Goal: Task Accomplishment & Management: Manage account settings

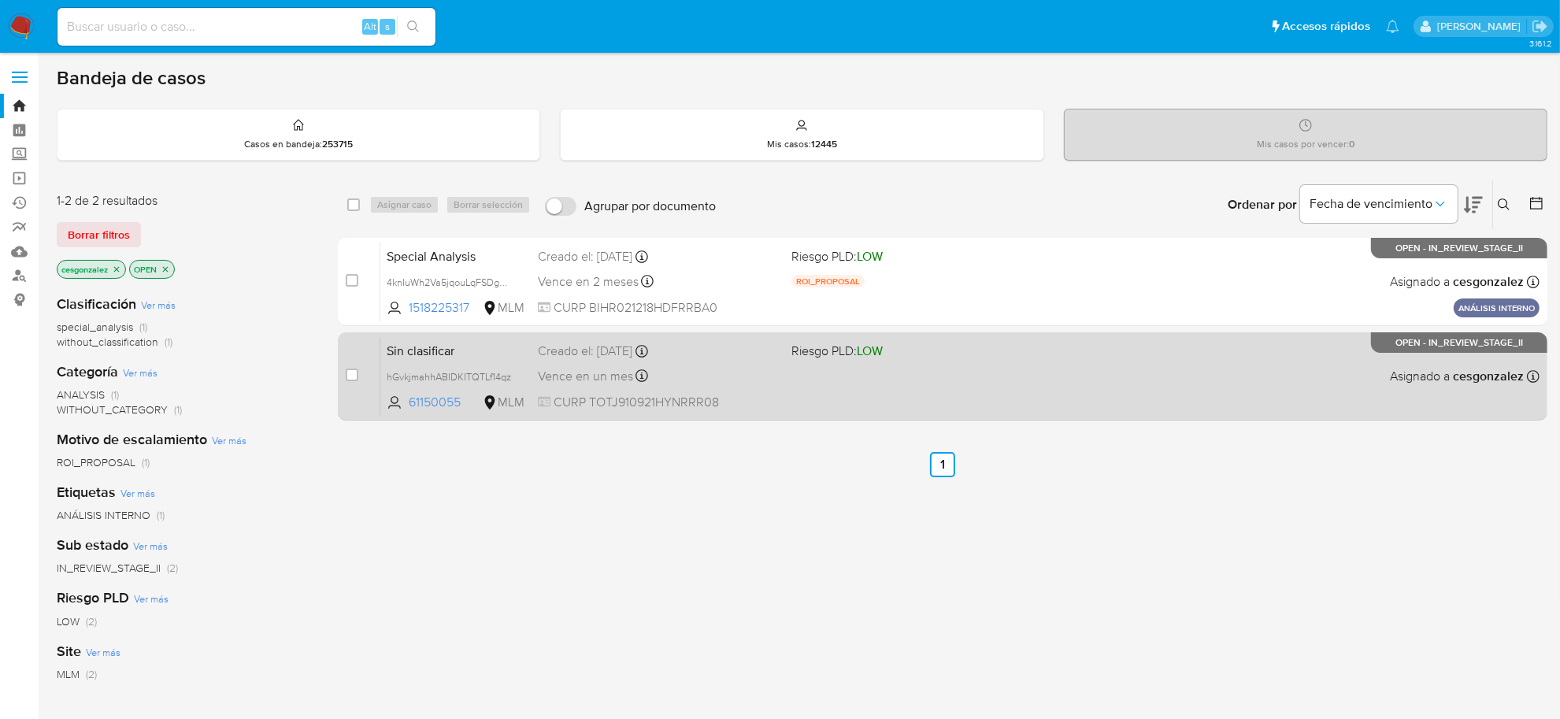
drag, startPoint x: 320, startPoint y: 170, endPoint x: 340, endPoint y: 392, distance: 223.0
click at [340, 392] on div "Bandeja de casos Casos en bandeja : 253715 Mis casos : 12445 Mis casos por venc…" at bounding box center [802, 479] width 1491 height 827
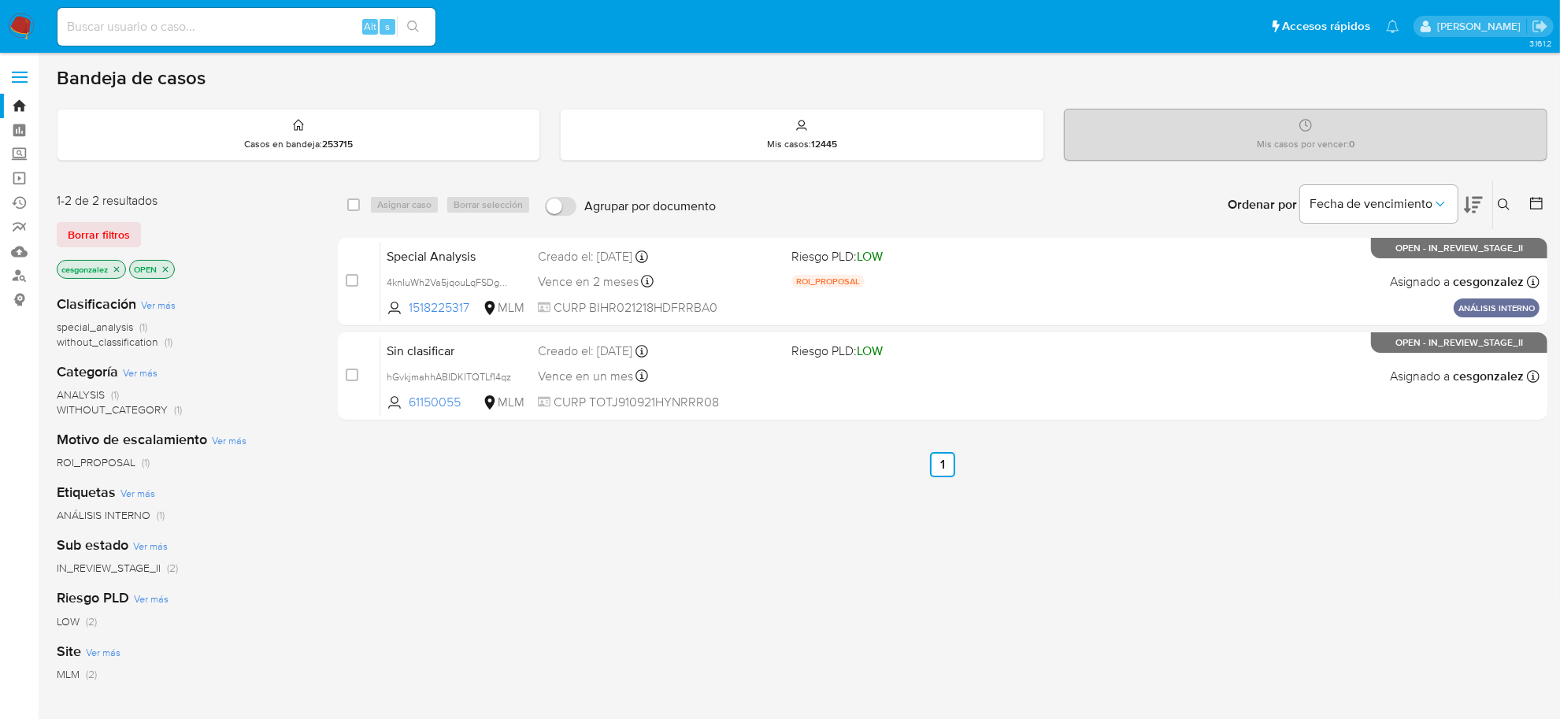
click at [674, 580] on div "select-all-cases-checkbox Asignar caso Borrar selección Agrupar por documento O…" at bounding box center [943, 536] width 1210 height 713
click at [117, 224] on span "Borrar filtros" at bounding box center [99, 235] width 62 height 22
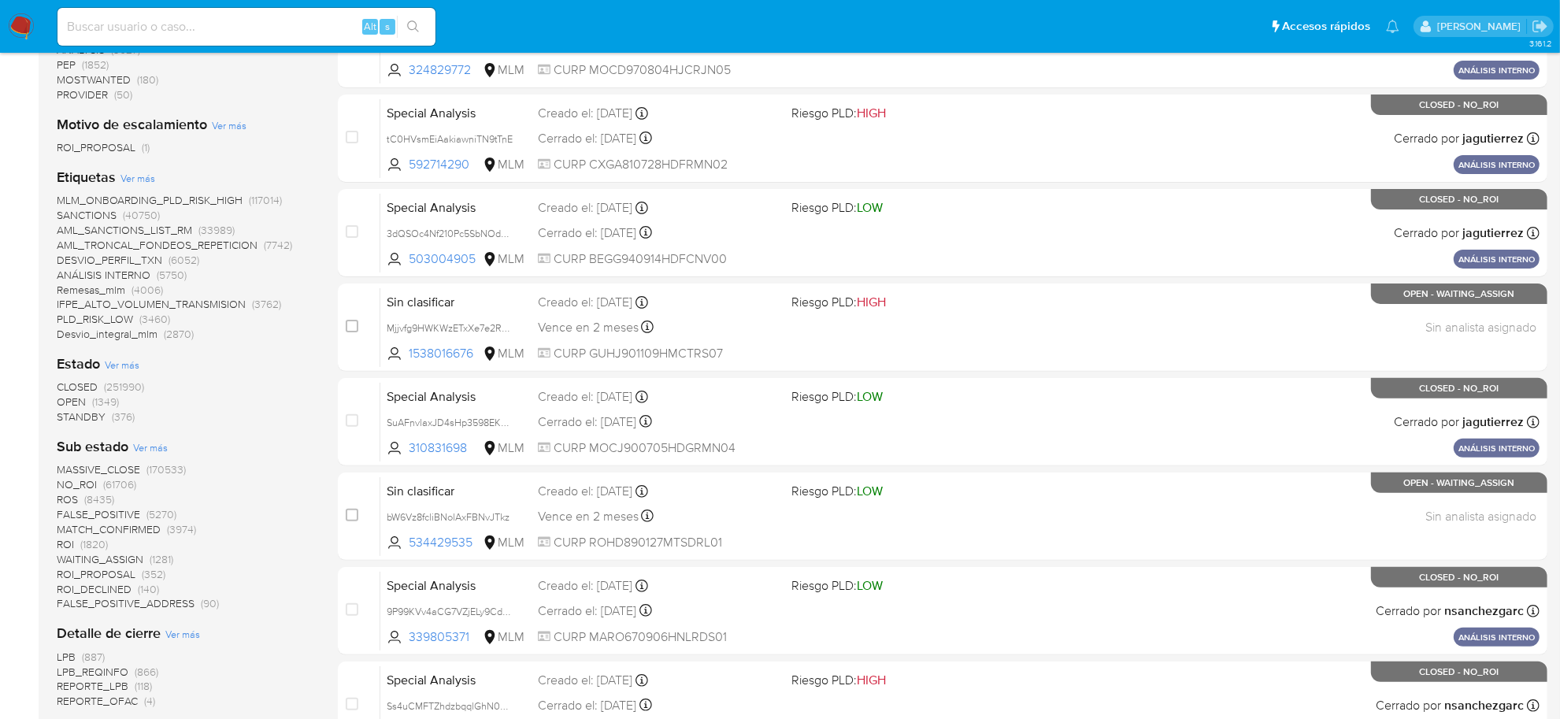
scroll to position [394, 0]
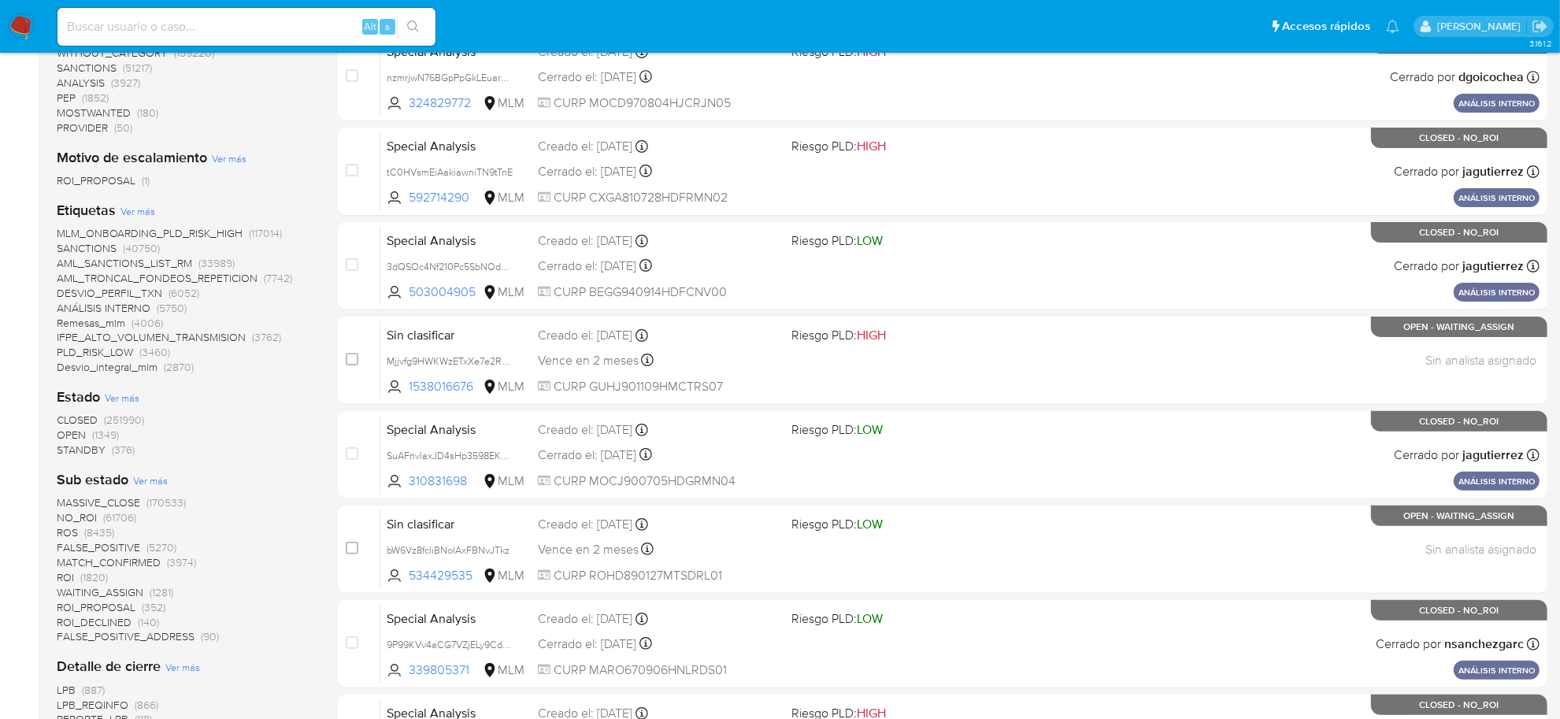
click at [317, 547] on div "1-10 de 253715 resultados Borrar filtros Clasificación Ver más regulatory (1170…" at bounding box center [802, 470] width 1491 height 1369
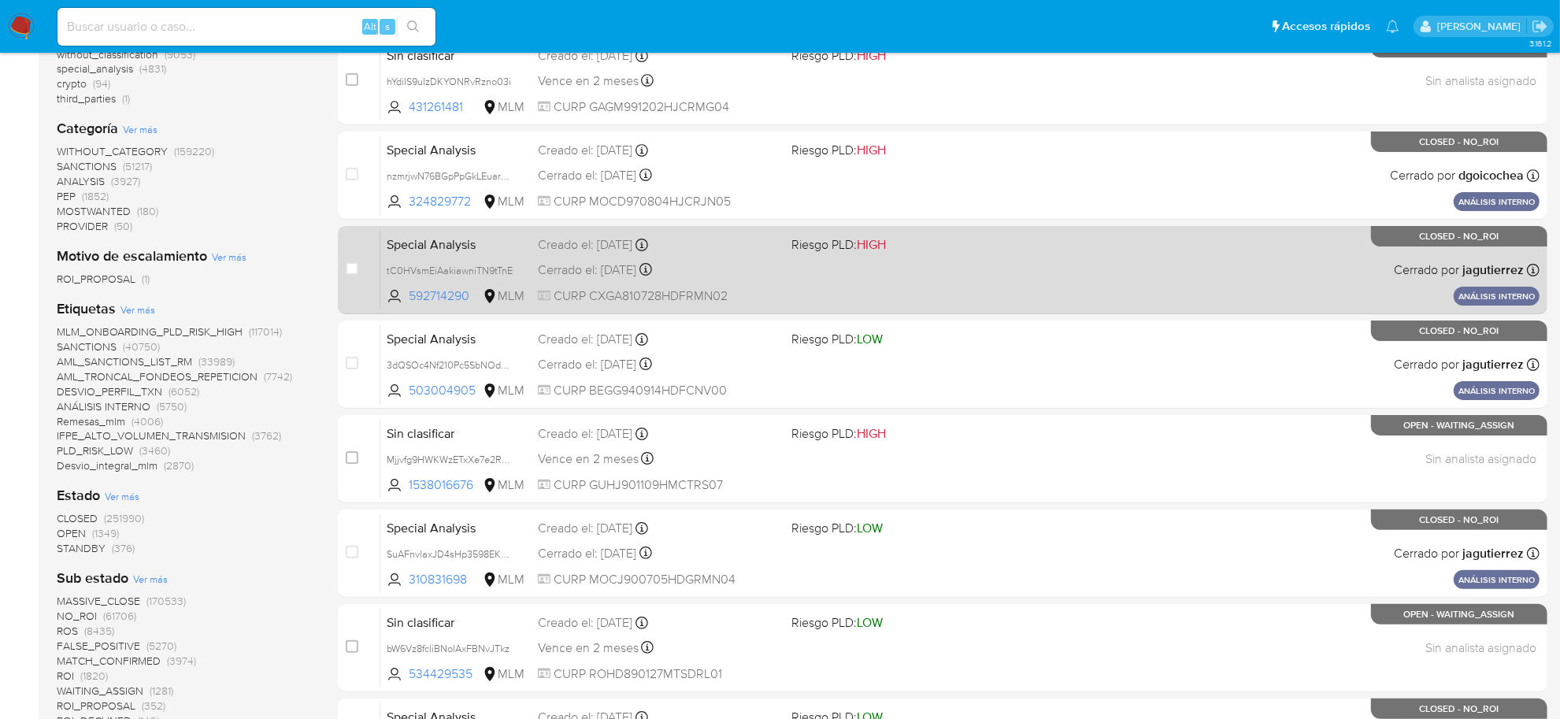
scroll to position [0, 0]
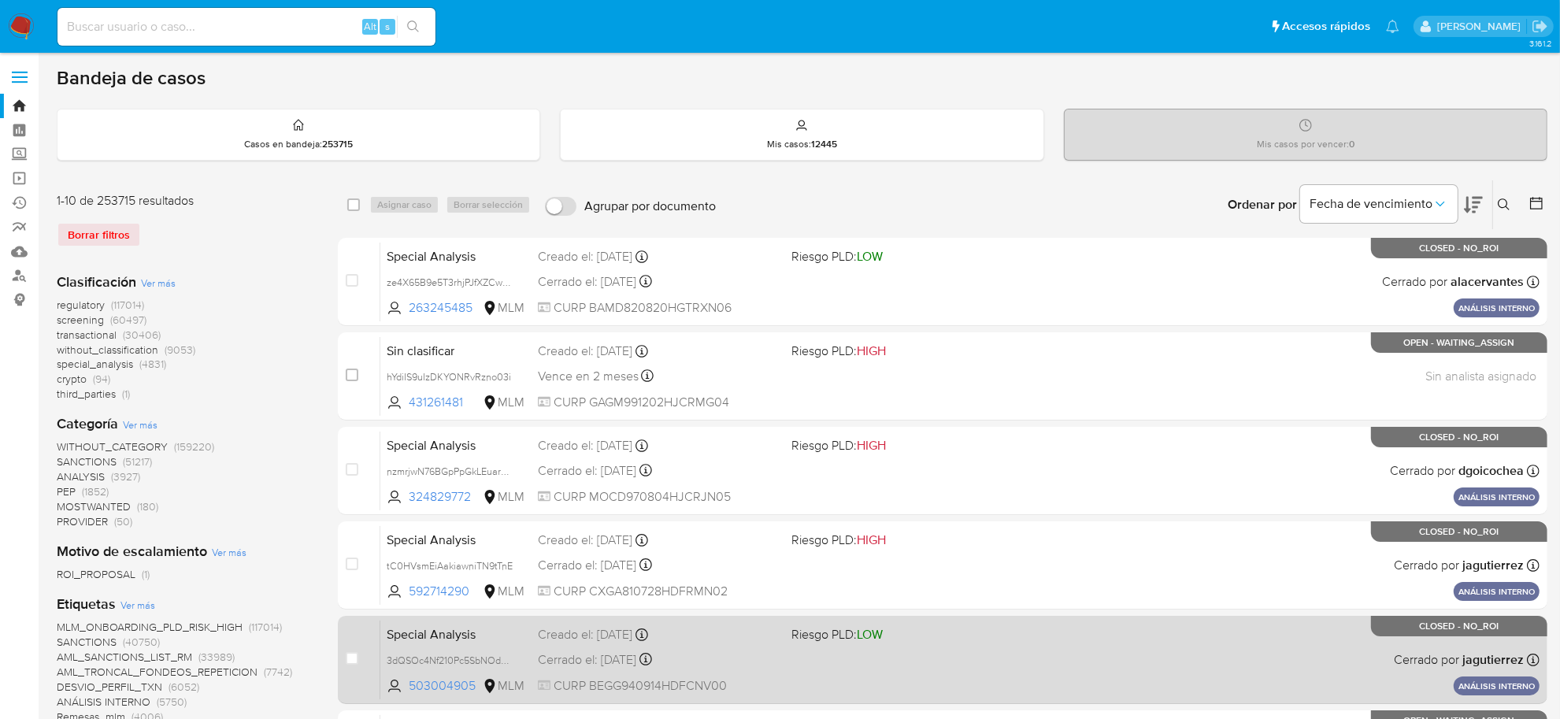
drag, startPoint x: 321, startPoint y: 164, endPoint x: 362, endPoint y: 679, distance: 516.7
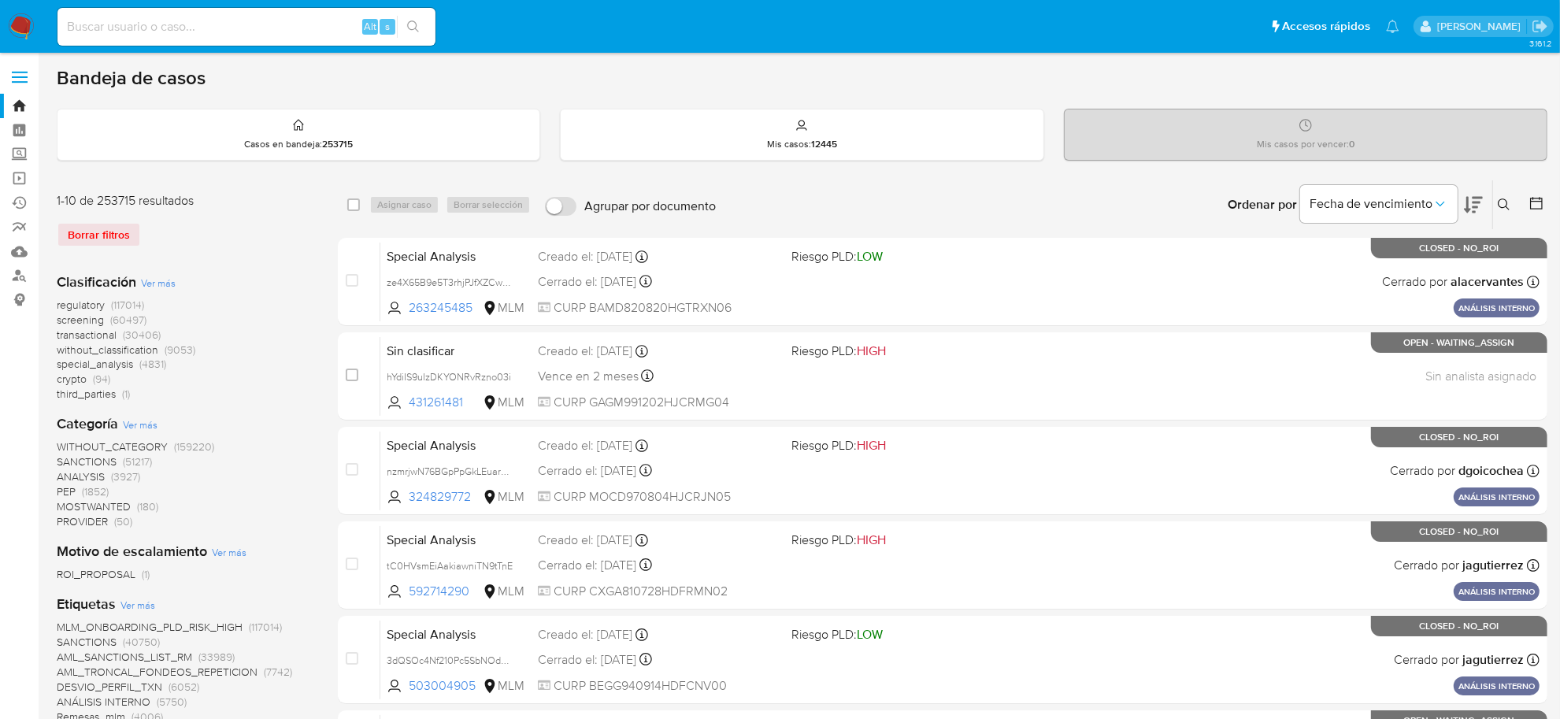
click at [76, 320] on span "screening" at bounding box center [80, 320] width 47 height 16
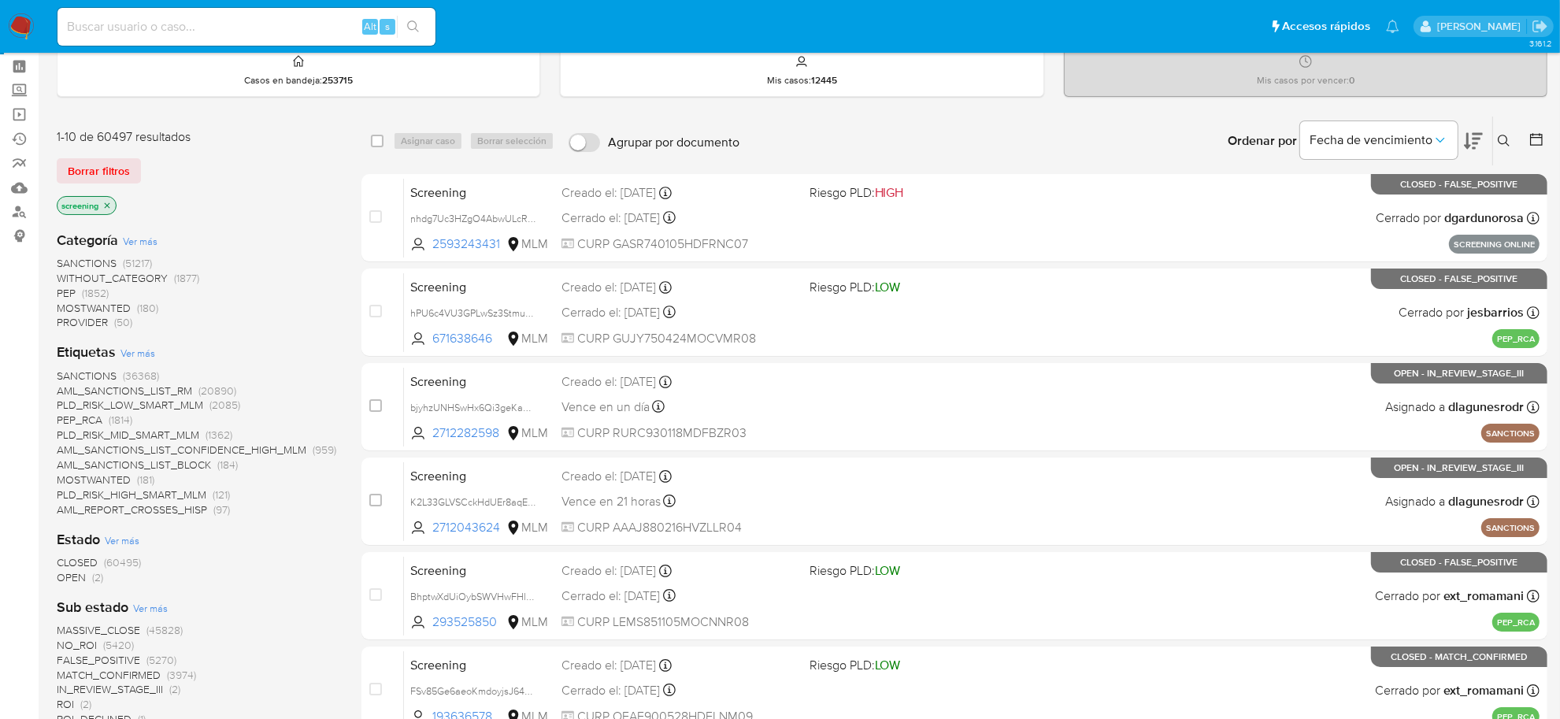
scroll to position [98, 0]
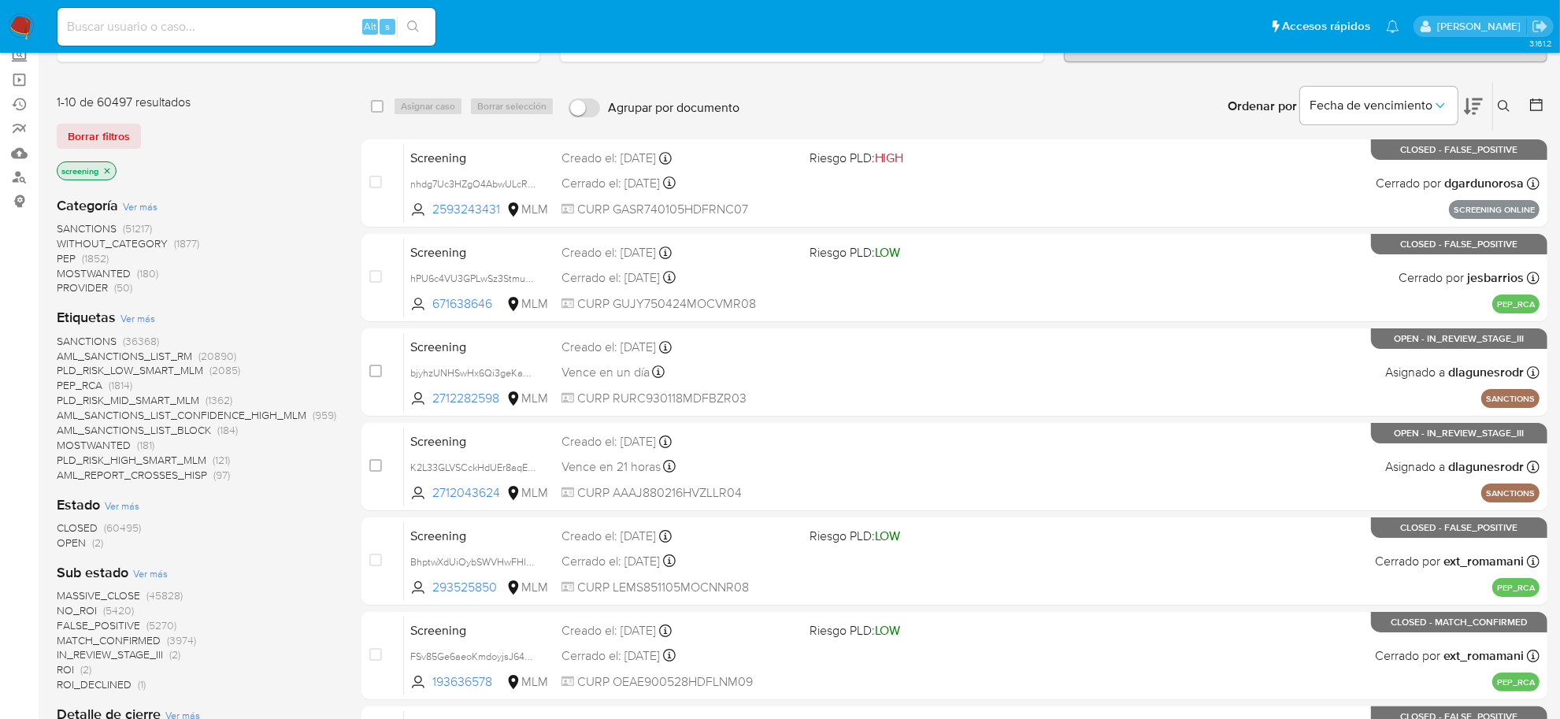
click at [72, 545] on span "OPEN" at bounding box center [71, 543] width 29 height 16
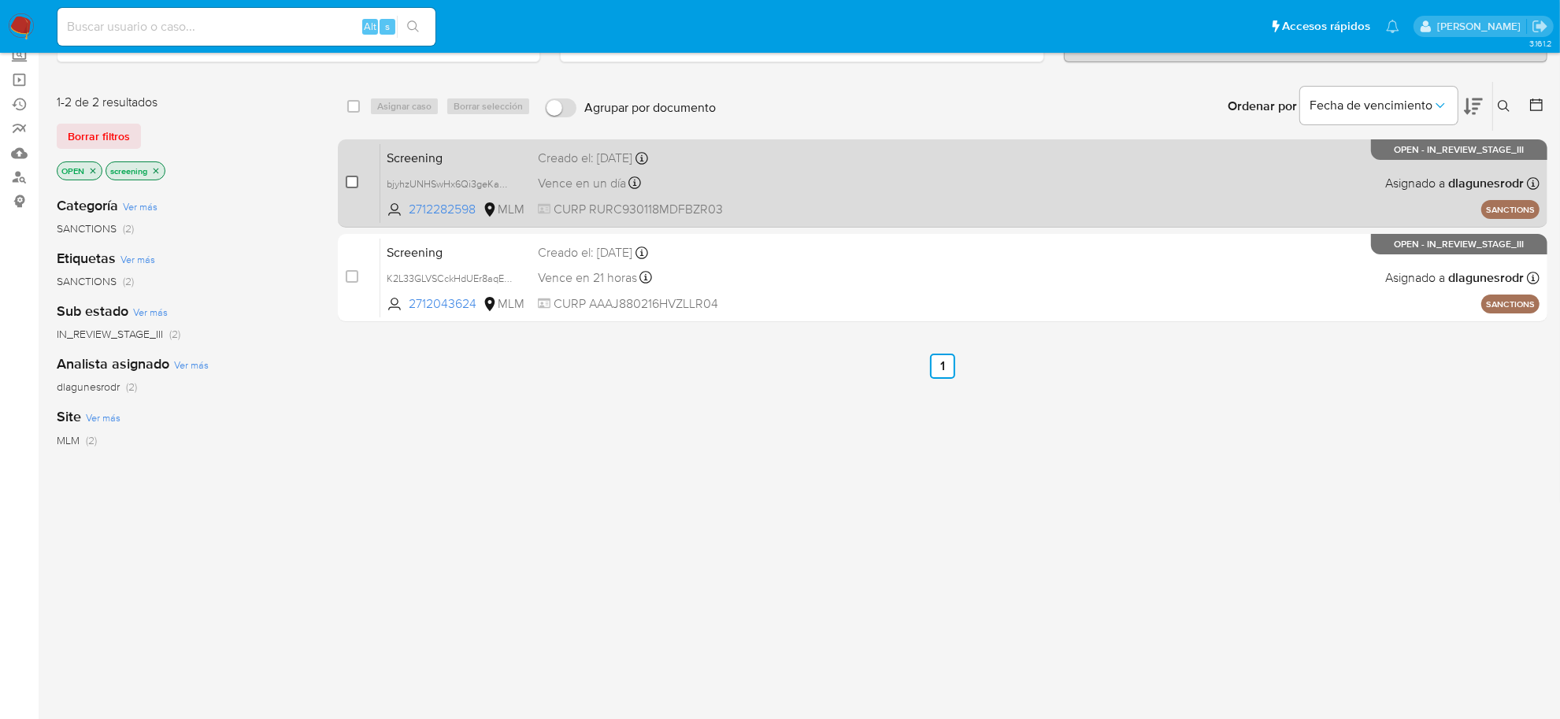
click at [350, 183] on input "checkbox" at bounding box center [352, 182] width 13 height 13
checkbox input "true"
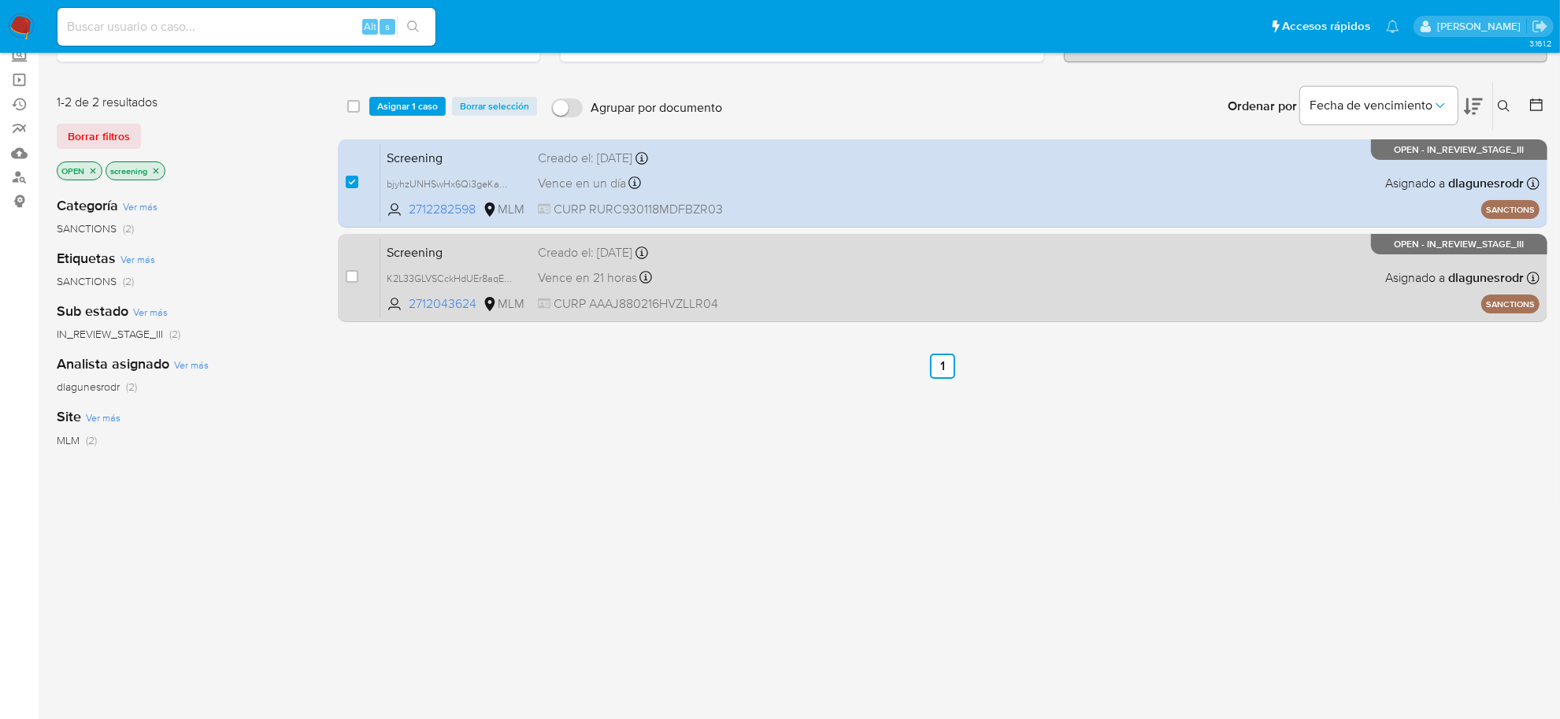
click at [355, 282] on div "case-item-checkbox" at bounding box center [352, 277] width 13 height 16
click at [351, 280] on input "checkbox" at bounding box center [352, 276] width 13 height 13
checkbox input "true"
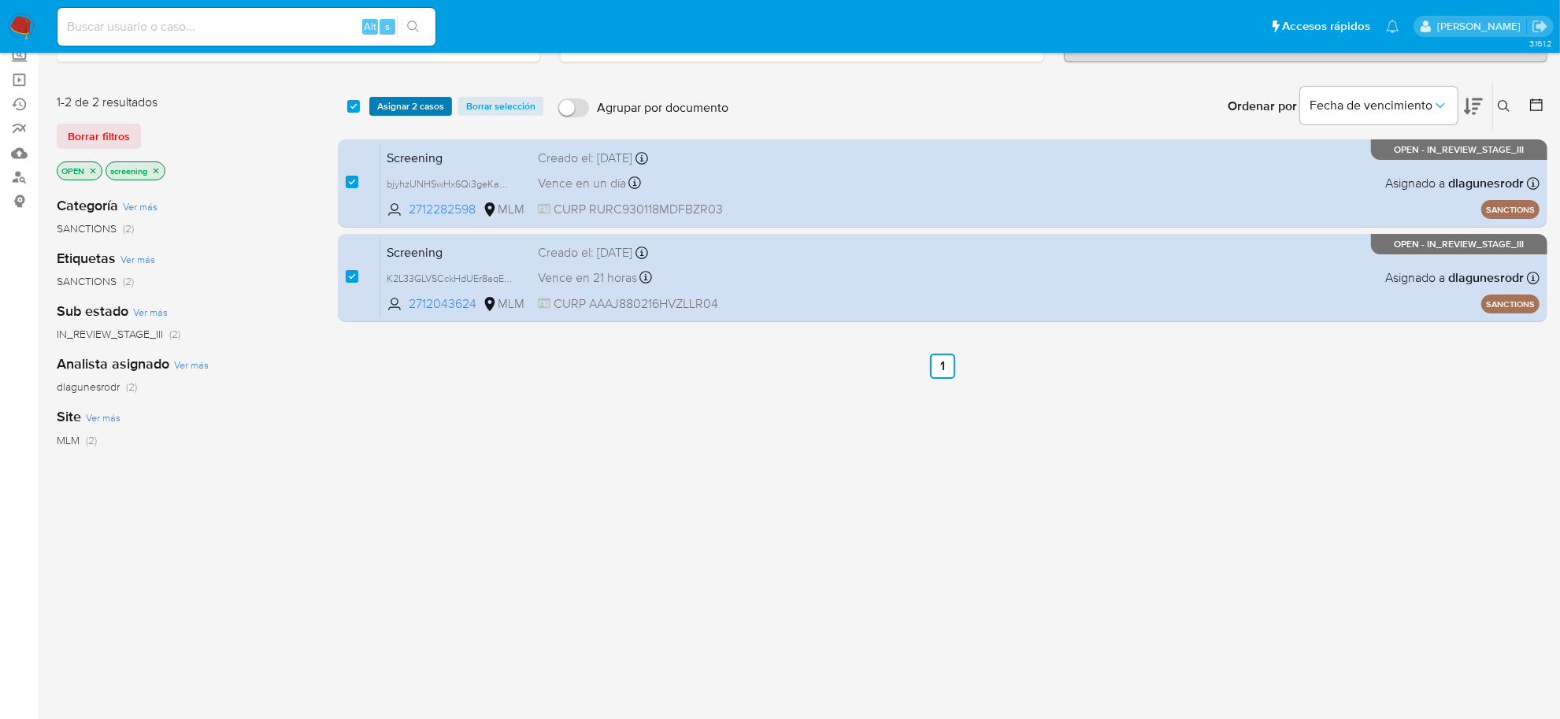
click at [398, 108] on span "Asignar 2 casos" at bounding box center [410, 106] width 67 height 16
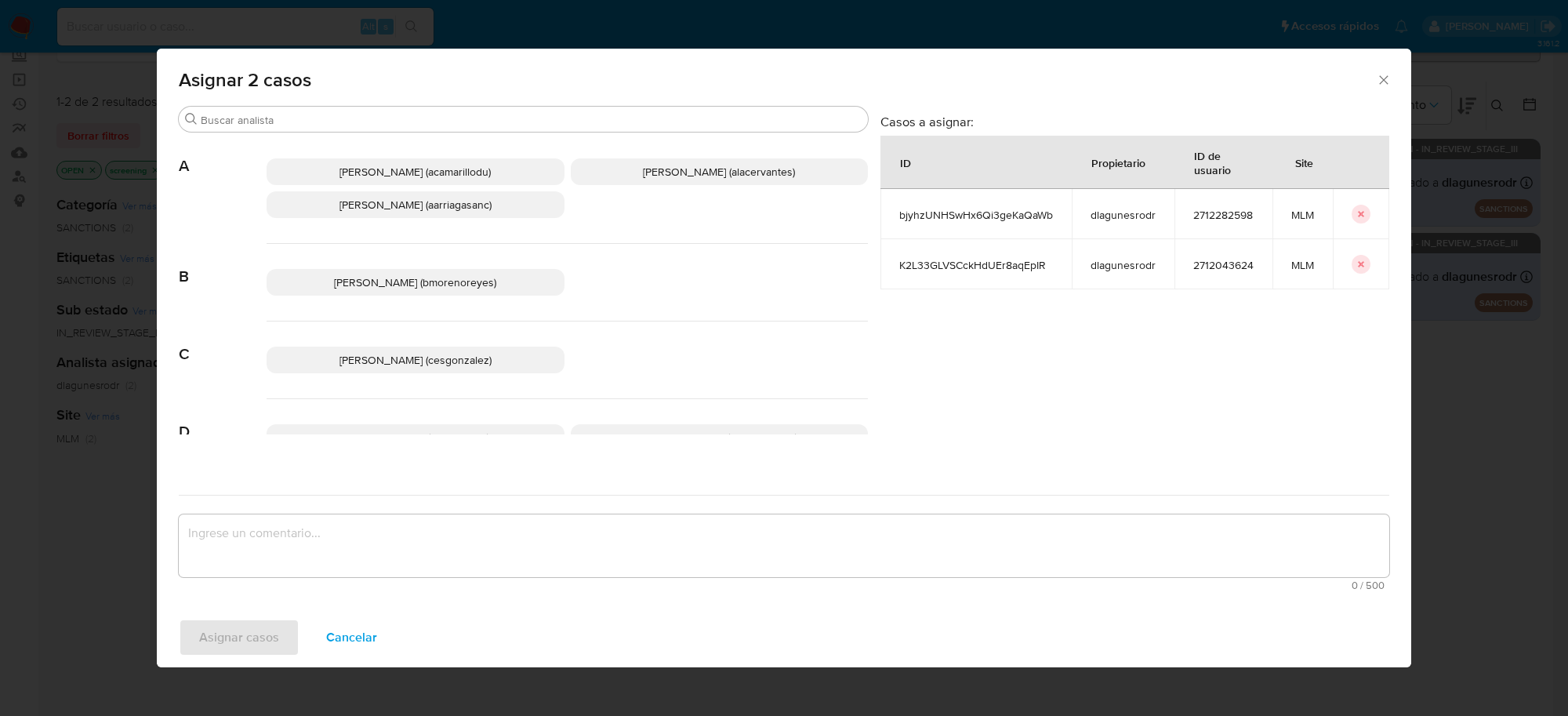
click at [409, 359] on span "Cesar Gonzalez (cesgonzalez)" at bounding box center [415, 360] width 152 height 16
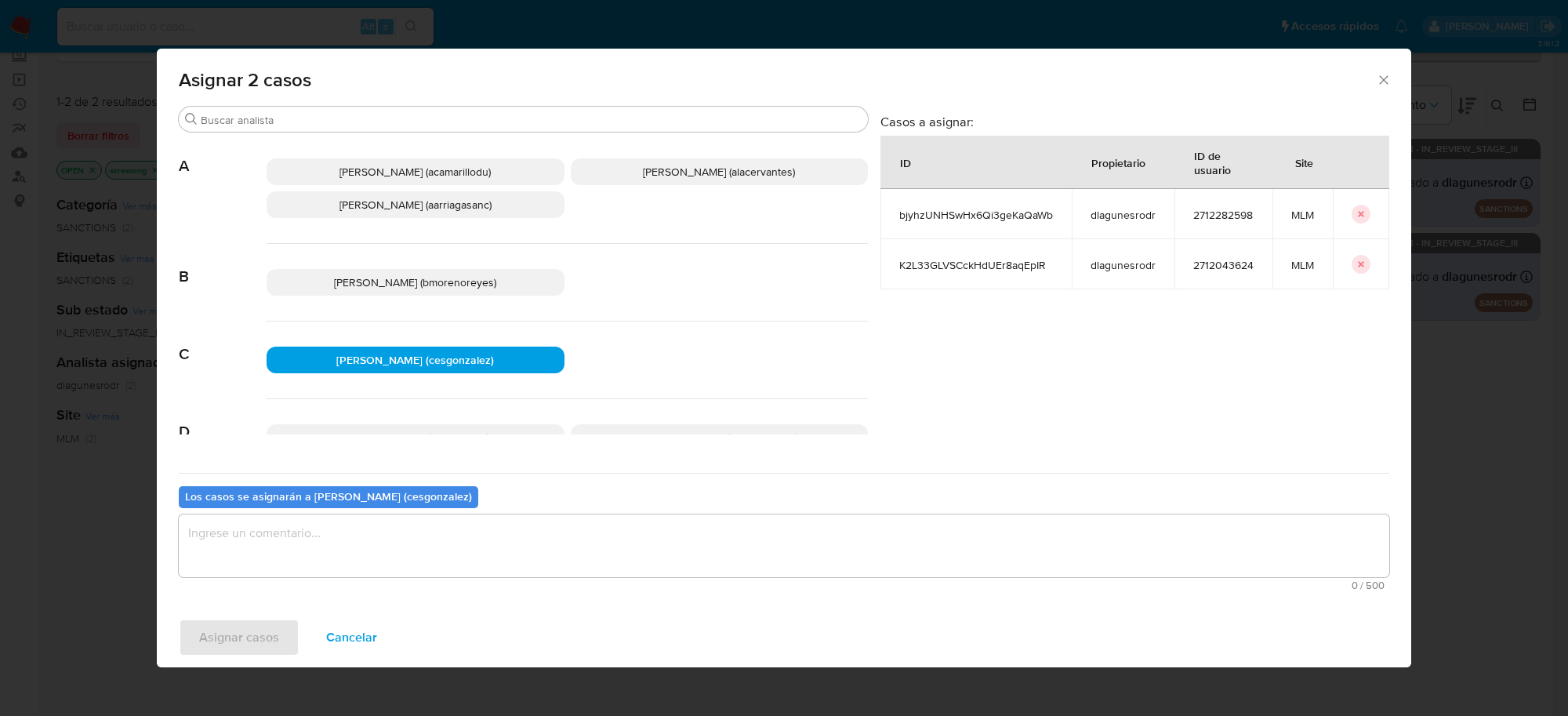
click at [293, 539] on textarea "assign-modal" at bounding box center [784, 546] width 1211 height 63
click at [199, 649] on span "Asignar casos" at bounding box center [239, 637] width 80 height 35
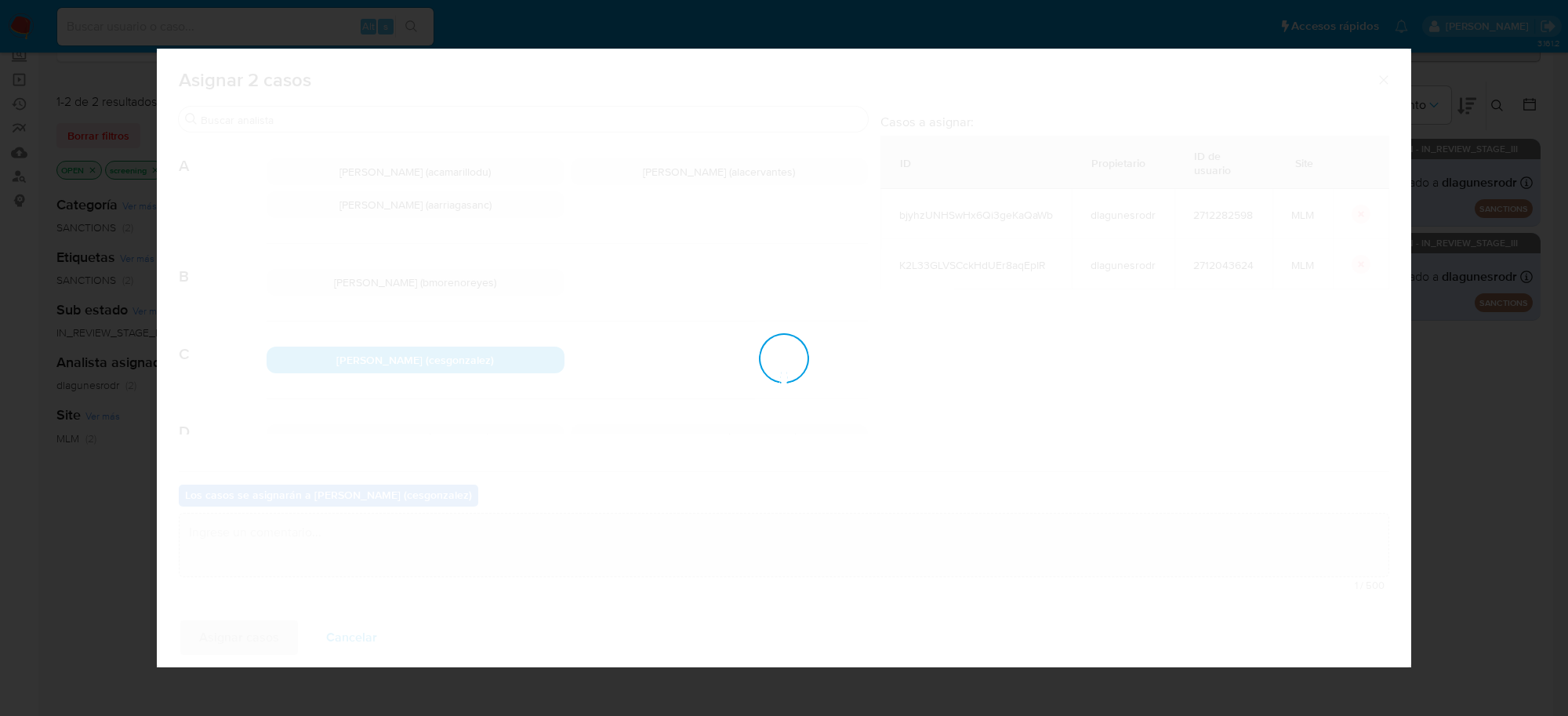
checkbox input "false"
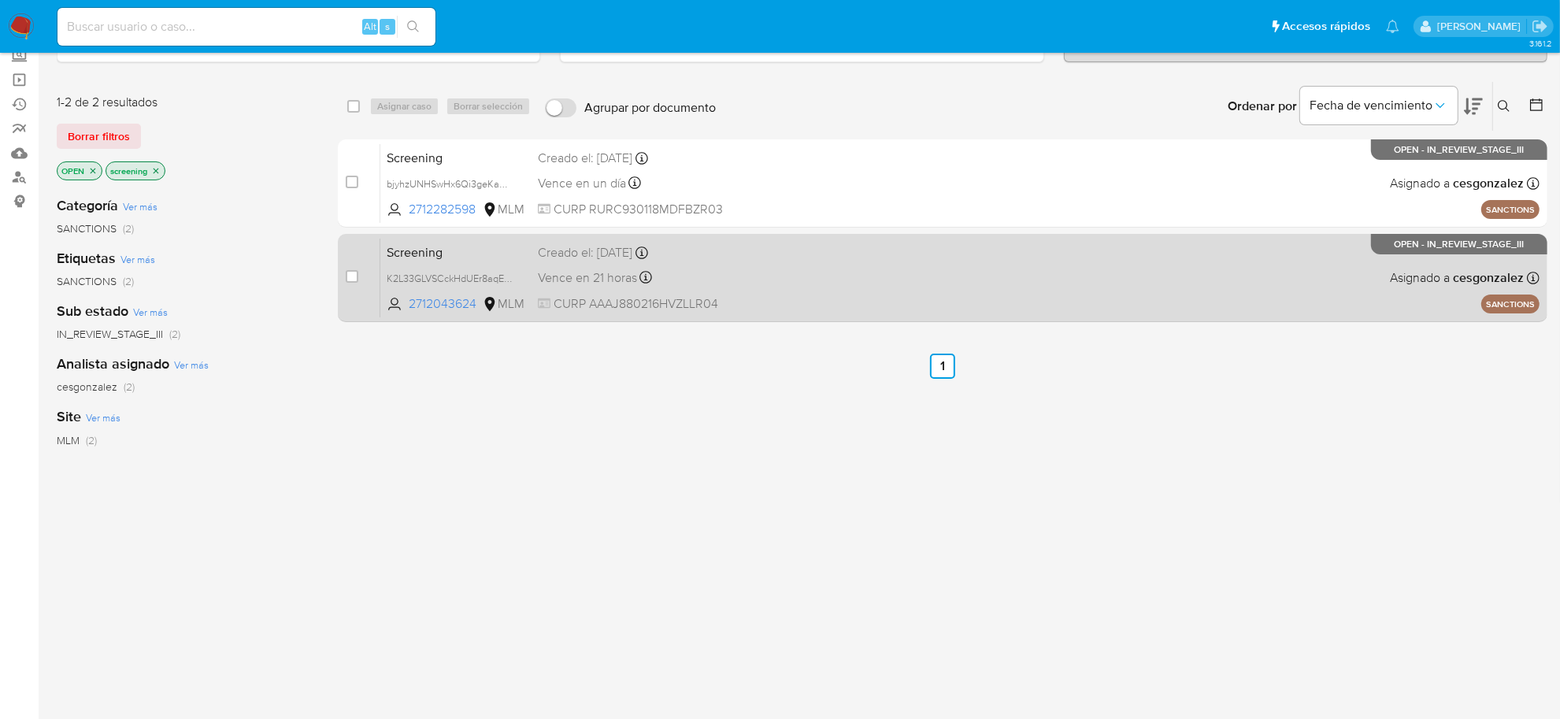
click at [624, 288] on div "Screening K2L33GLVSCckHdUEr8aqEpIR 2712043624 MLM Creado el: 24/09/2025 Creado …" at bounding box center [959, 278] width 1159 height 80
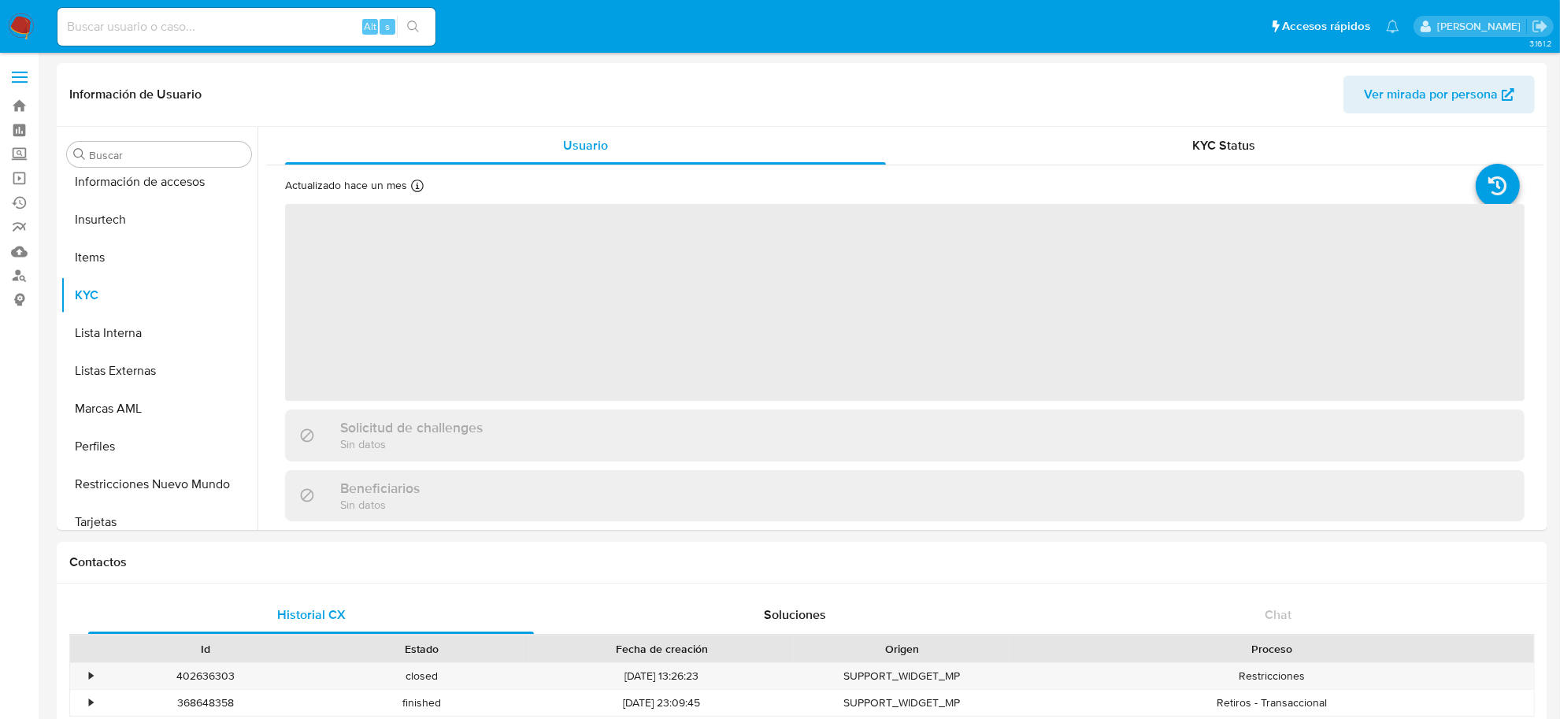
scroll to position [740, 0]
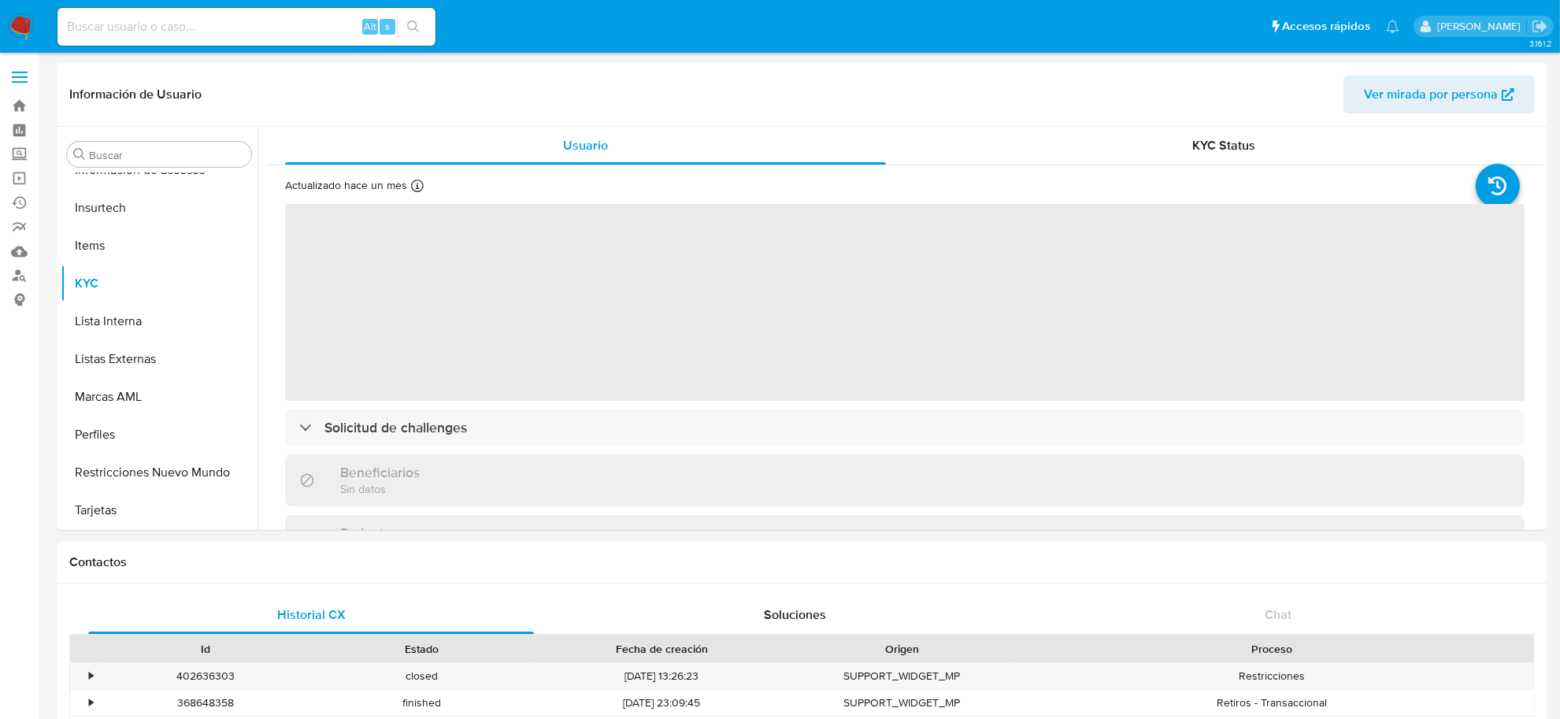
select select "10"
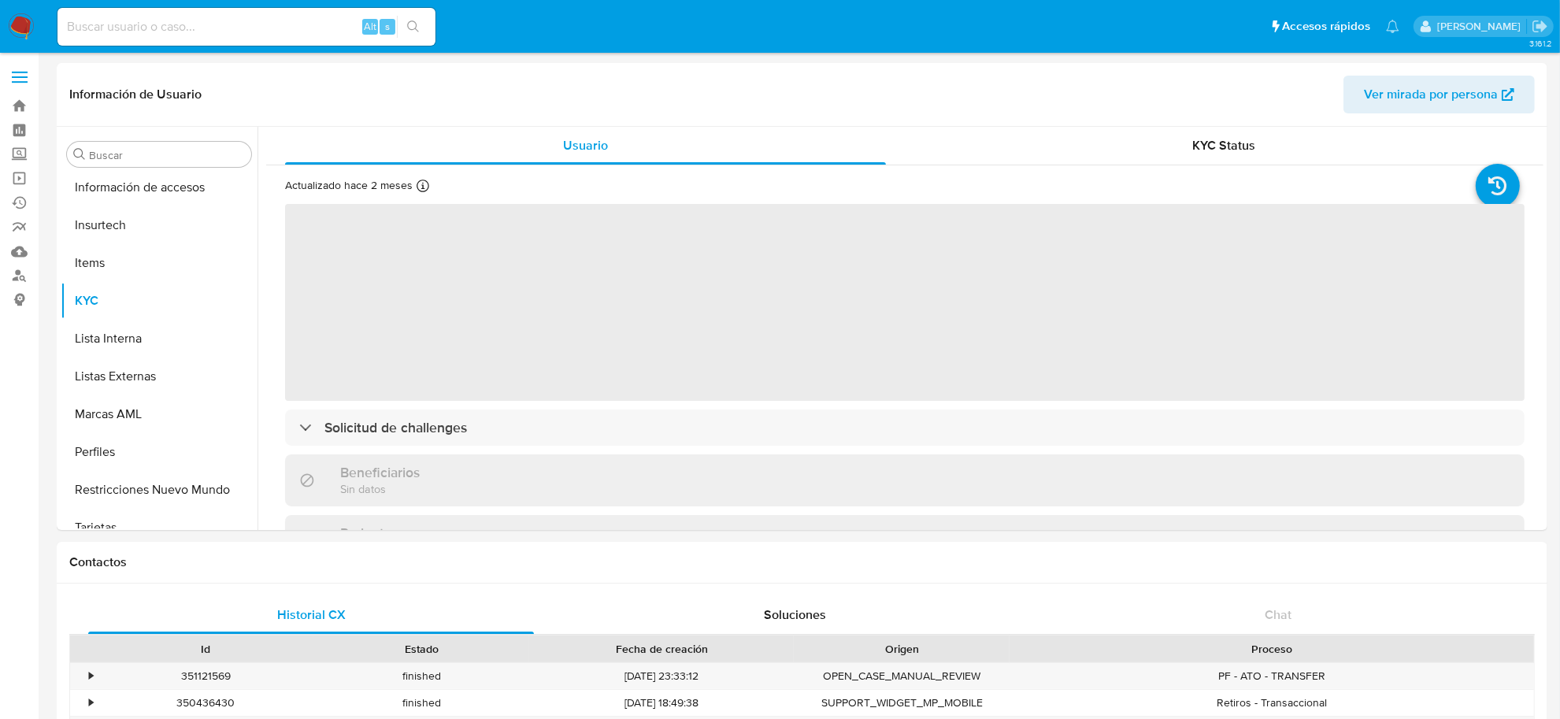
scroll to position [740, 0]
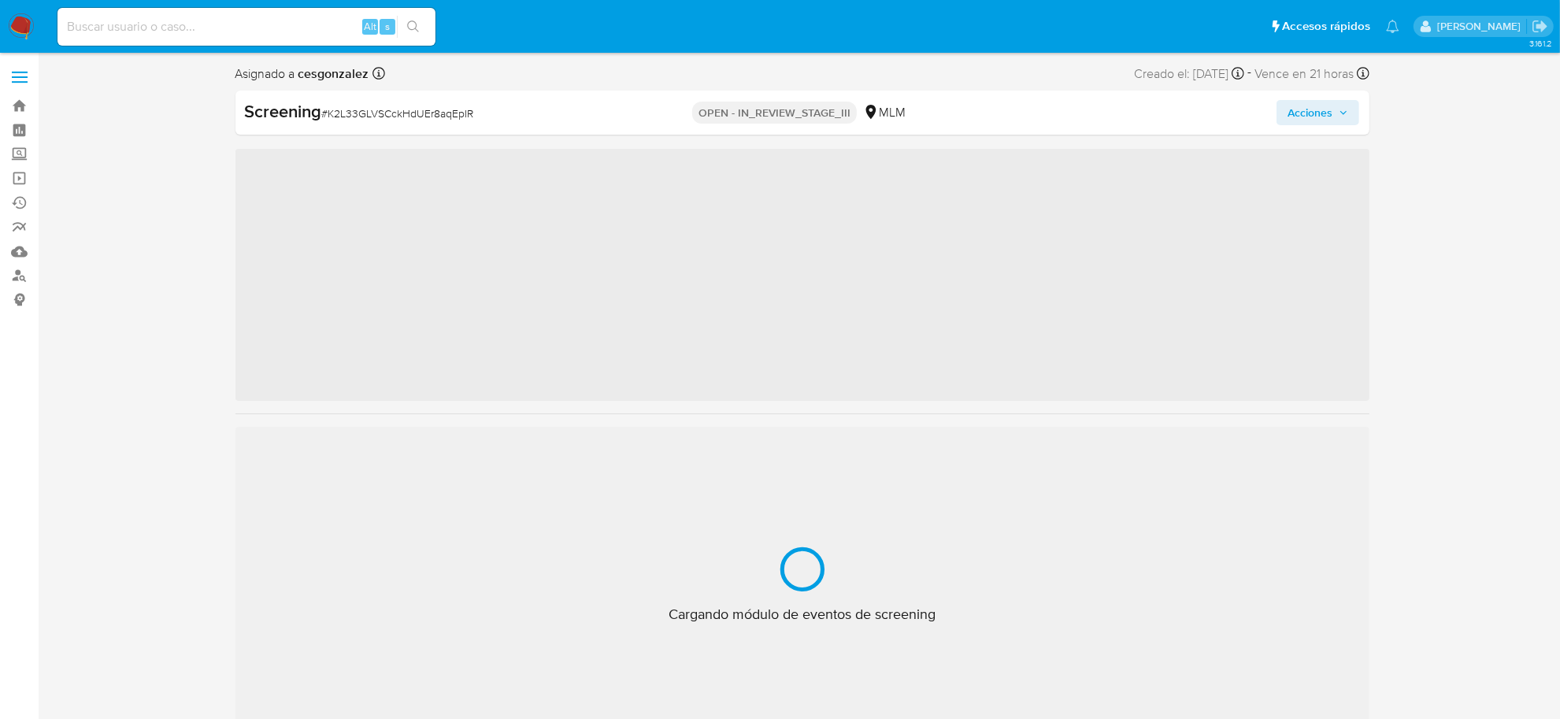
scroll to position [740, 0]
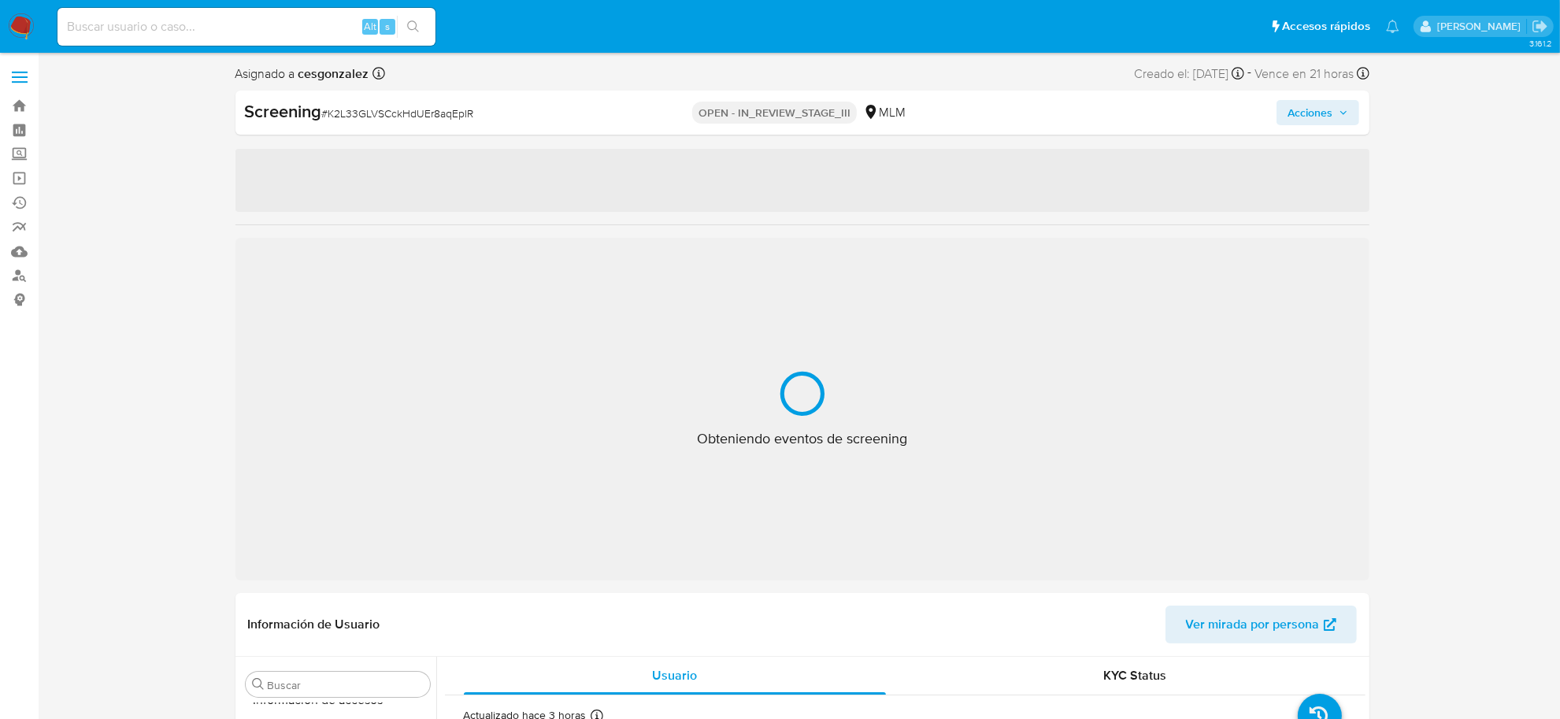
select select "10"
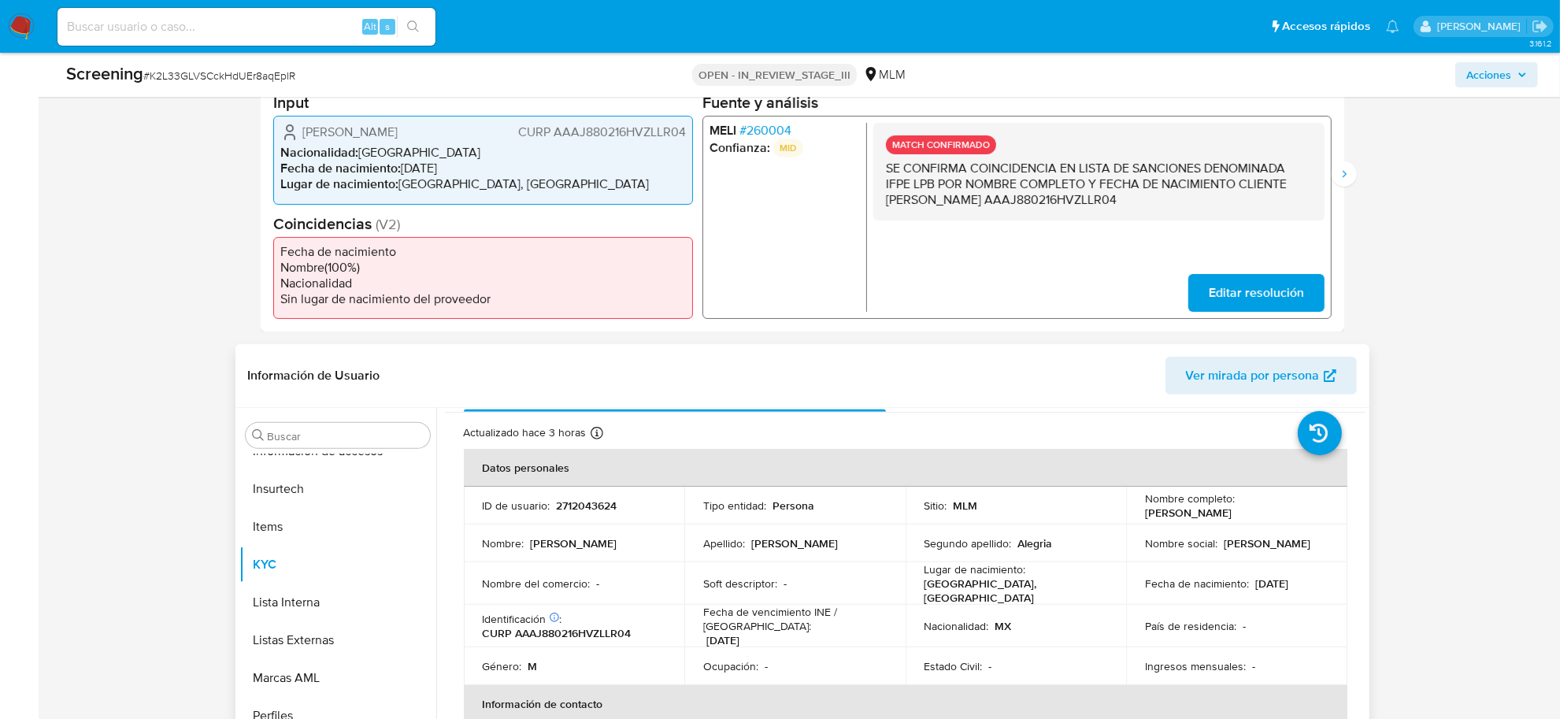
scroll to position [0, 0]
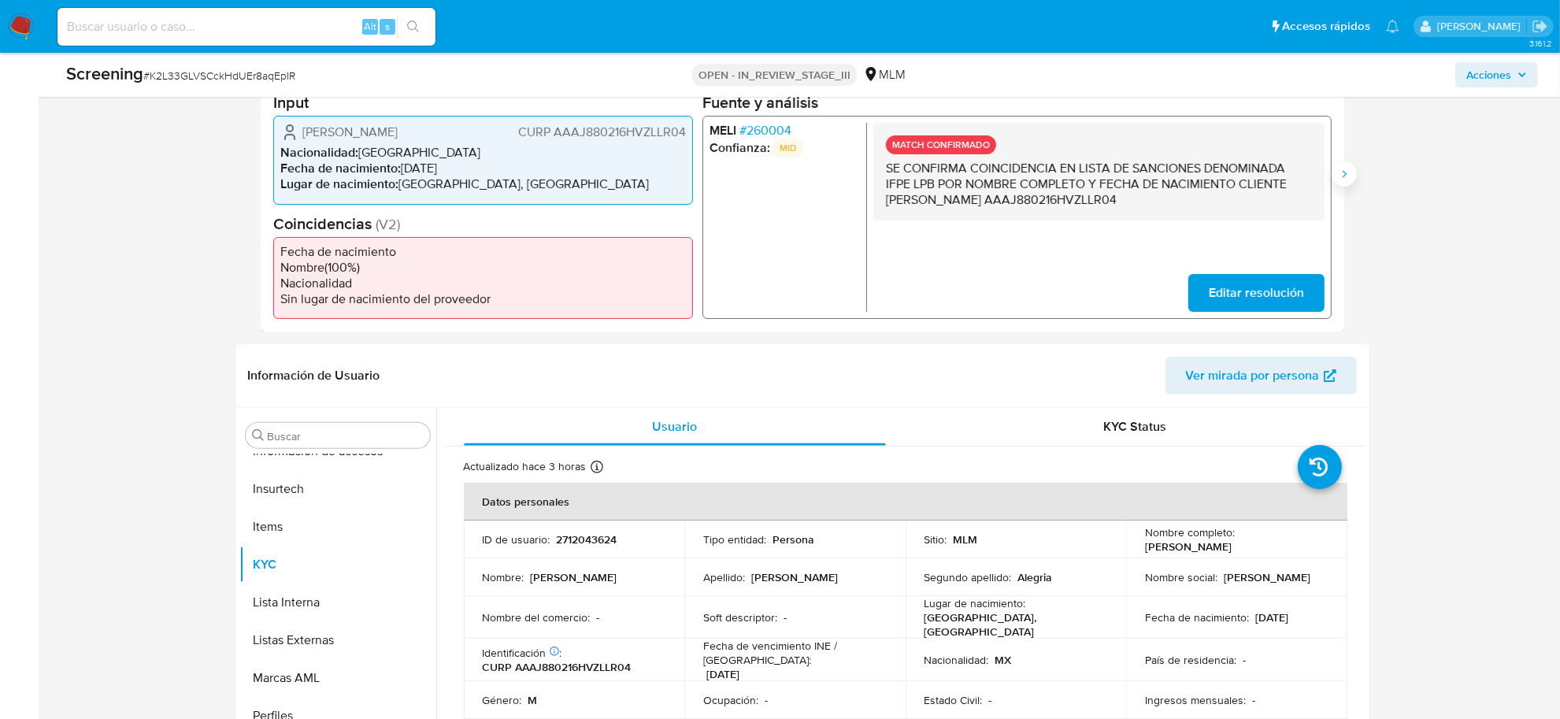
click at [1343, 182] on button "Siguiente" at bounding box center [1344, 173] width 25 height 25
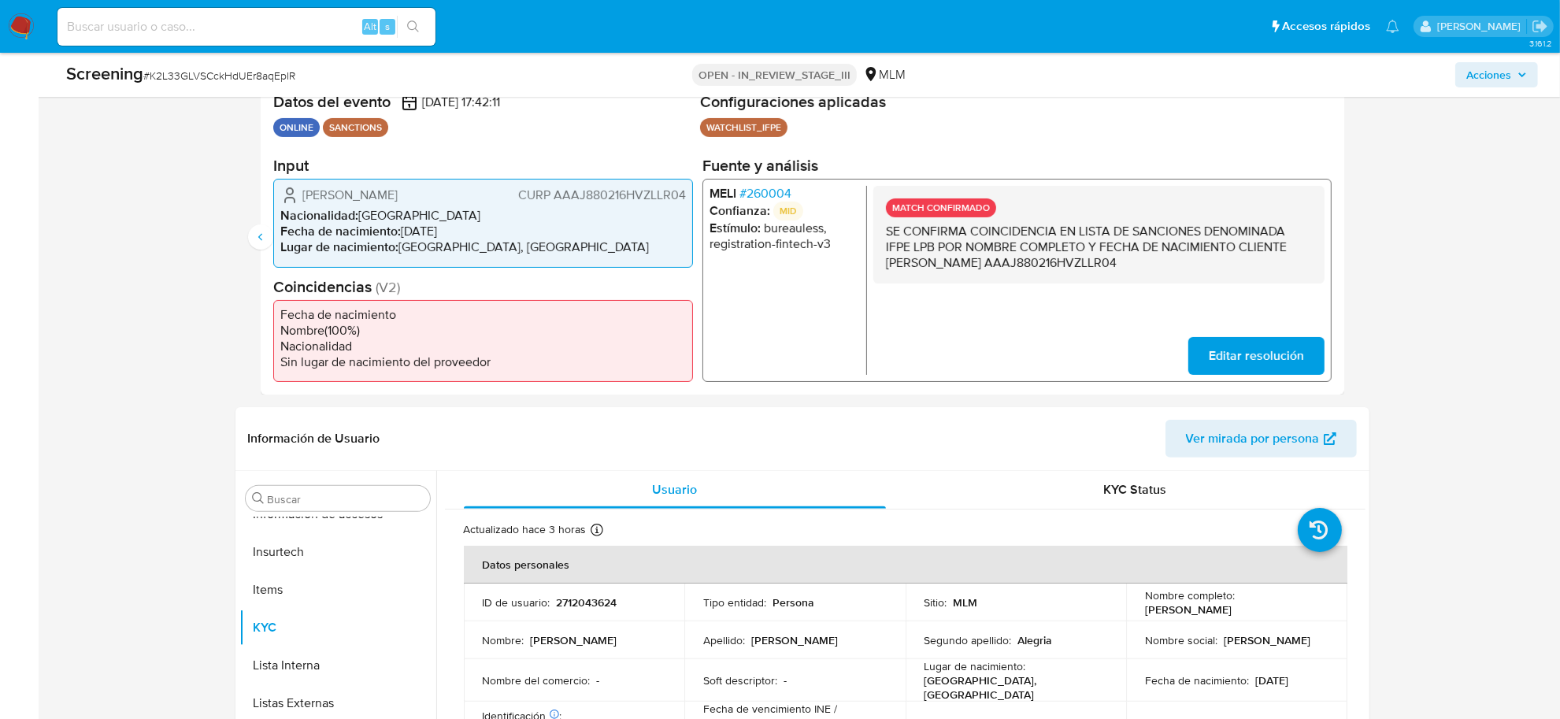
scroll to position [295, 0]
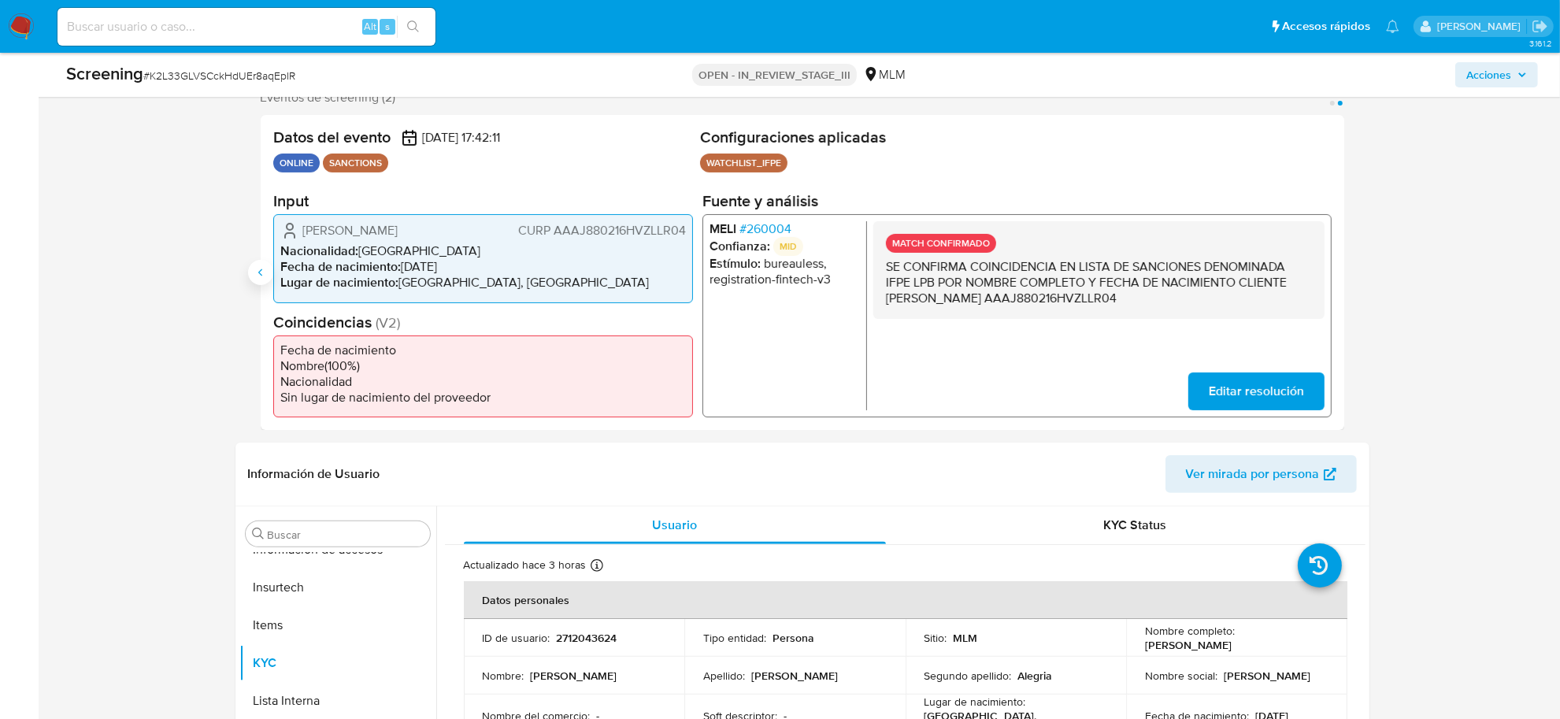
click at [258, 269] on icon "Anterior" at bounding box center [260, 272] width 13 height 13
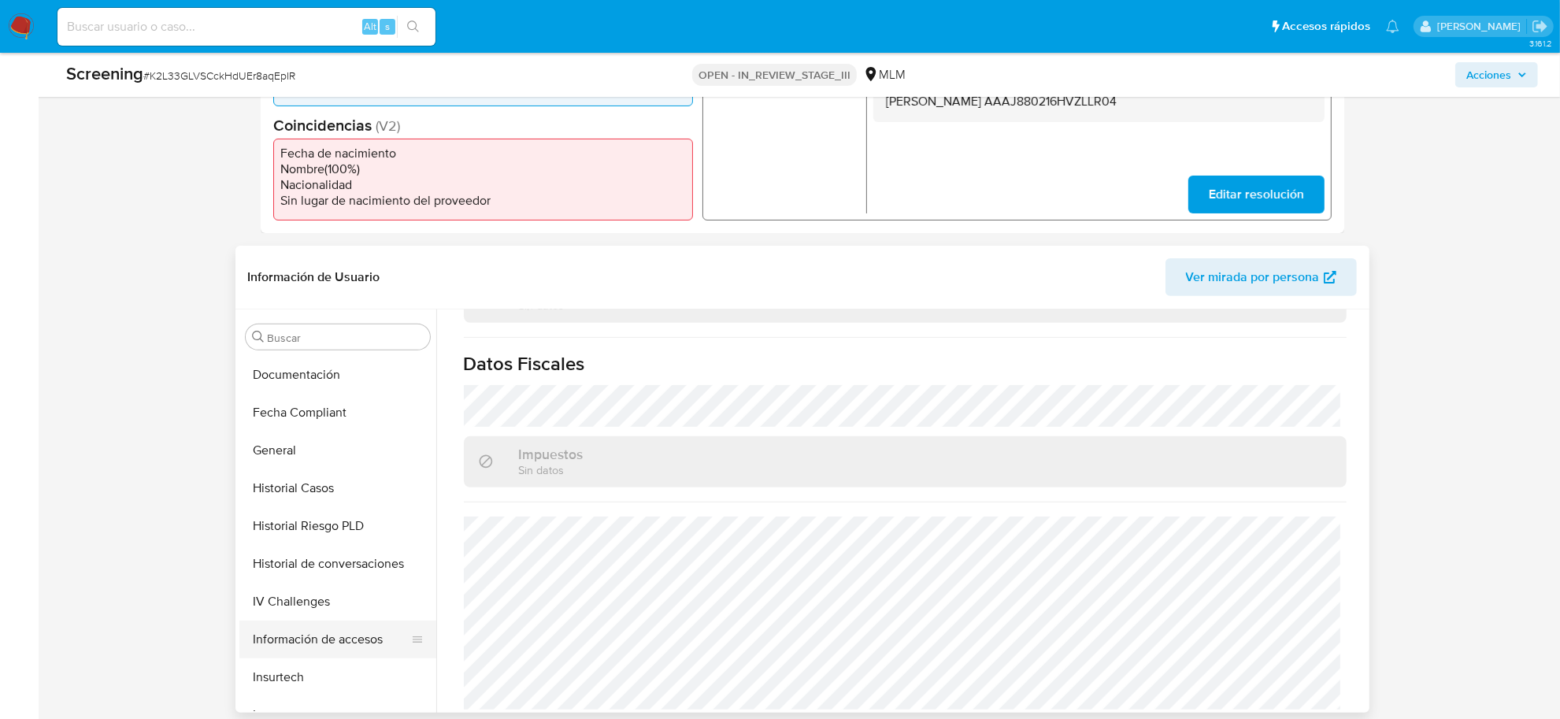
scroll to position [445, 0]
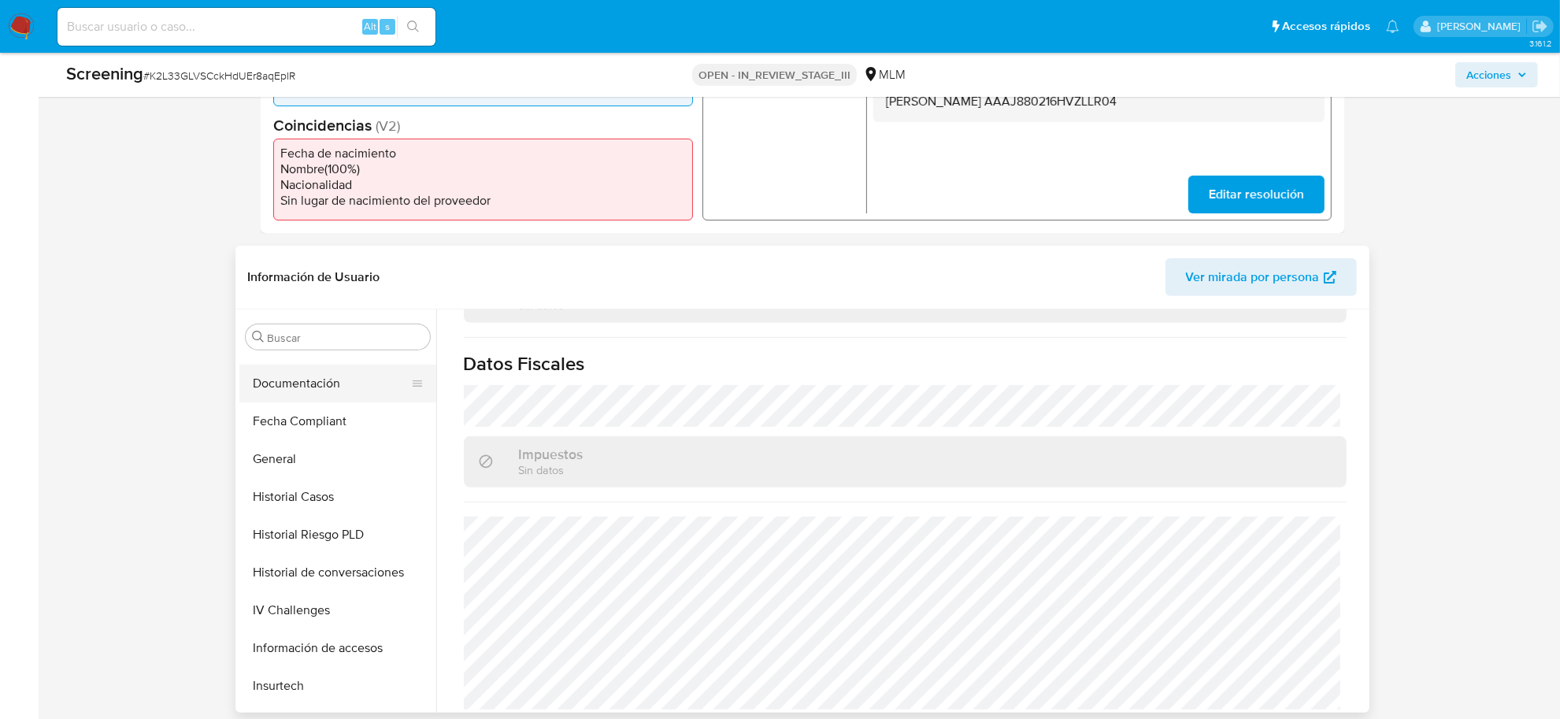
click at [315, 383] on button "Documentación" at bounding box center [331, 384] width 184 height 38
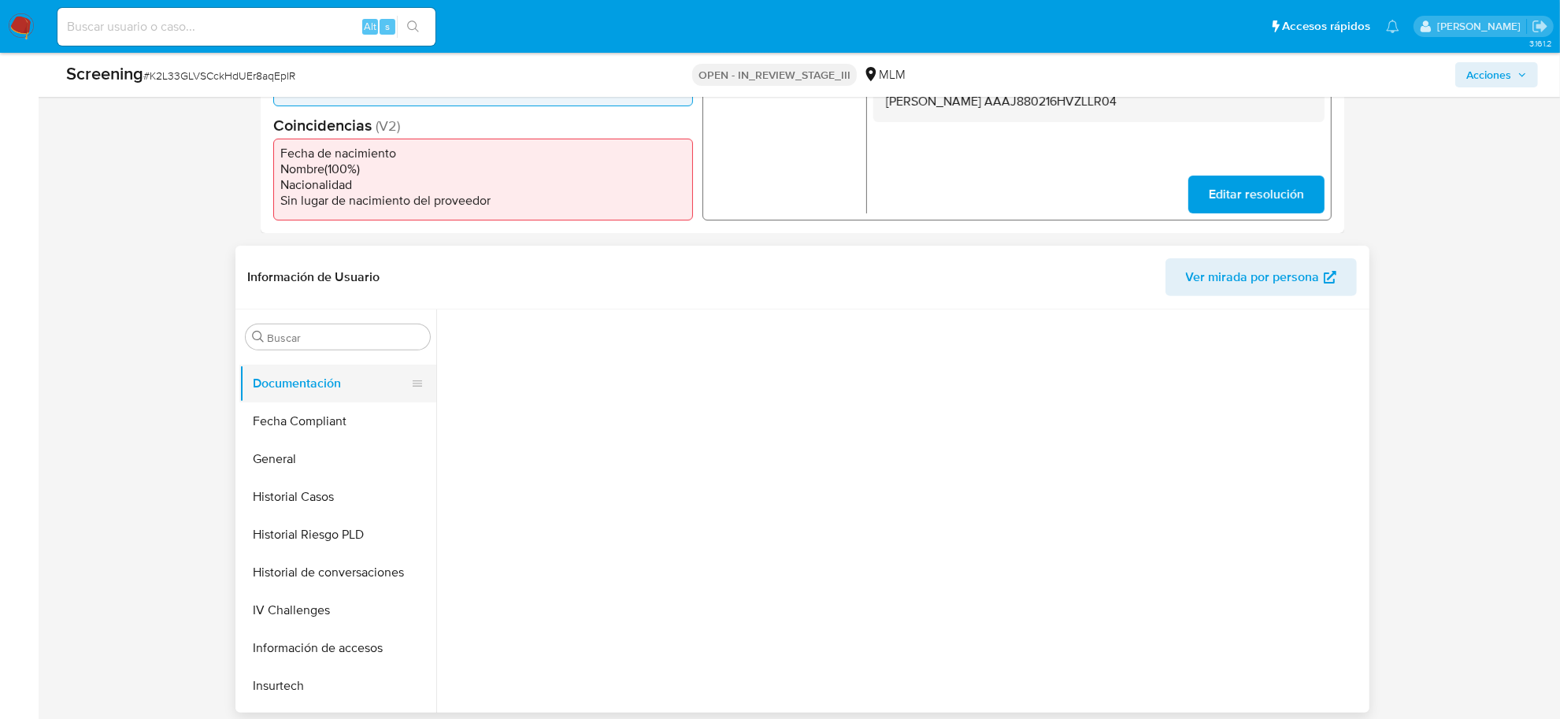
scroll to position [0, 0]
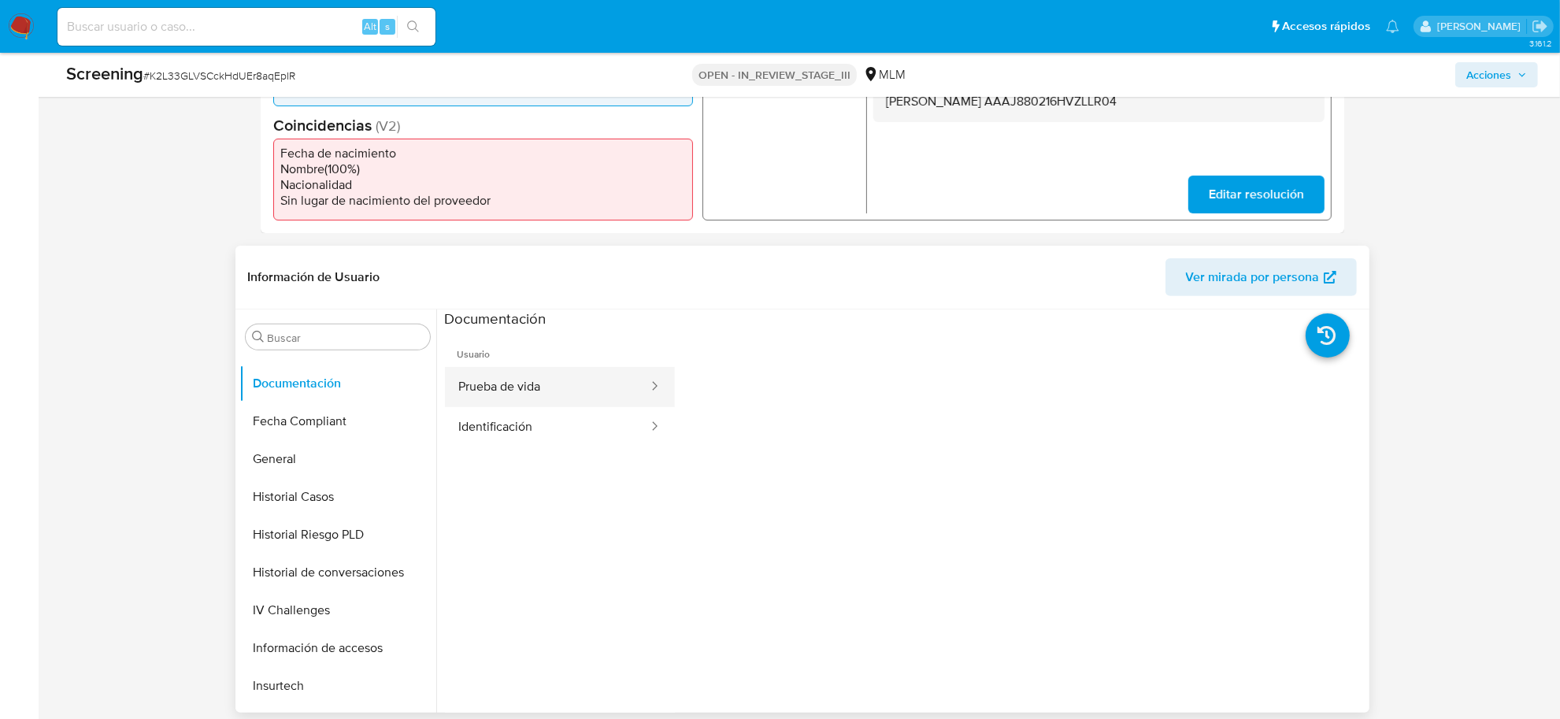
click at [585, 380] on button "Prueba de vida" at bounding box center [547, 387] width 205 height 40
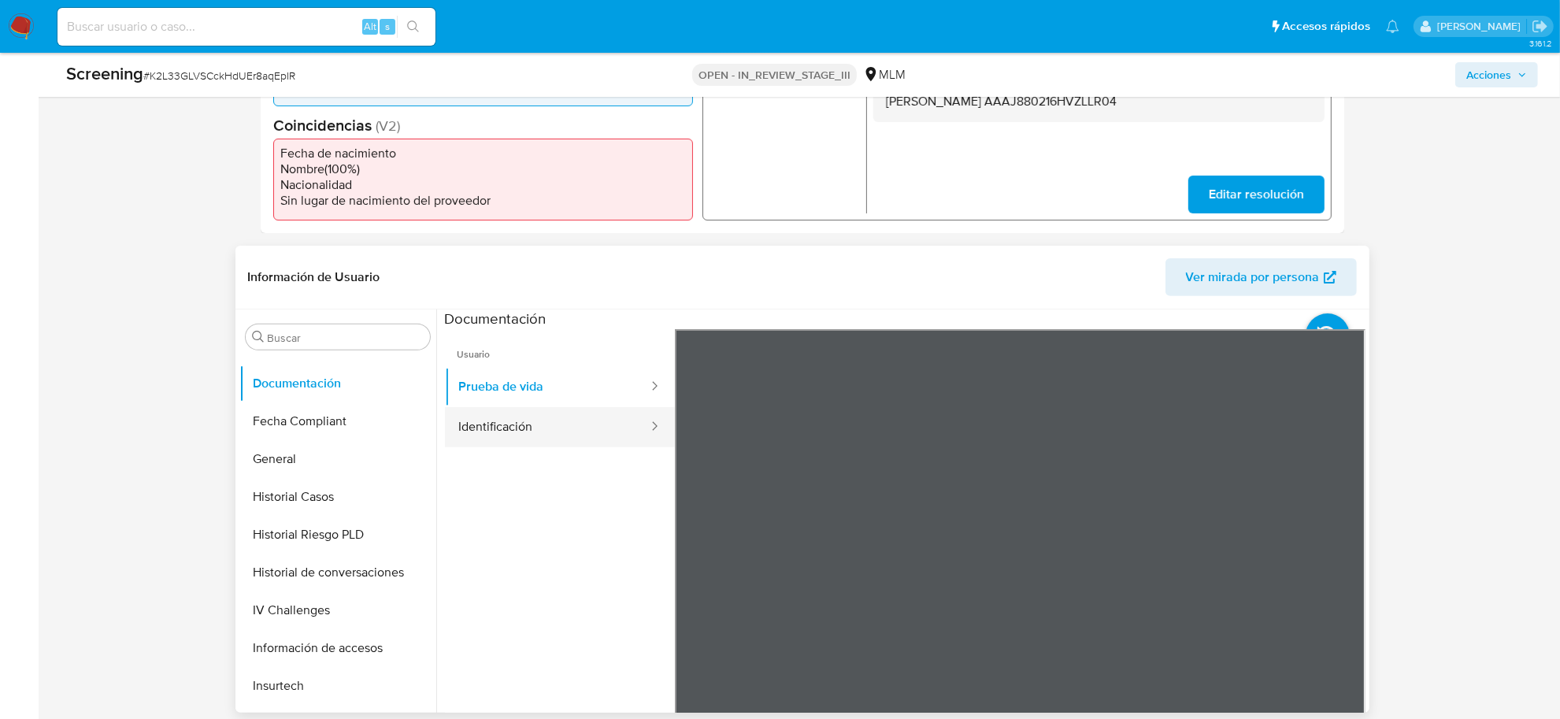
click at [521, 442] on button "Identificación" at bounding box center [547, 427] width 205 height 40
click at [534, 395] on button "Prueba de vida" at bounding box center [547, 387] width 205 height 40
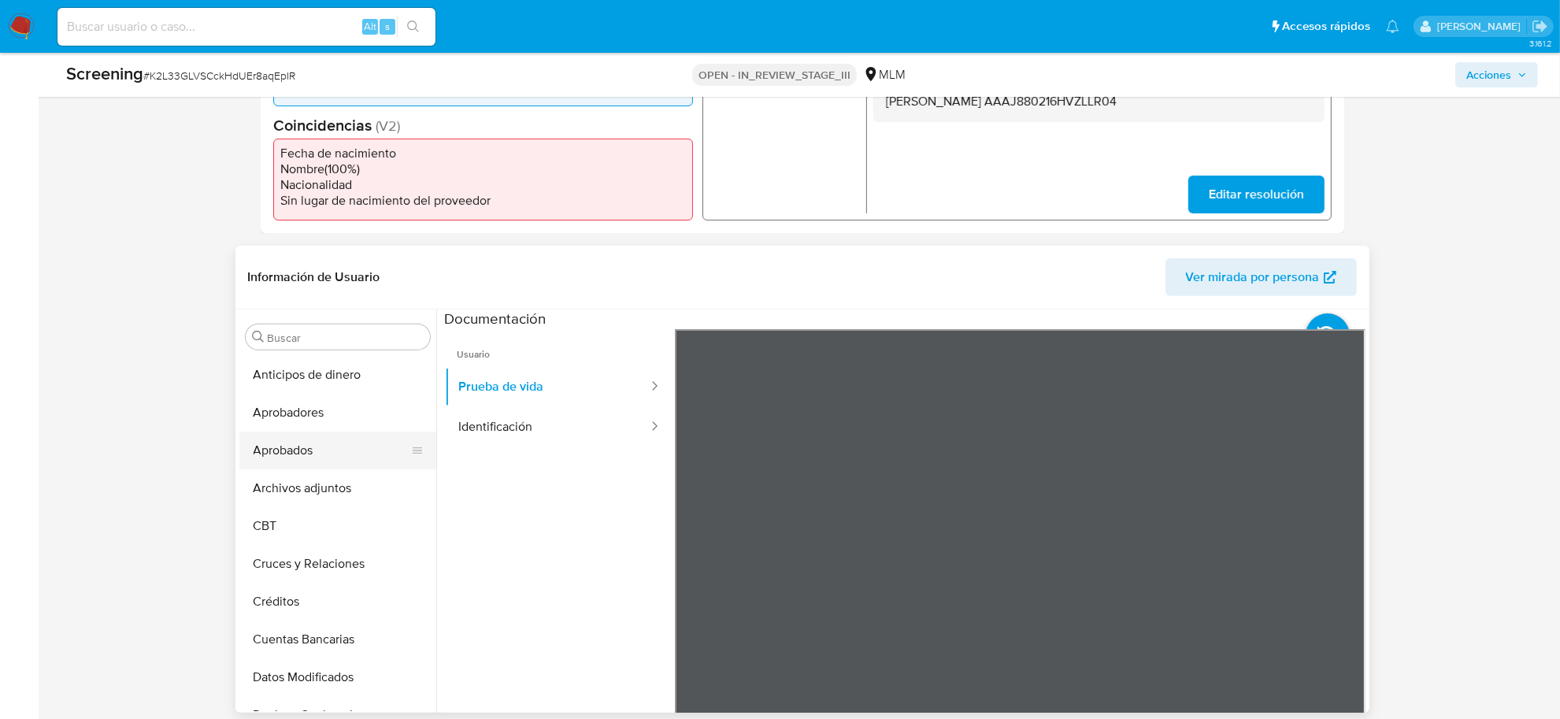
click at [299, 451] on button "Aprobados" at bounding box center [331, 451] width 184 height 38
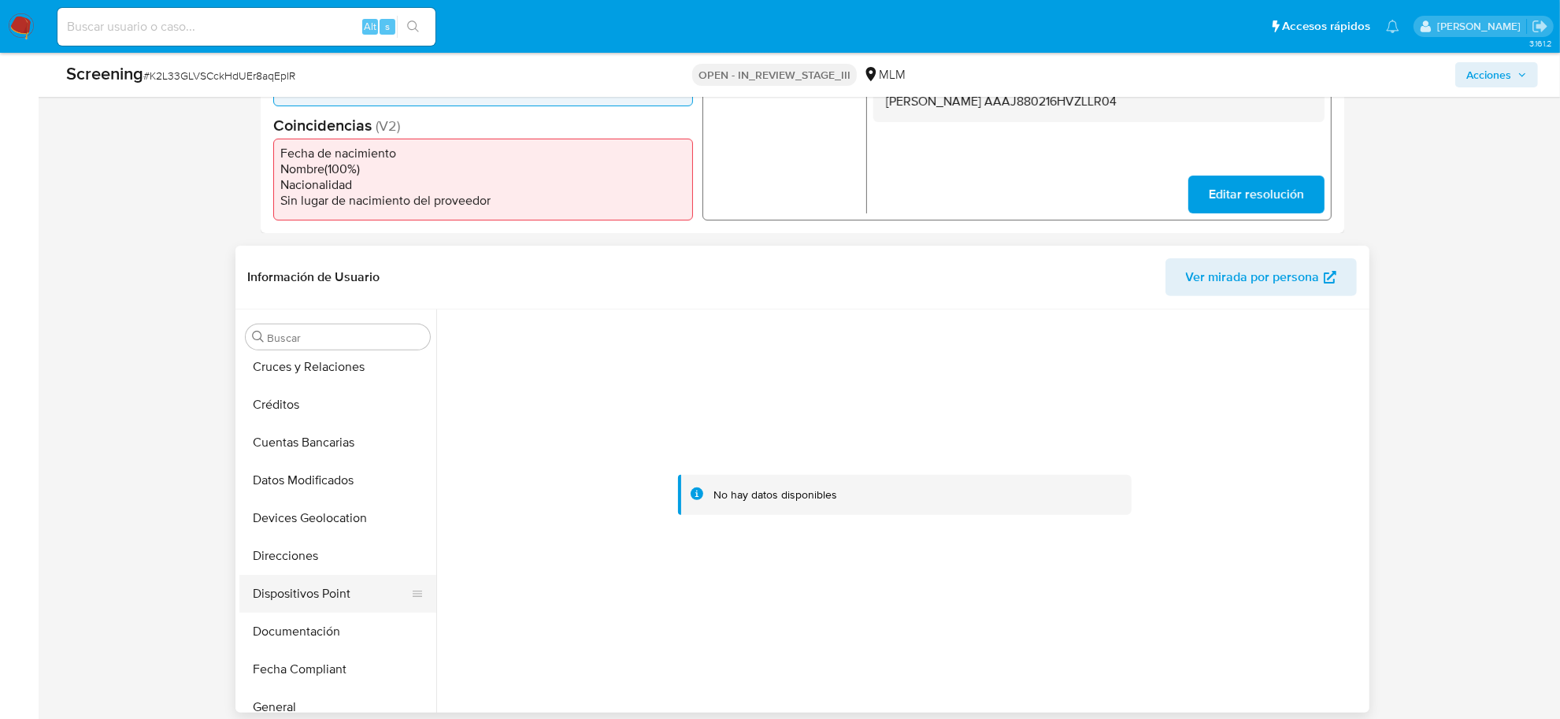
scroll to position [295, 0]
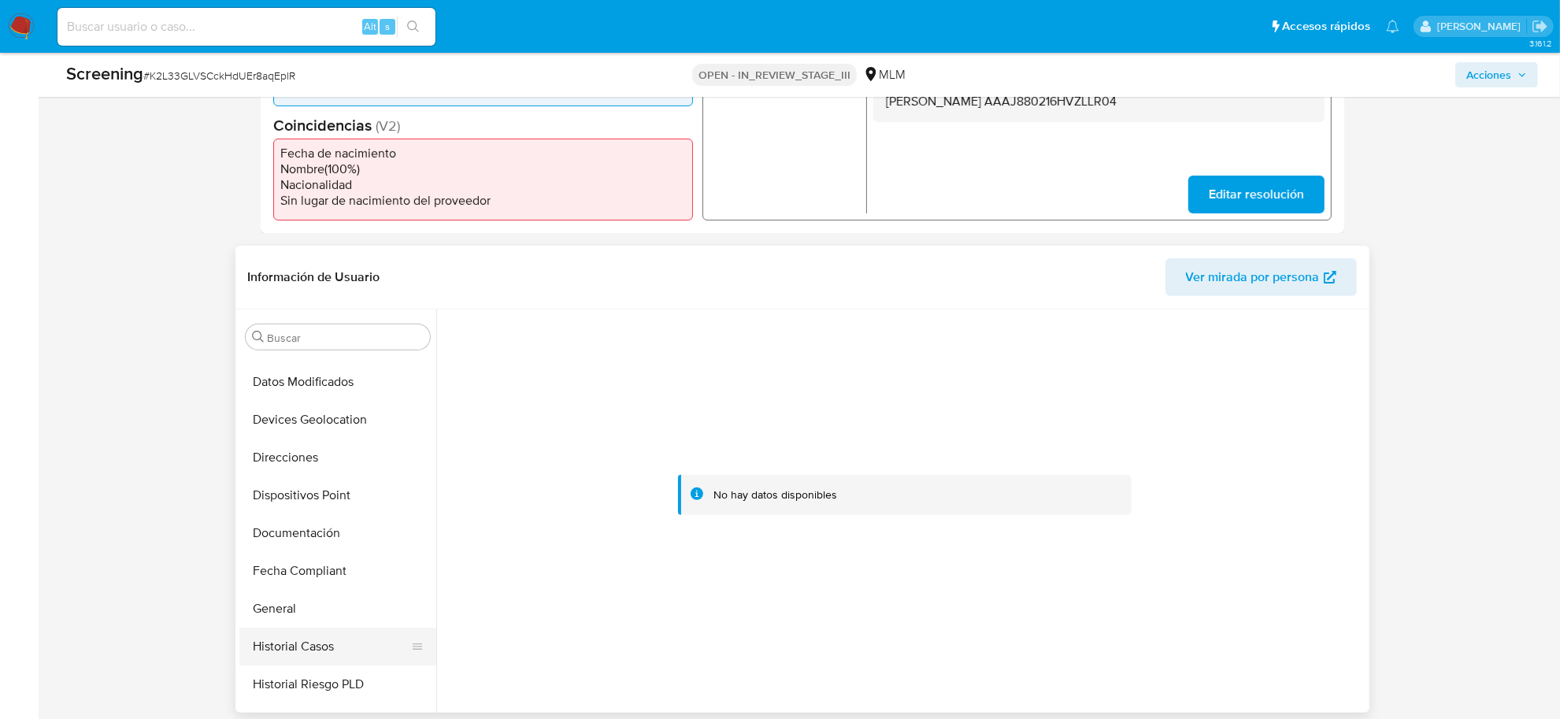
click at [333, 643] on button "Historial Casos" at bounding box center [331, 647] width 184 height 38
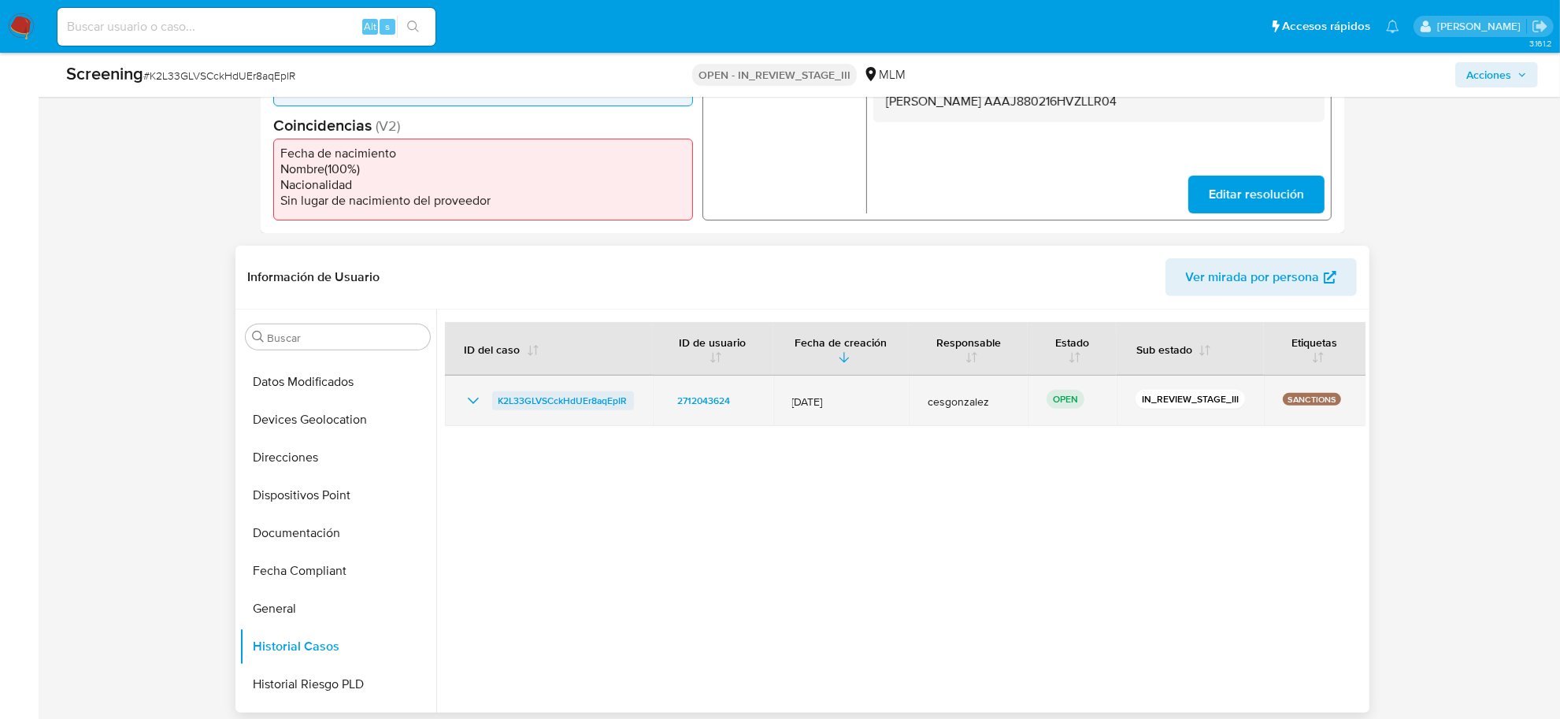
click at [587, 398] on span "K2L33GLVSCckHdUEr8aqEpIR" at bounding box center [562, 400] width 129 height 19
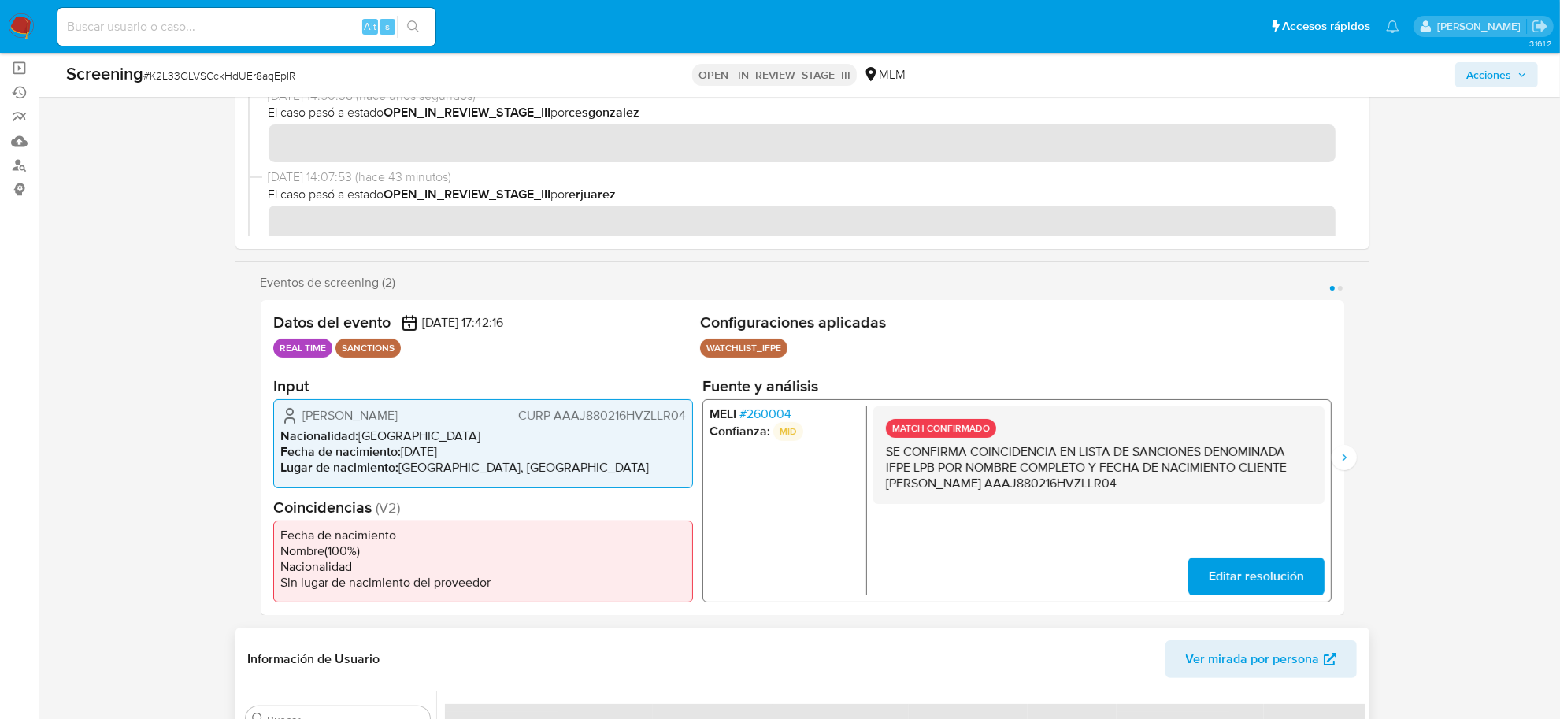
scroll to position [98, 0]
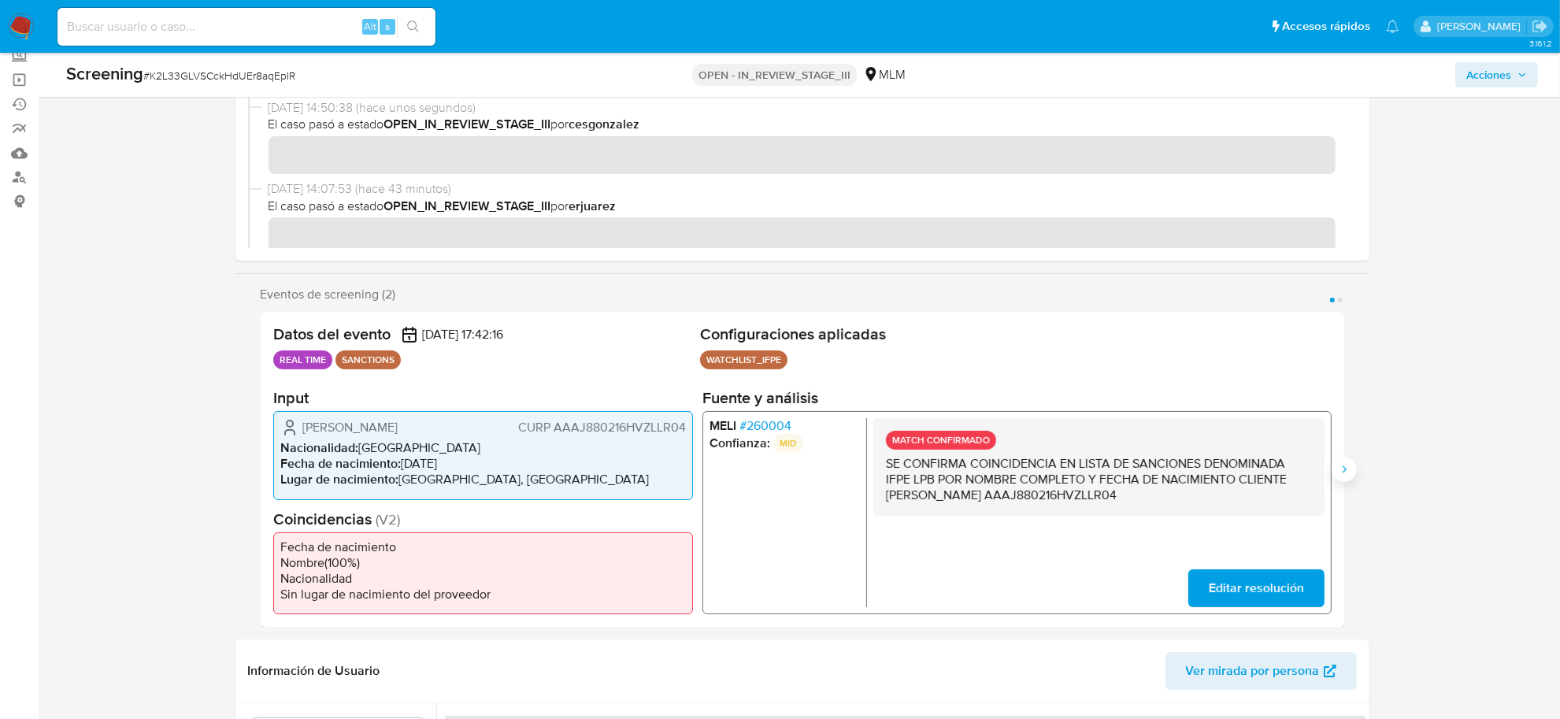
click at [1347, 473] on icon "Siguiente" at bounding box center [1344, 469] width 13 height 13
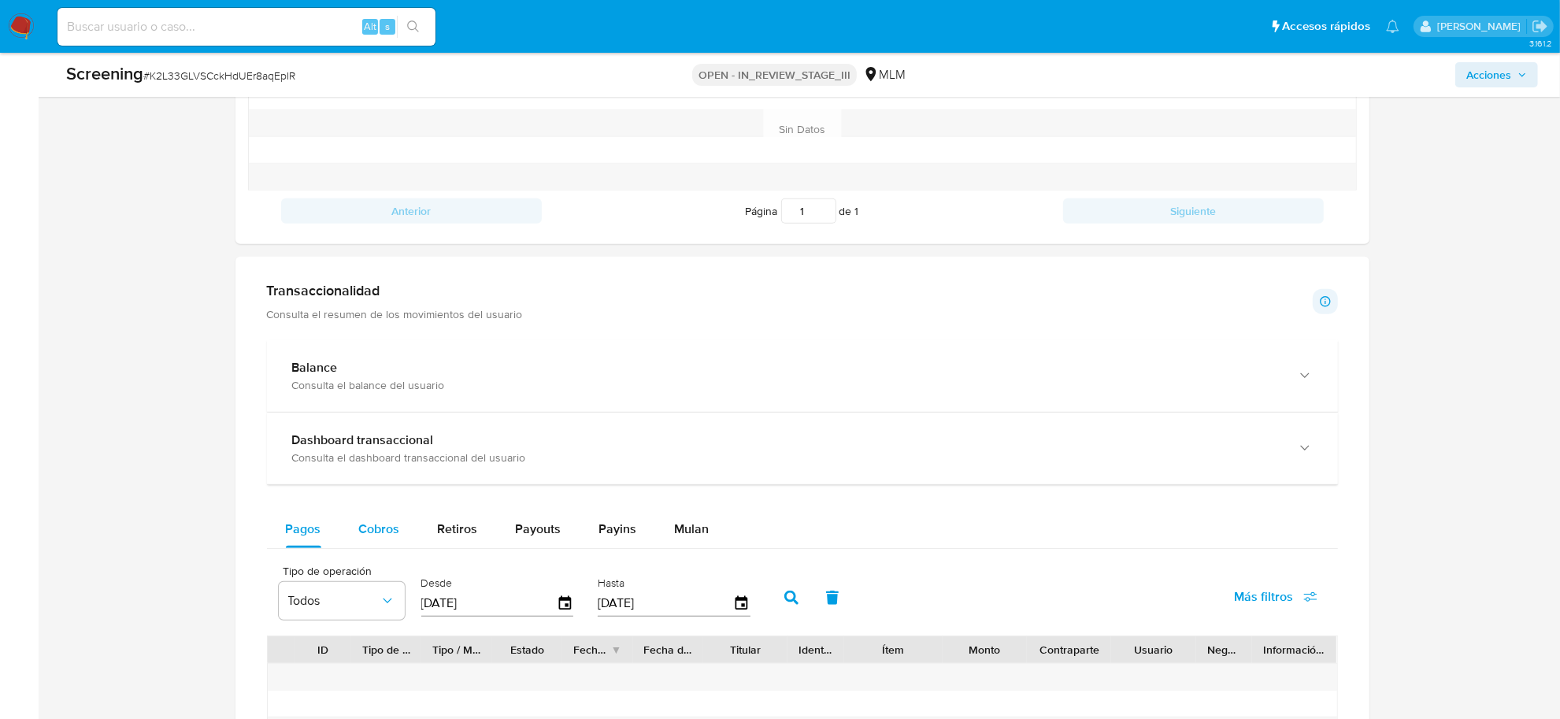
scroll to position [1280, 0]
click at [365, 535] on span "Cobros" at bounding box center [379, 530] width 41 height 18
select select "10"
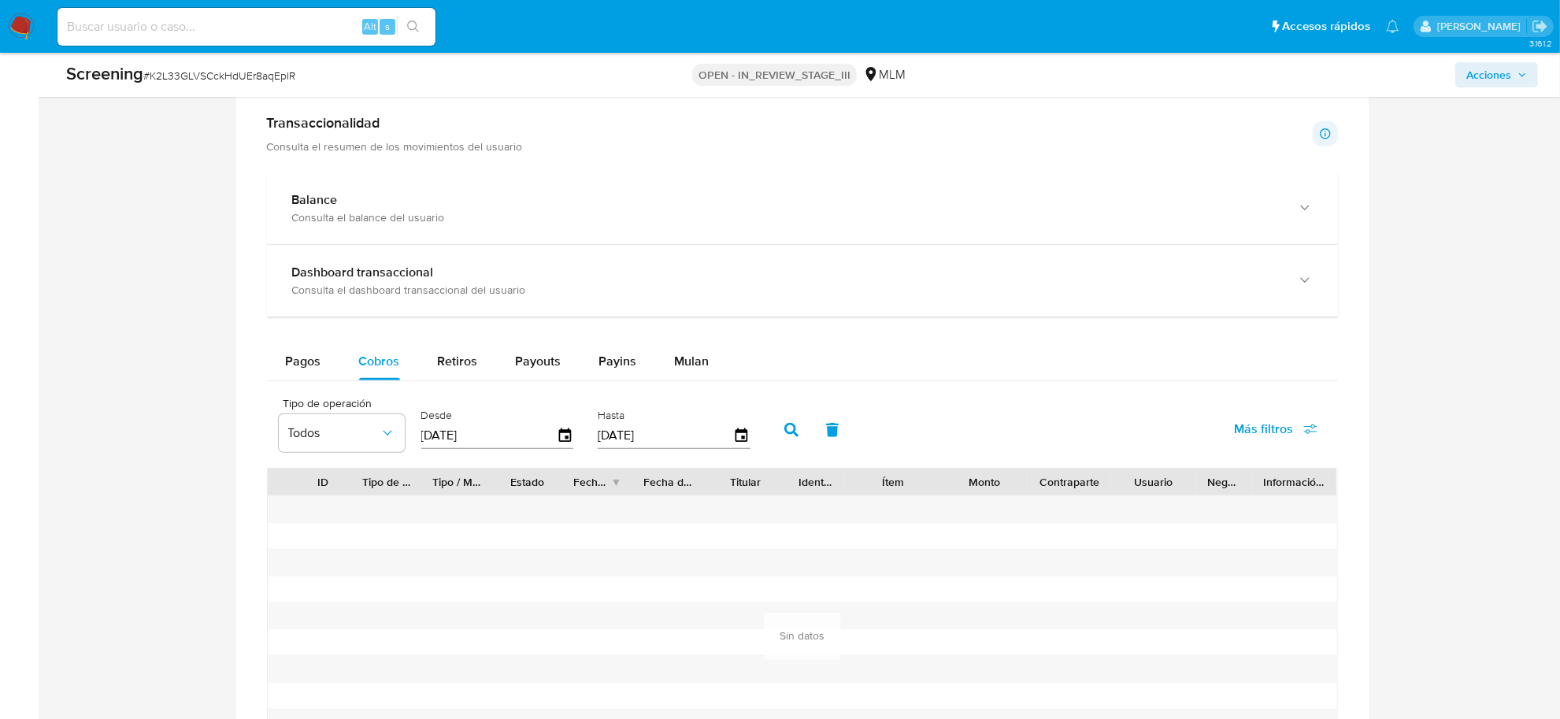
scroll to position [1673, 0]
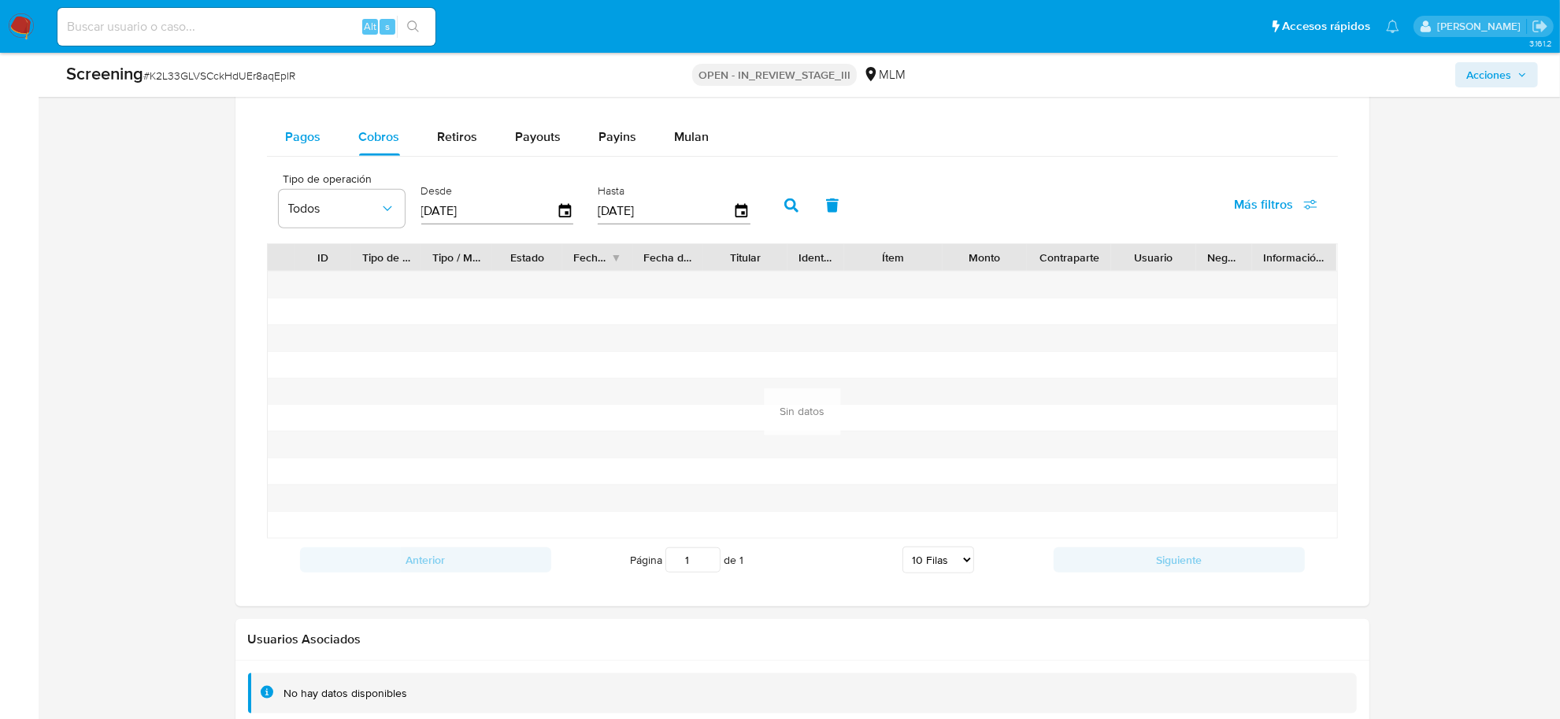
click at [313, 139] on span "Pagos" at bounding box center [303, 137] width 35 height 18
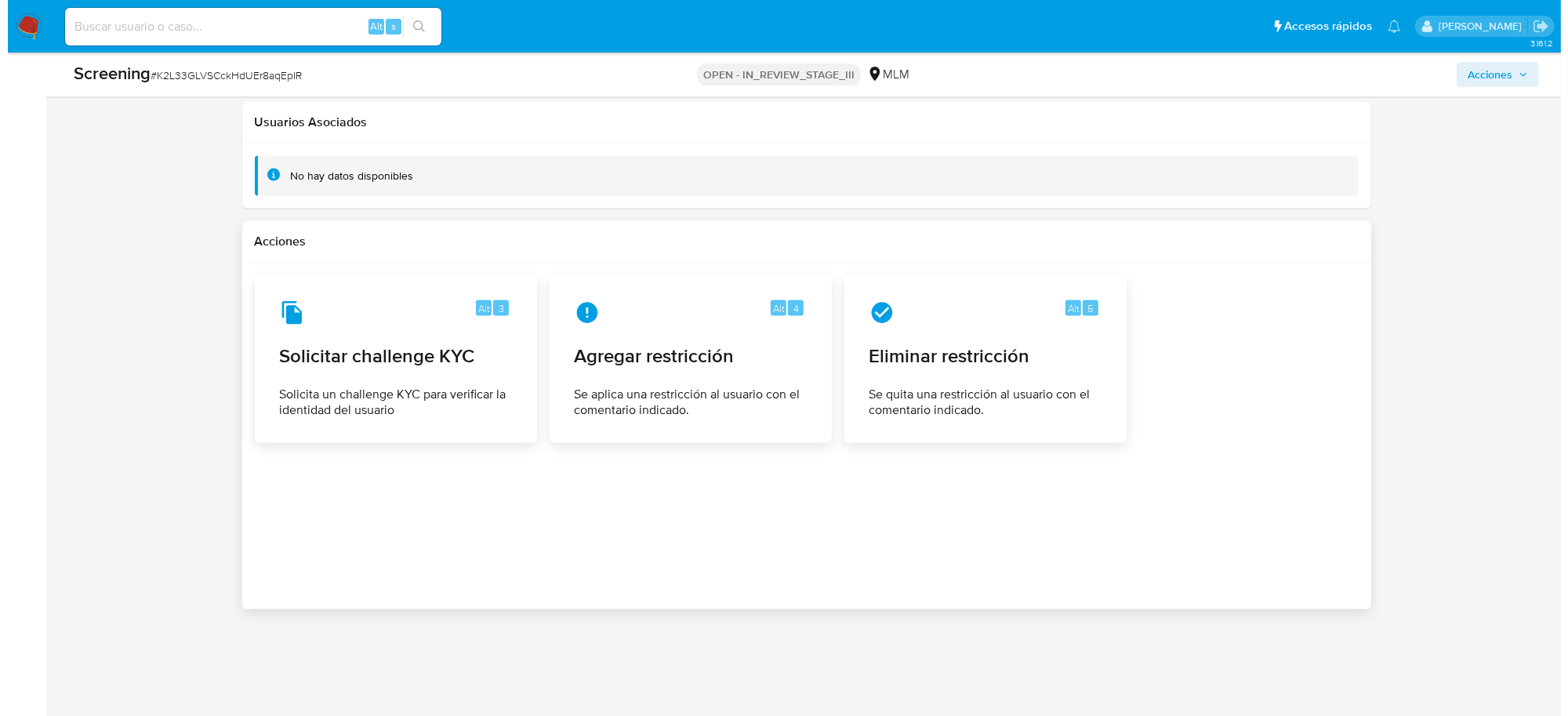
scroll to position [2194, 0]
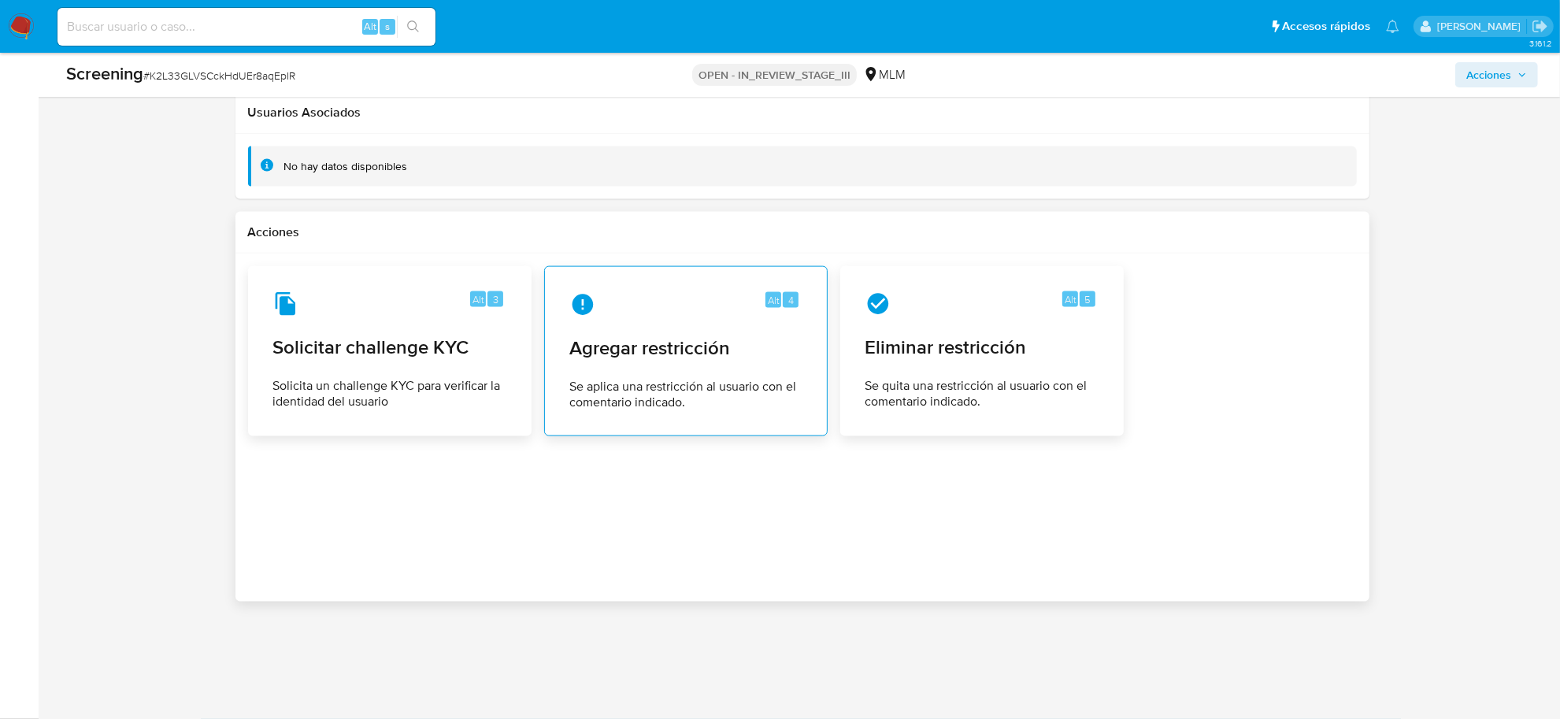
click at [766, 384] on span "Se aplica una restricción al usuario con el comentario indicado." at bounding box center [686, 394] width 232 height 31
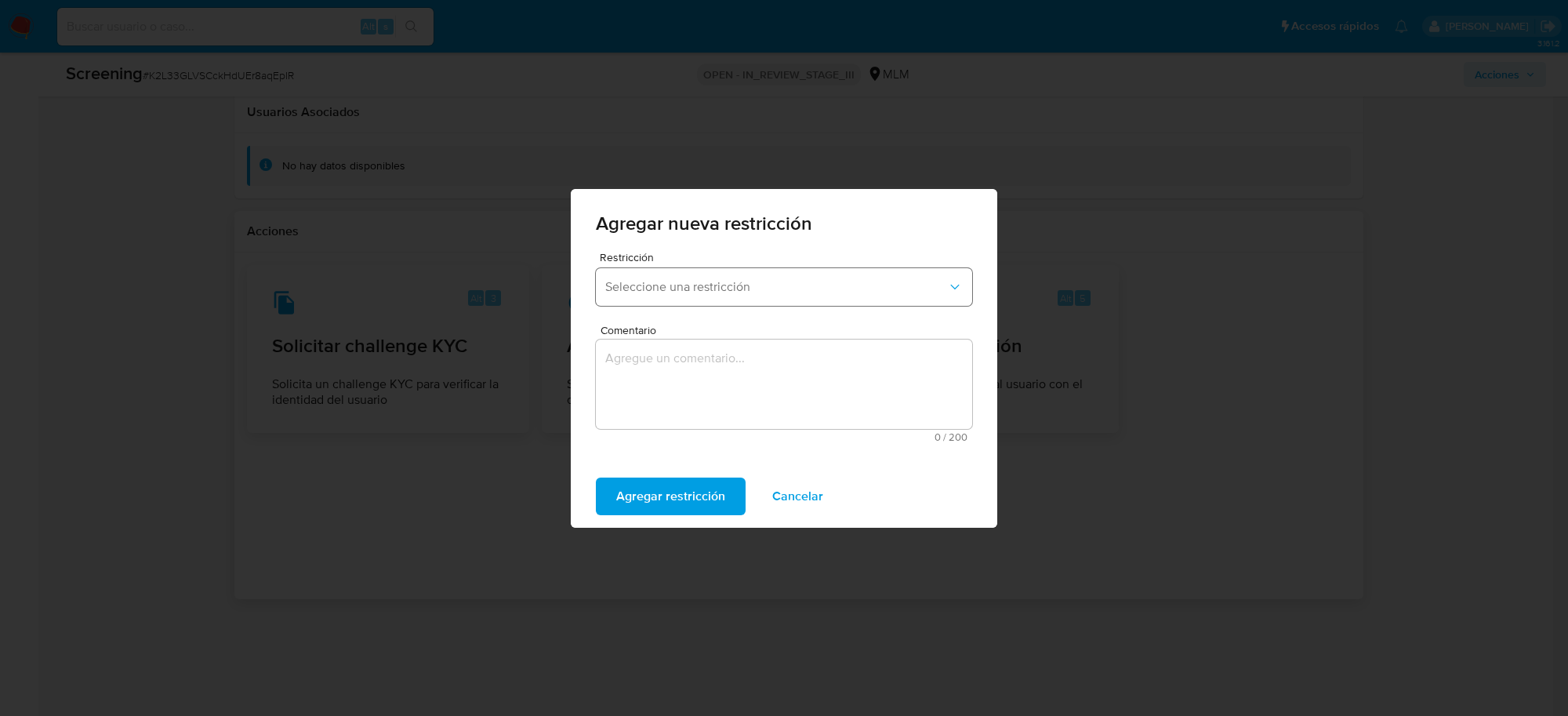
click at [915, 285] on span "Seleccione una restricción" at bounding box center [776, 287] width 341 height 16
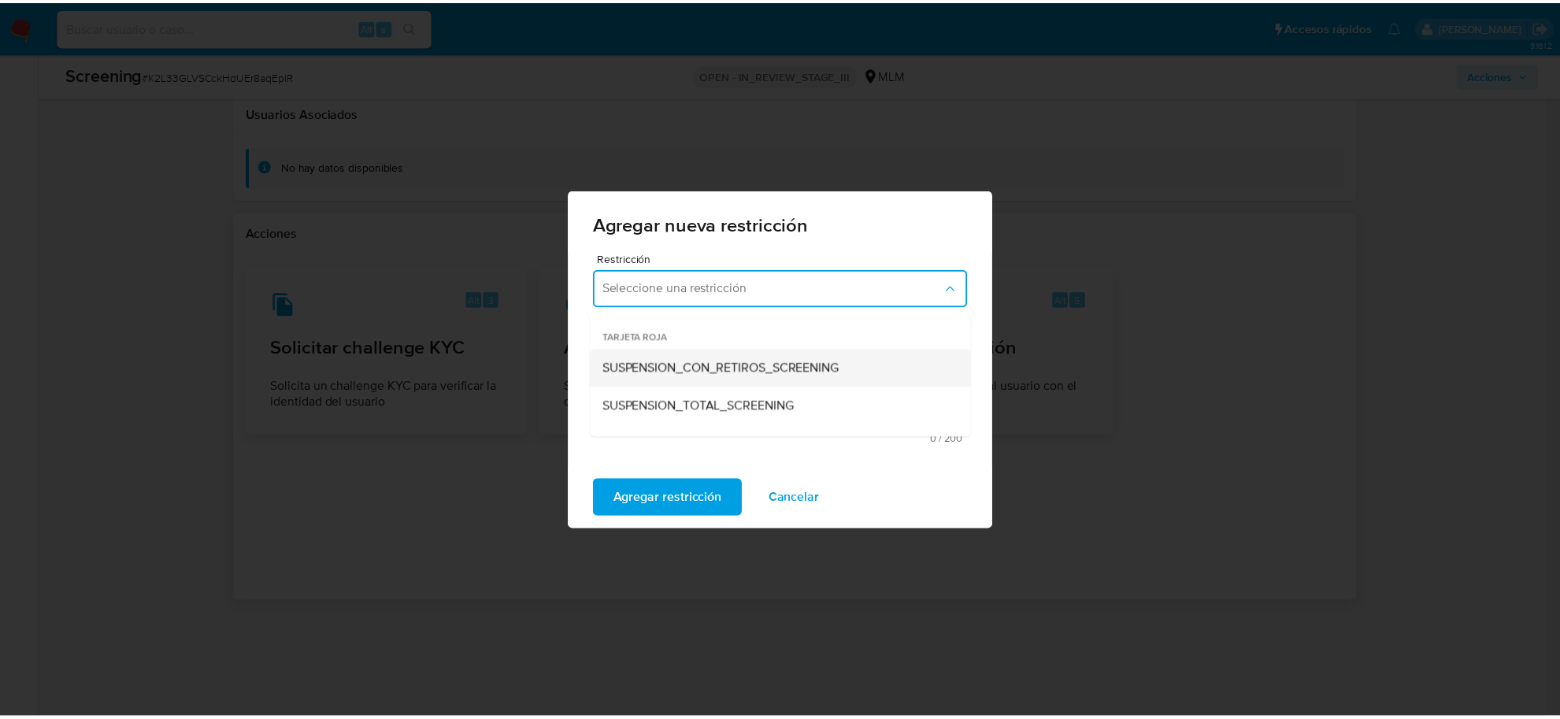
scroll to position [98, 0]
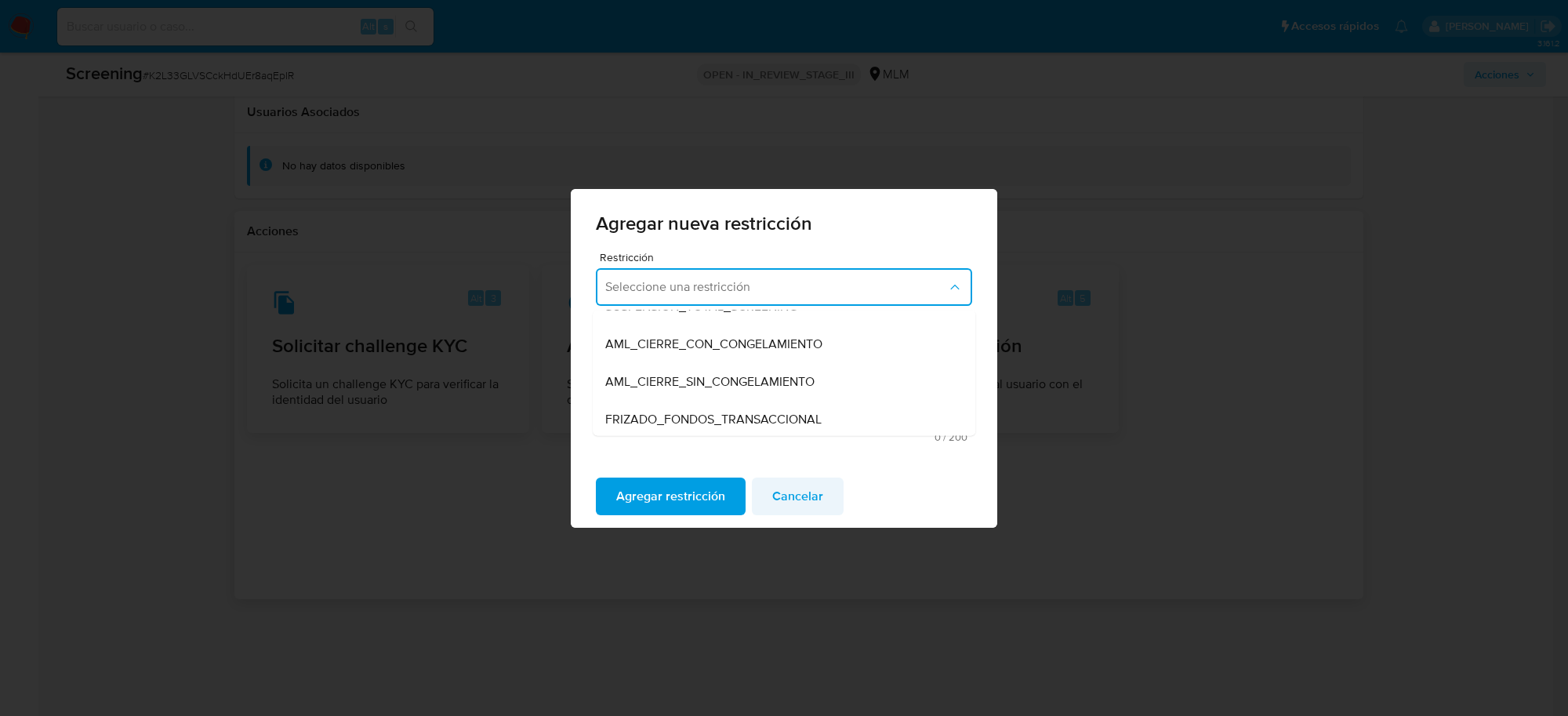
click at [783, 504] on span "Cancelar" at bounding box center [797, 496] width 51 height 35
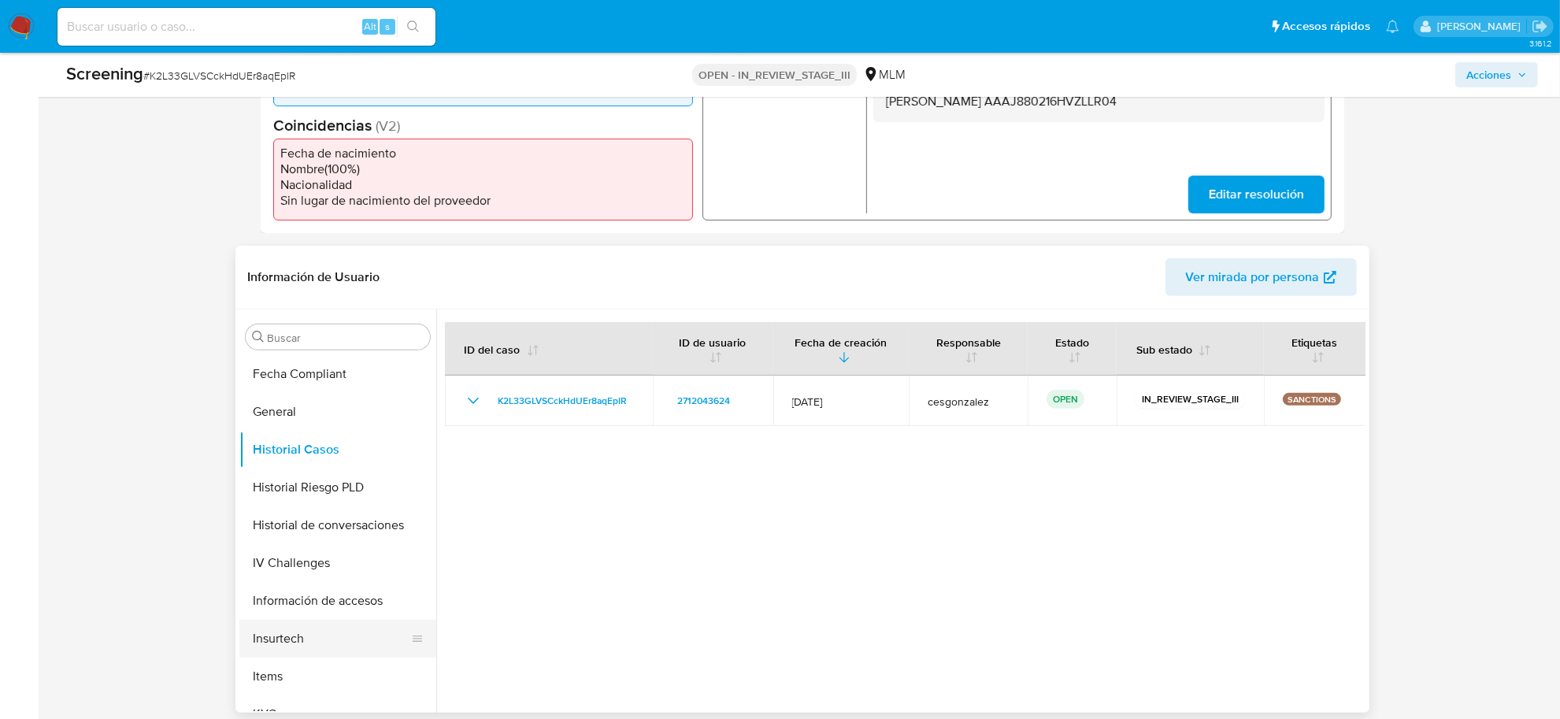
scroll to position [740, 0]
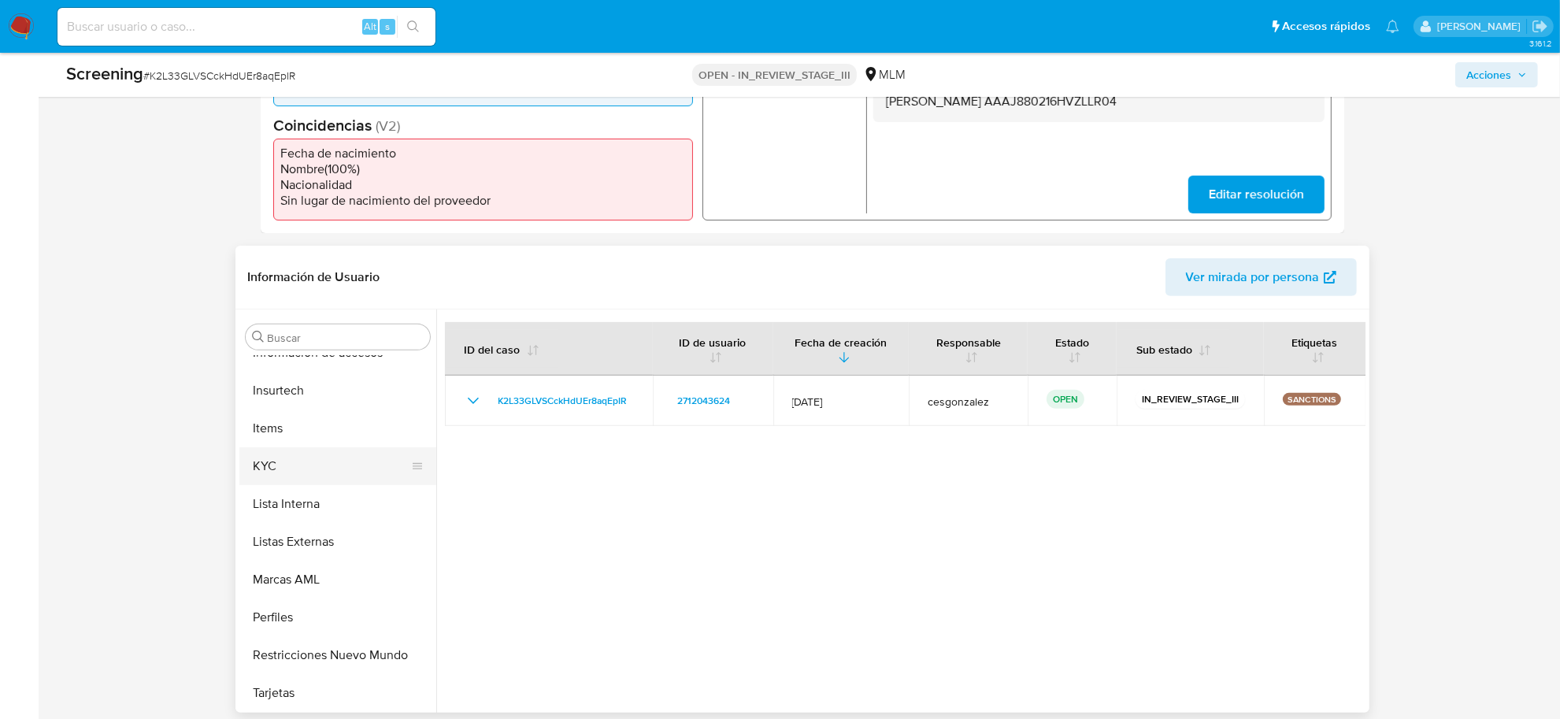
click at [269, 469] on button "KYC" at bounding box center [331, 466] width 184 height 38
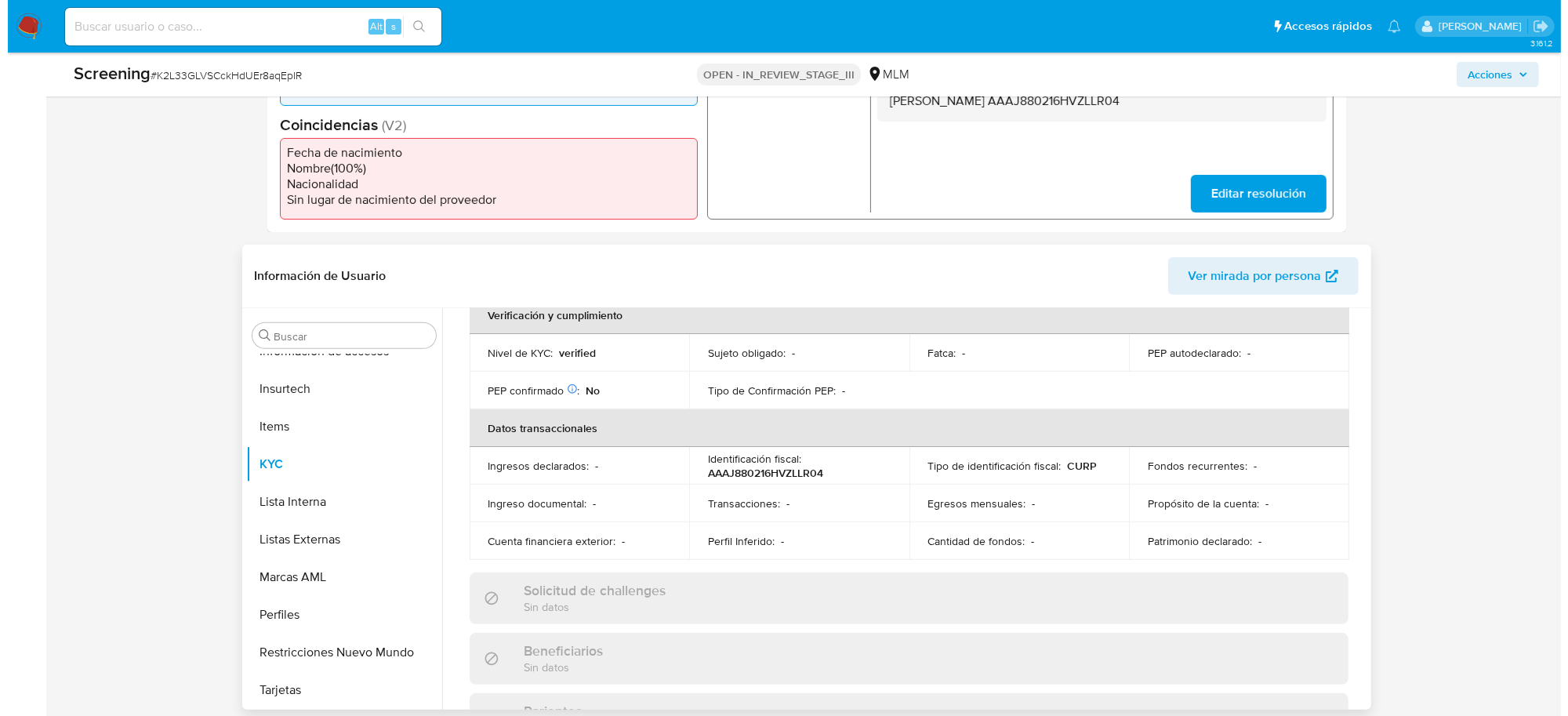
scroll to position [0, 0]
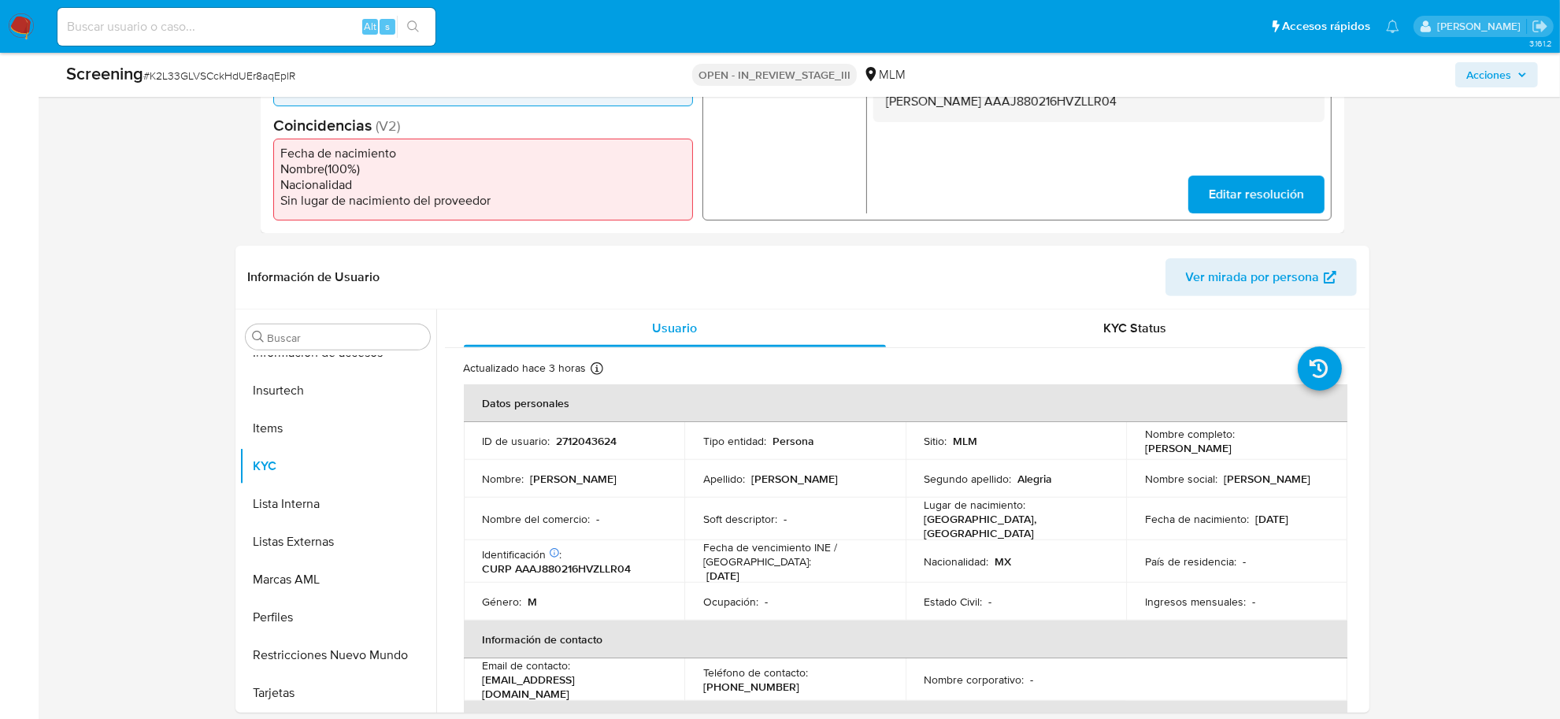
click at [1486, 80] on span "Acciones" at bounding box center [1488, 74] width 45 height 25
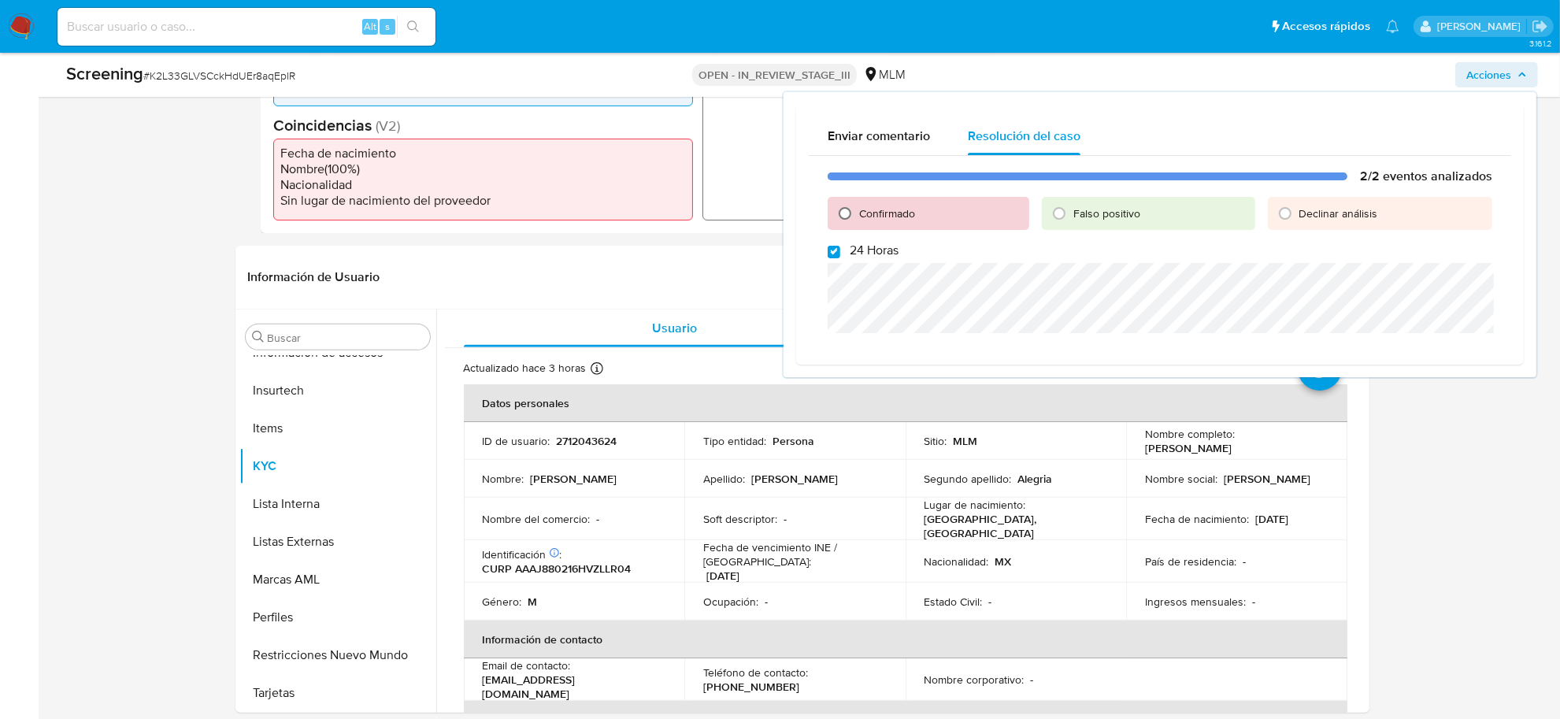
click at [847, 209] on input "Confirmado" at bounding box center [844, 213] width 25 height 25
radio input "true"
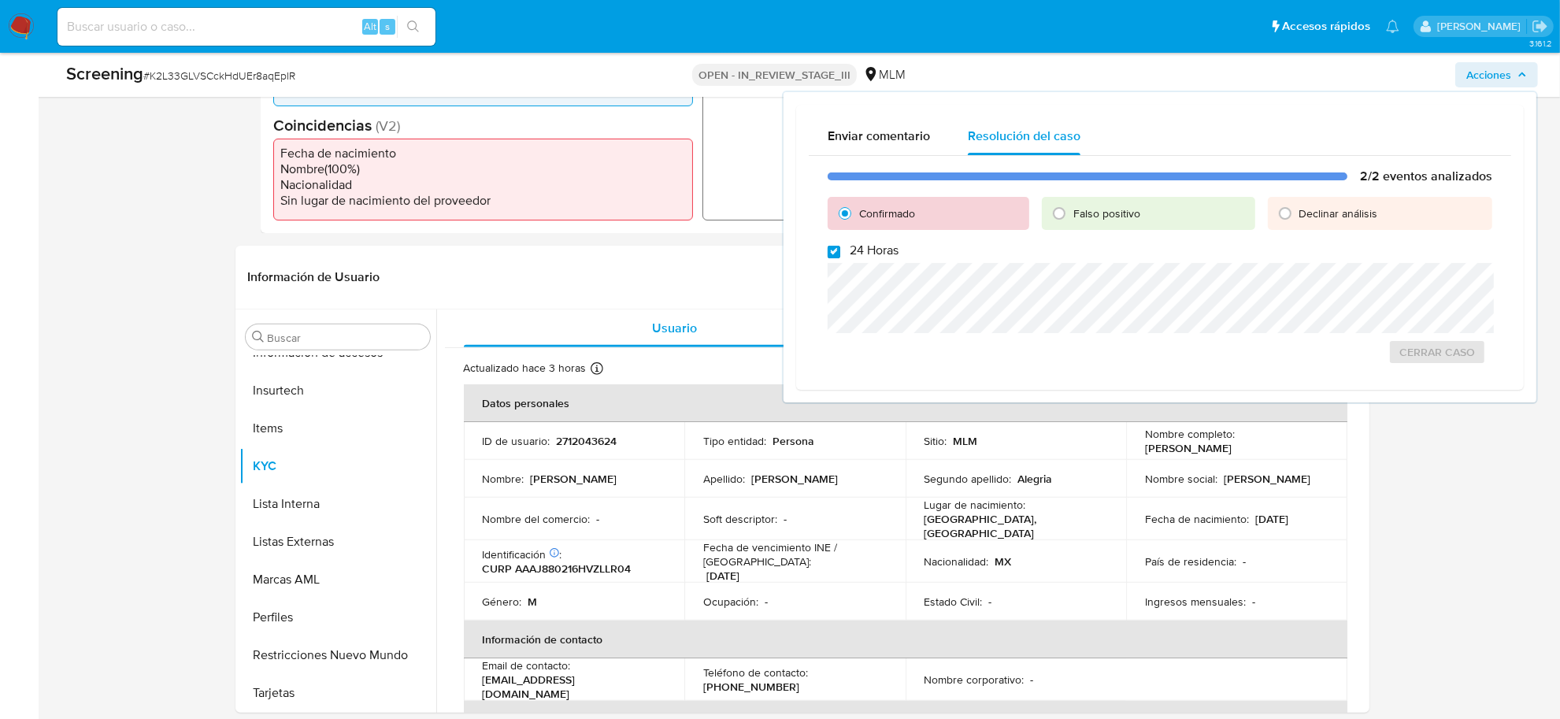
click at [832, 250] on input "24 Horas" at bounding box center [834, 252] width 13 height 13
checkbox input "false"
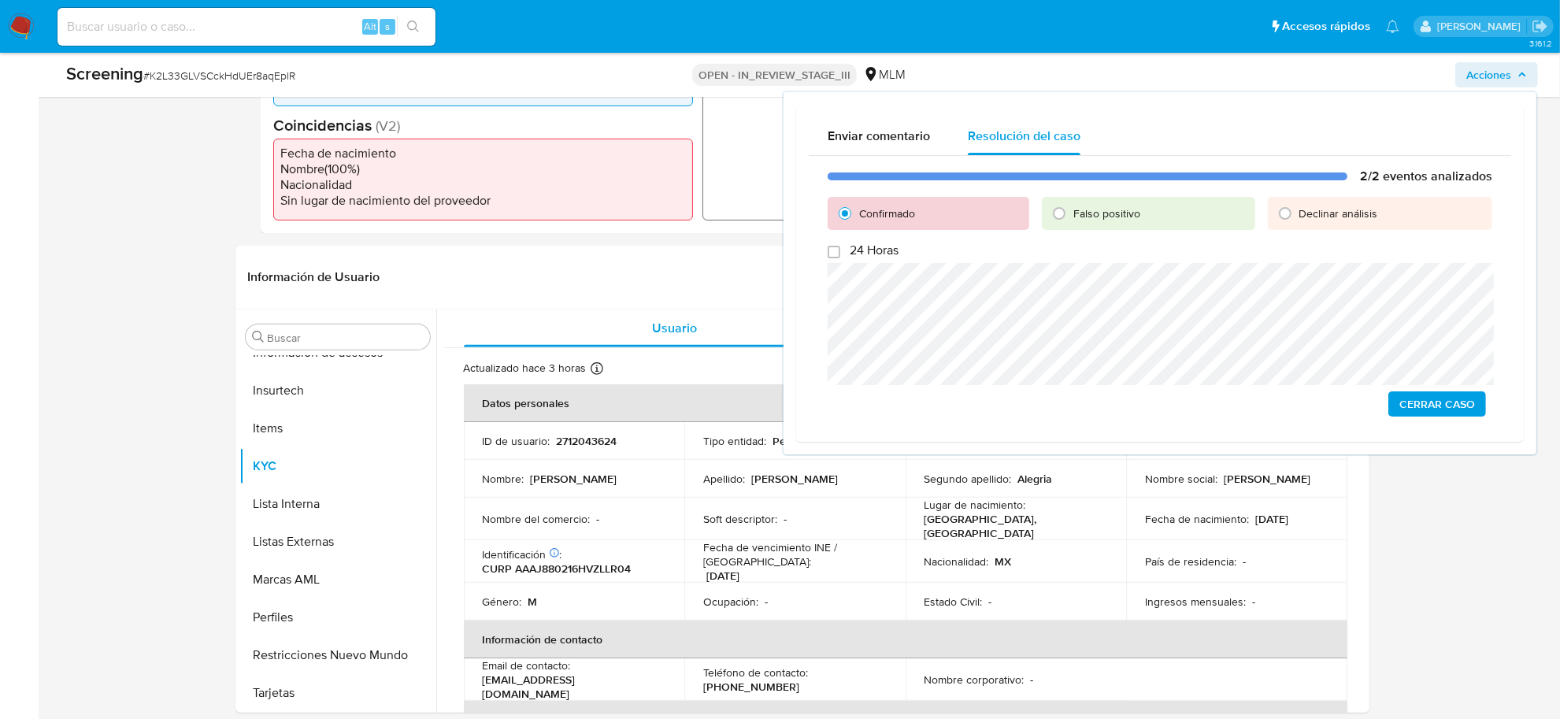
click at [1459, 400] on span "Cerrar Caso" at bounding box center [1437, 404] width 76 height 22
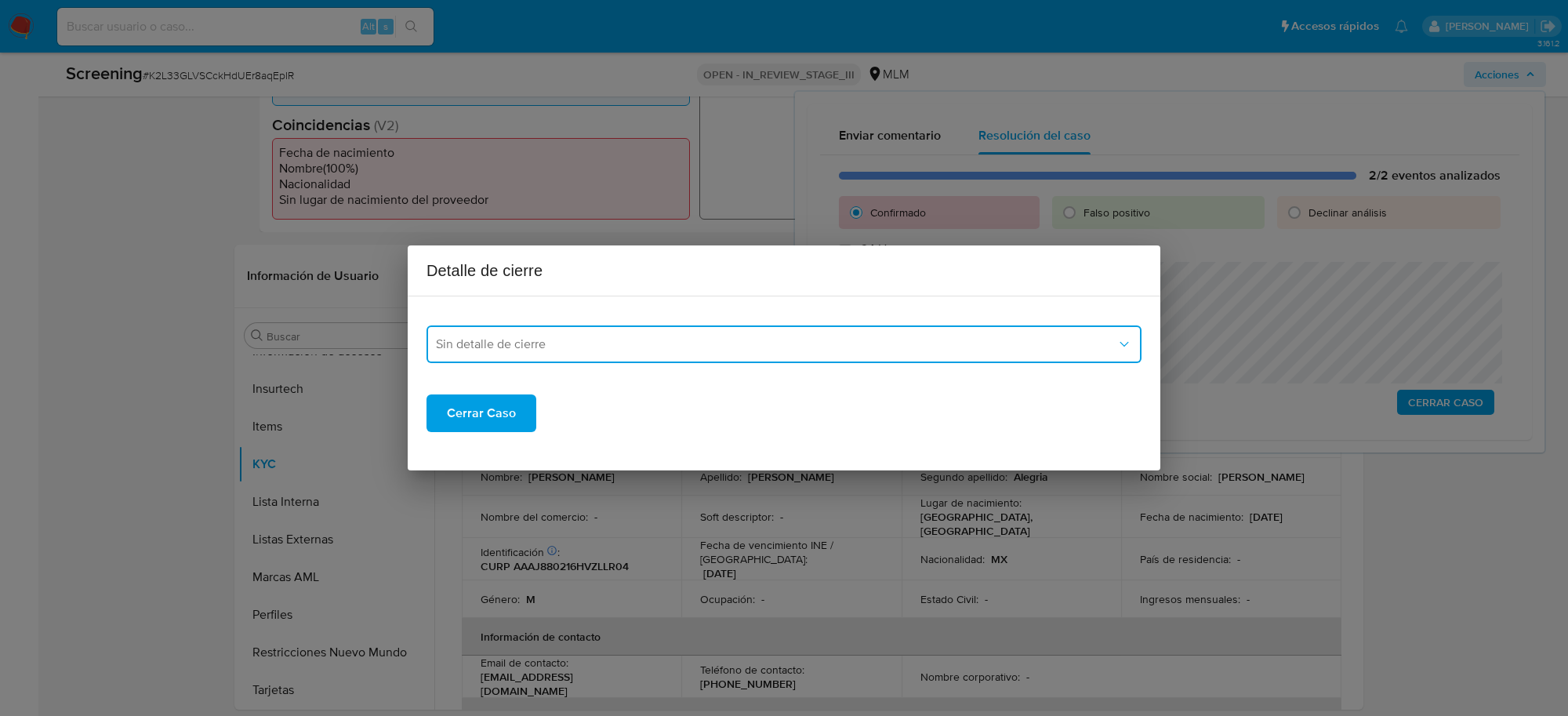
click at [672, 331] on button "Sin detalle de cierre" at bounding box center [784, 345] width 715 height 38
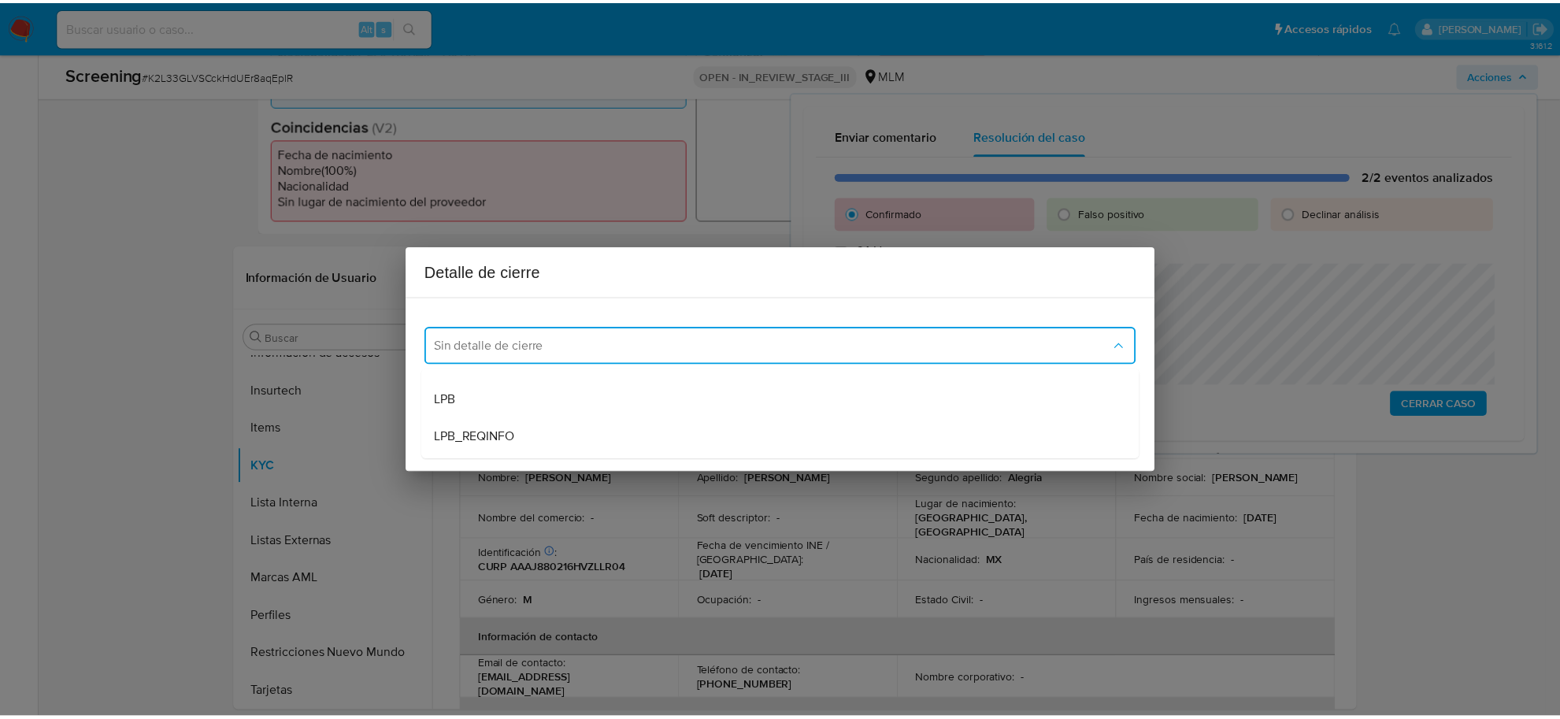
scroll to position [98, 0]
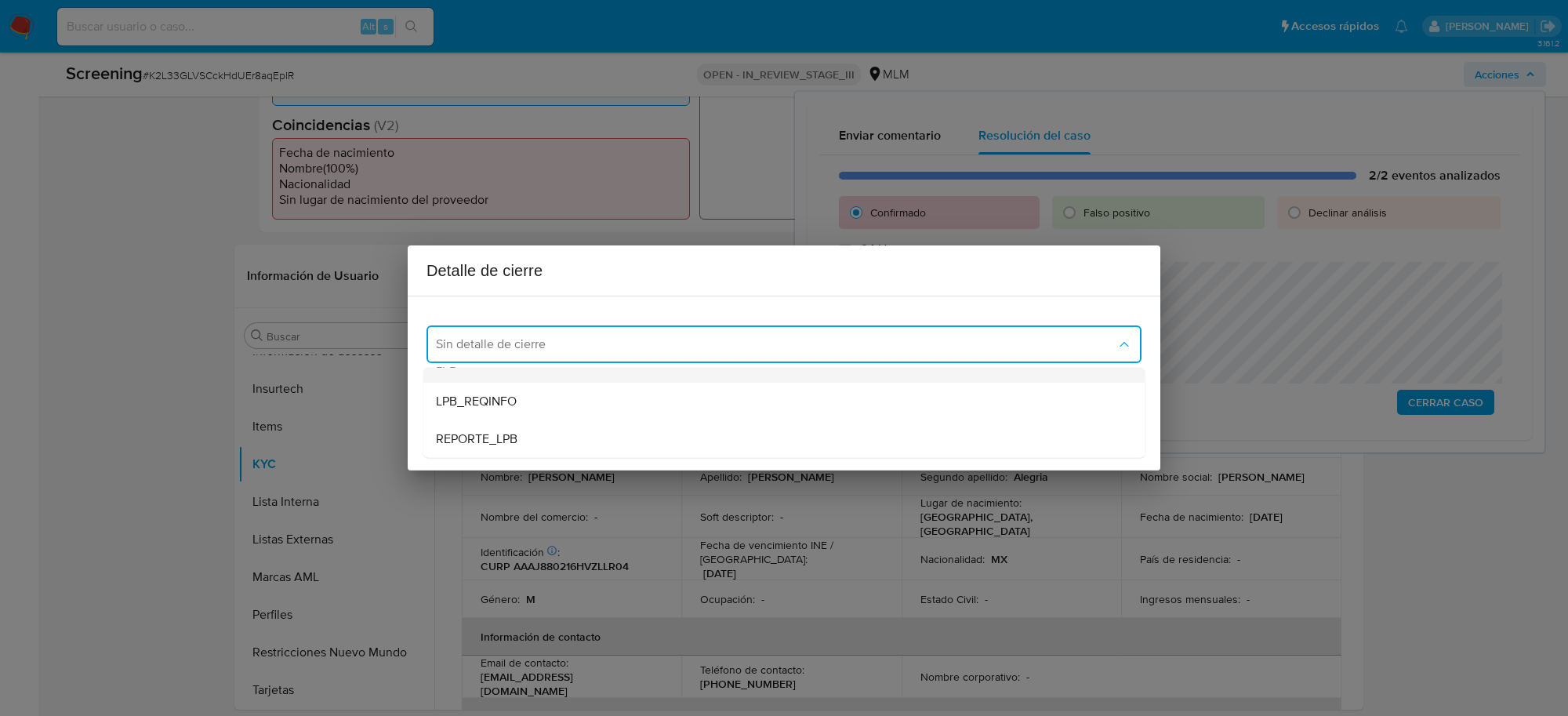
click at [483, 370] on div "LPB" at bounding box center [784, 363] width 696 height 38
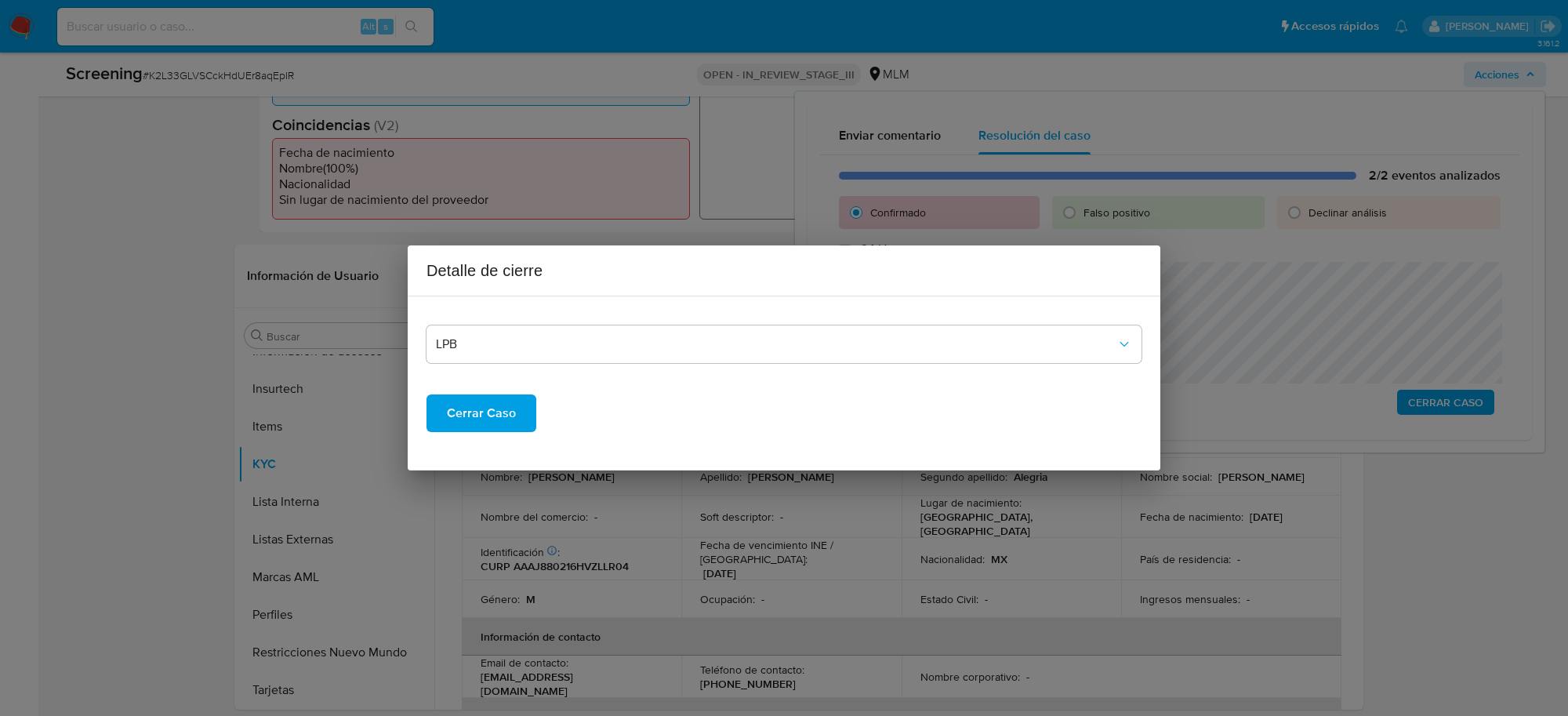
click at [472, 411] on span "Cerrar Caso" at bounding box center [481, 413] width 69 height 35
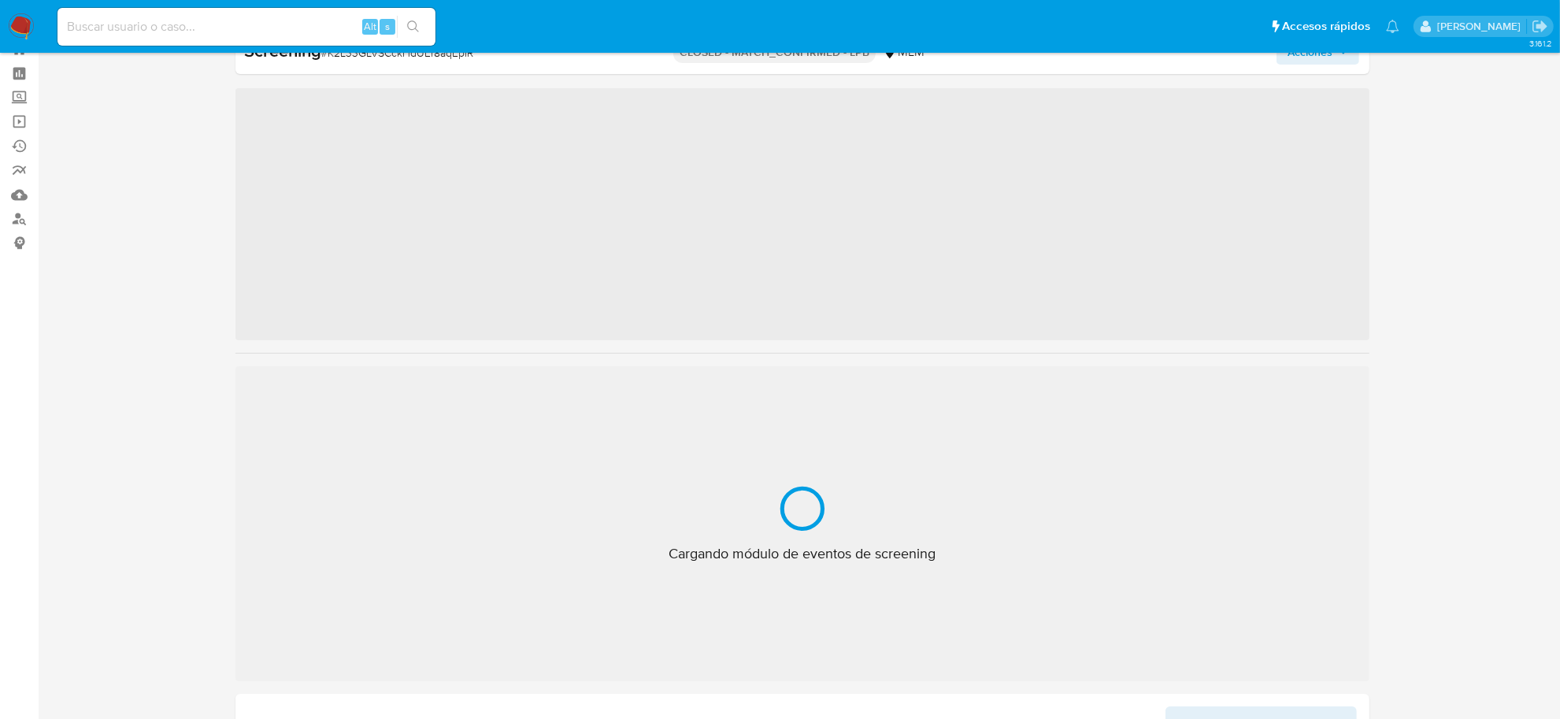
scroll to position [740, 0]
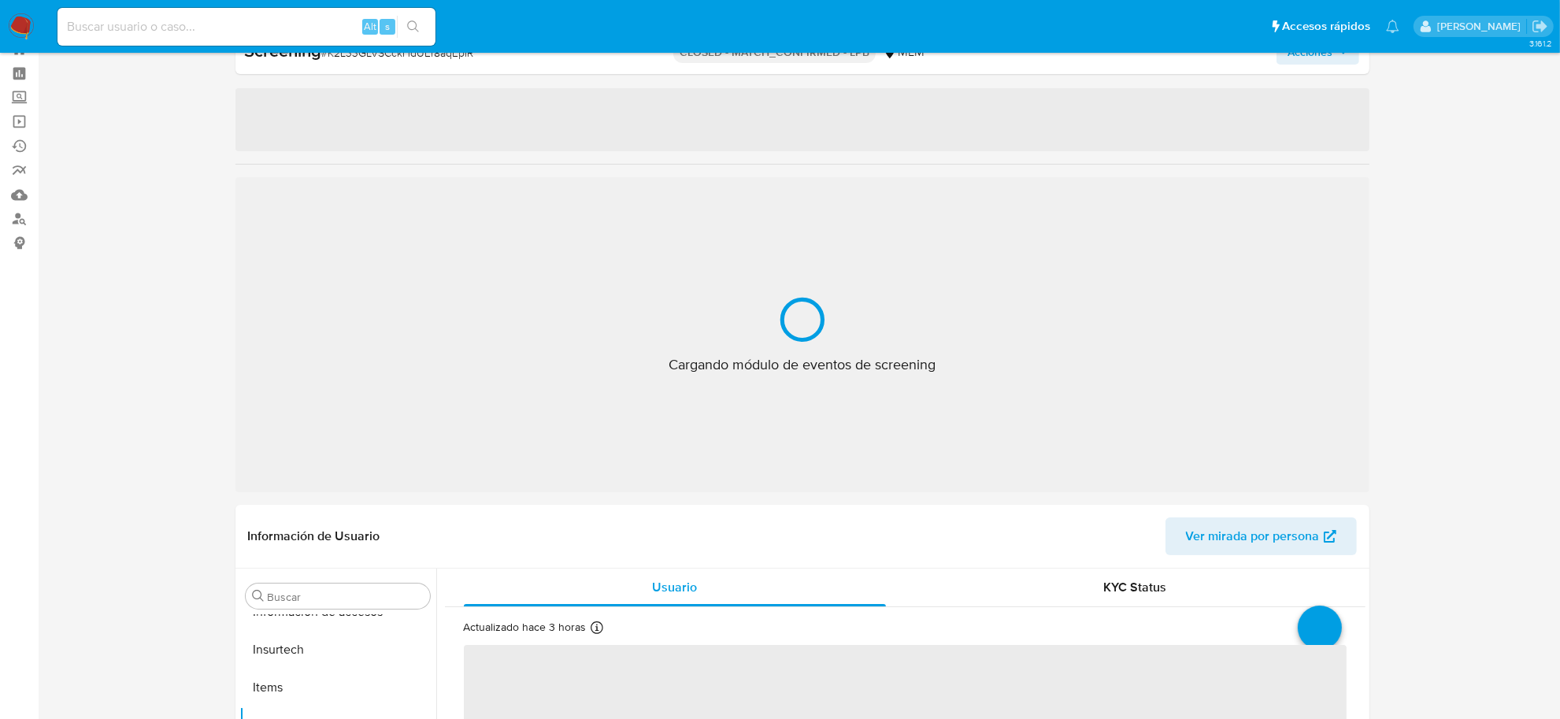
select select "10"
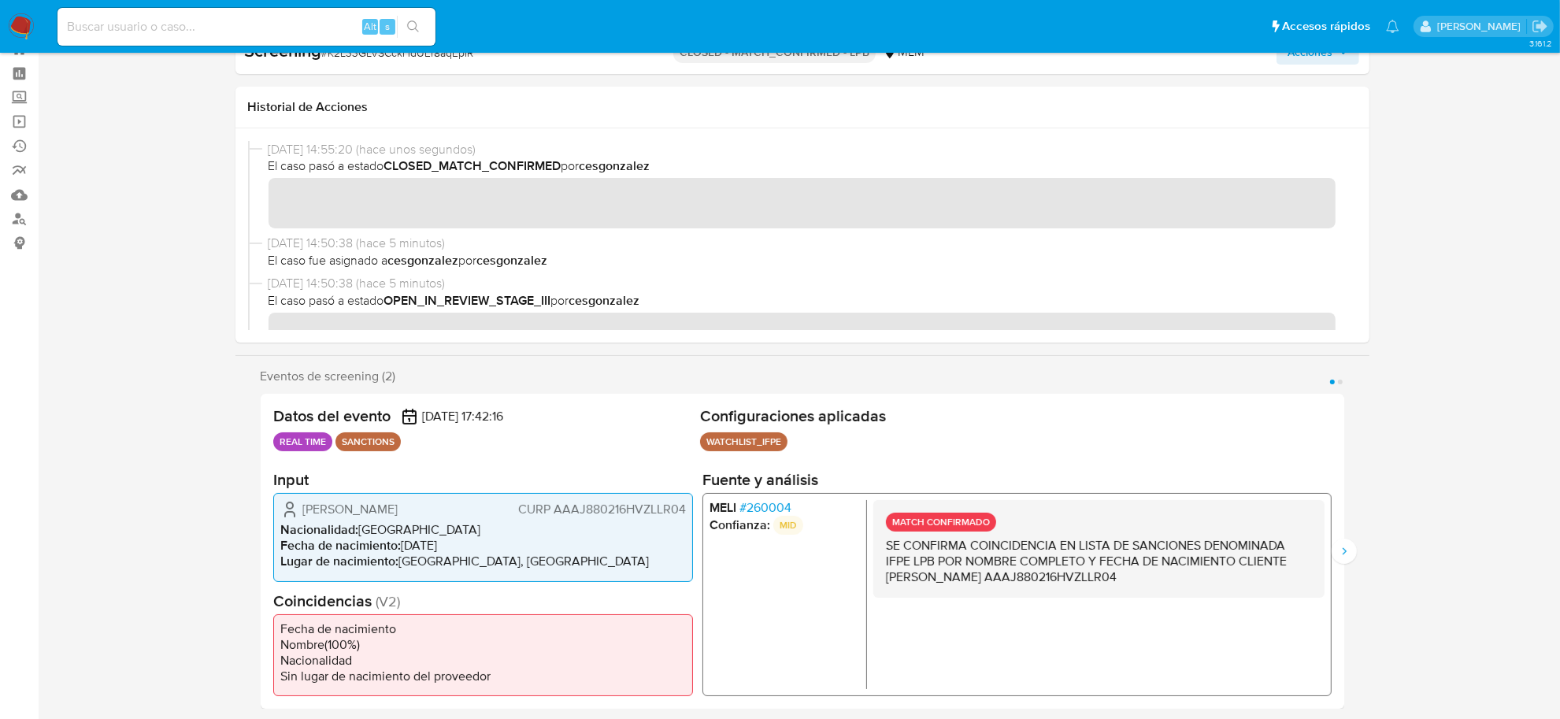
scroll to position [0, 0]
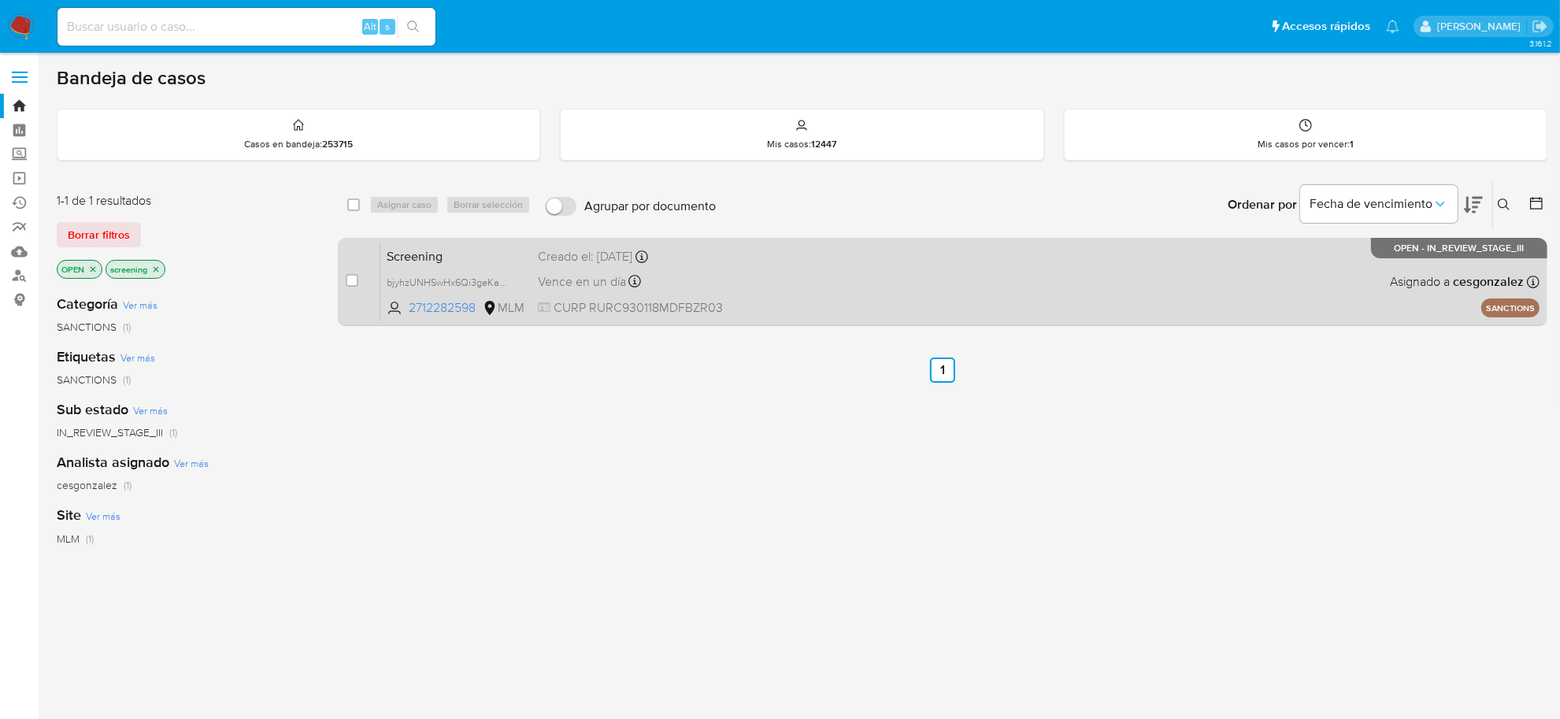
click at [592, 283] on span "Vence en un día" at bounding box center [582, 281] width 88 height 17
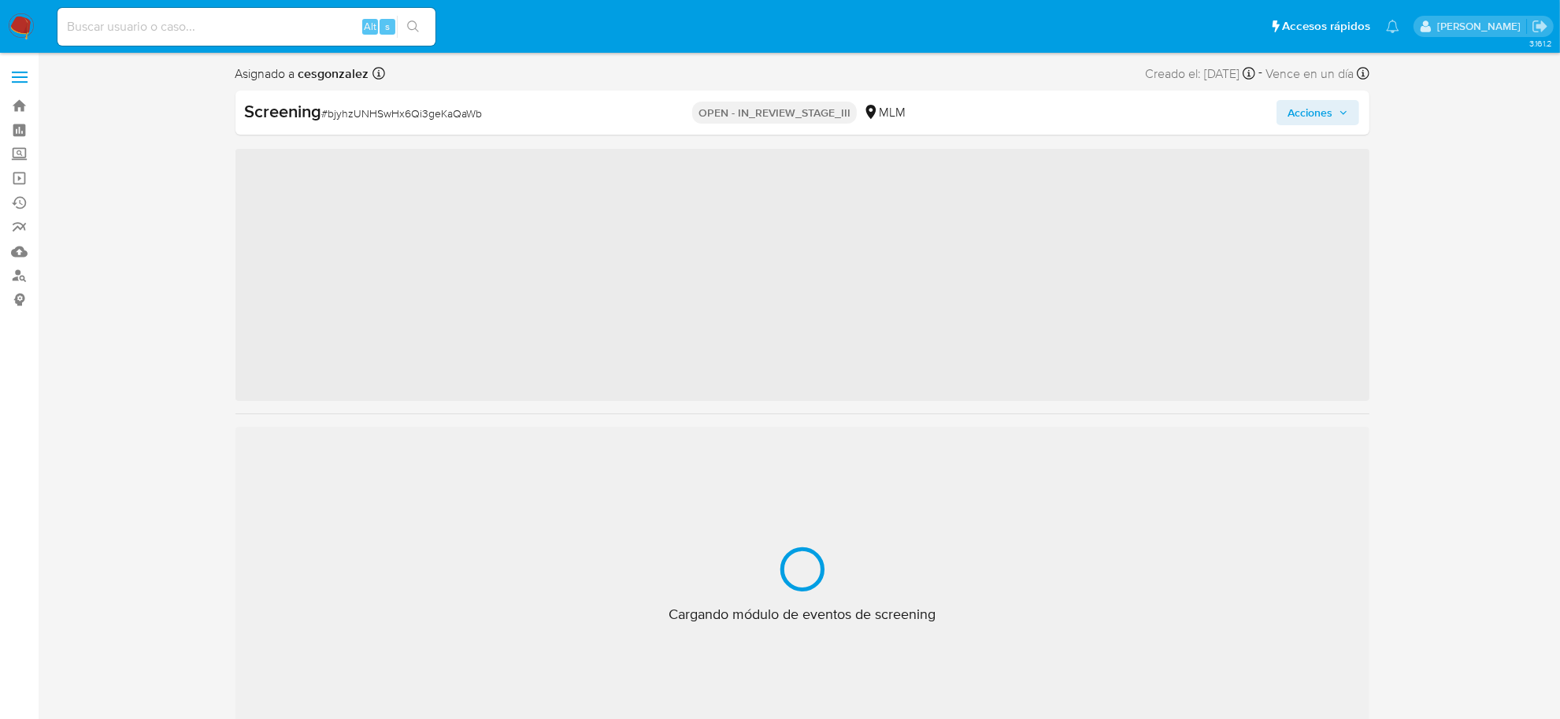
scroll to position [740, 0]
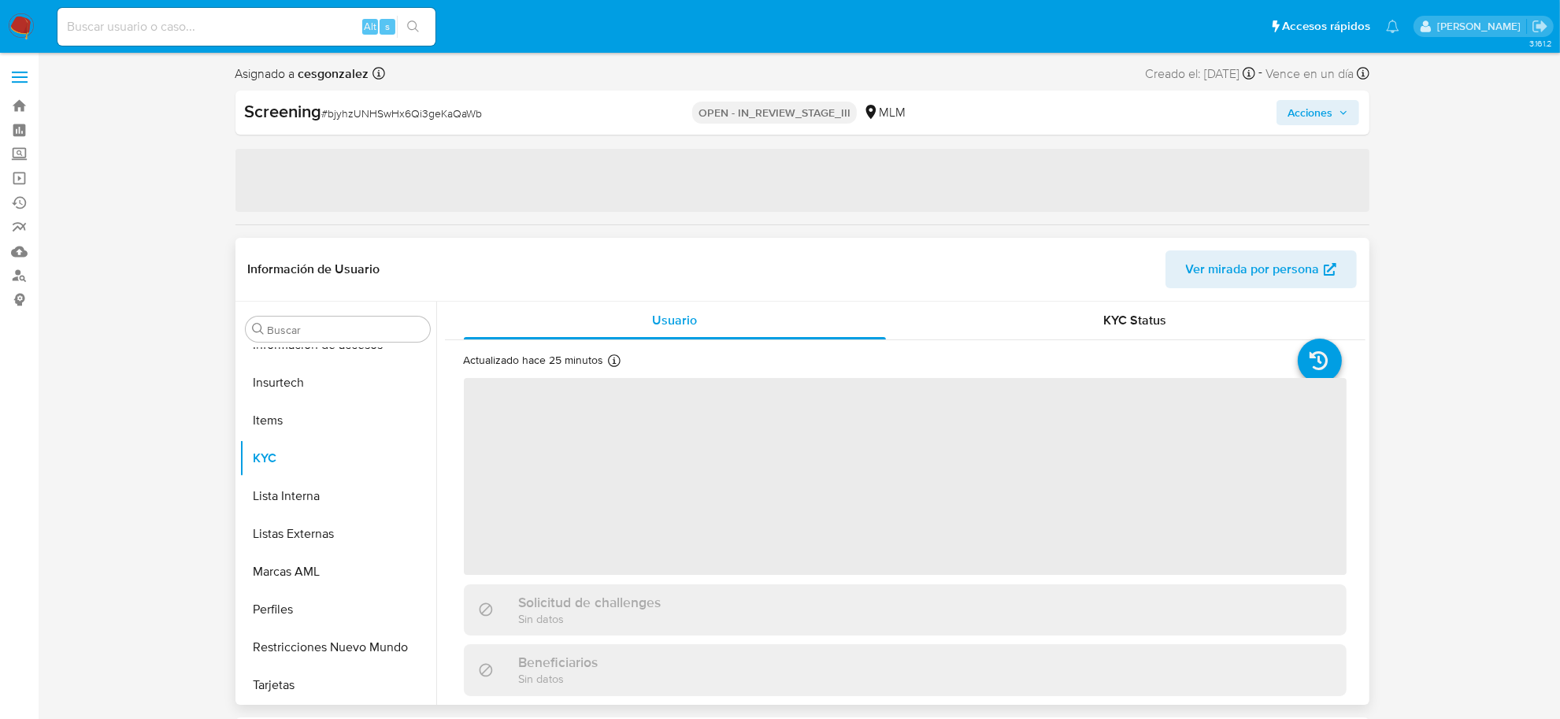
select select "10"
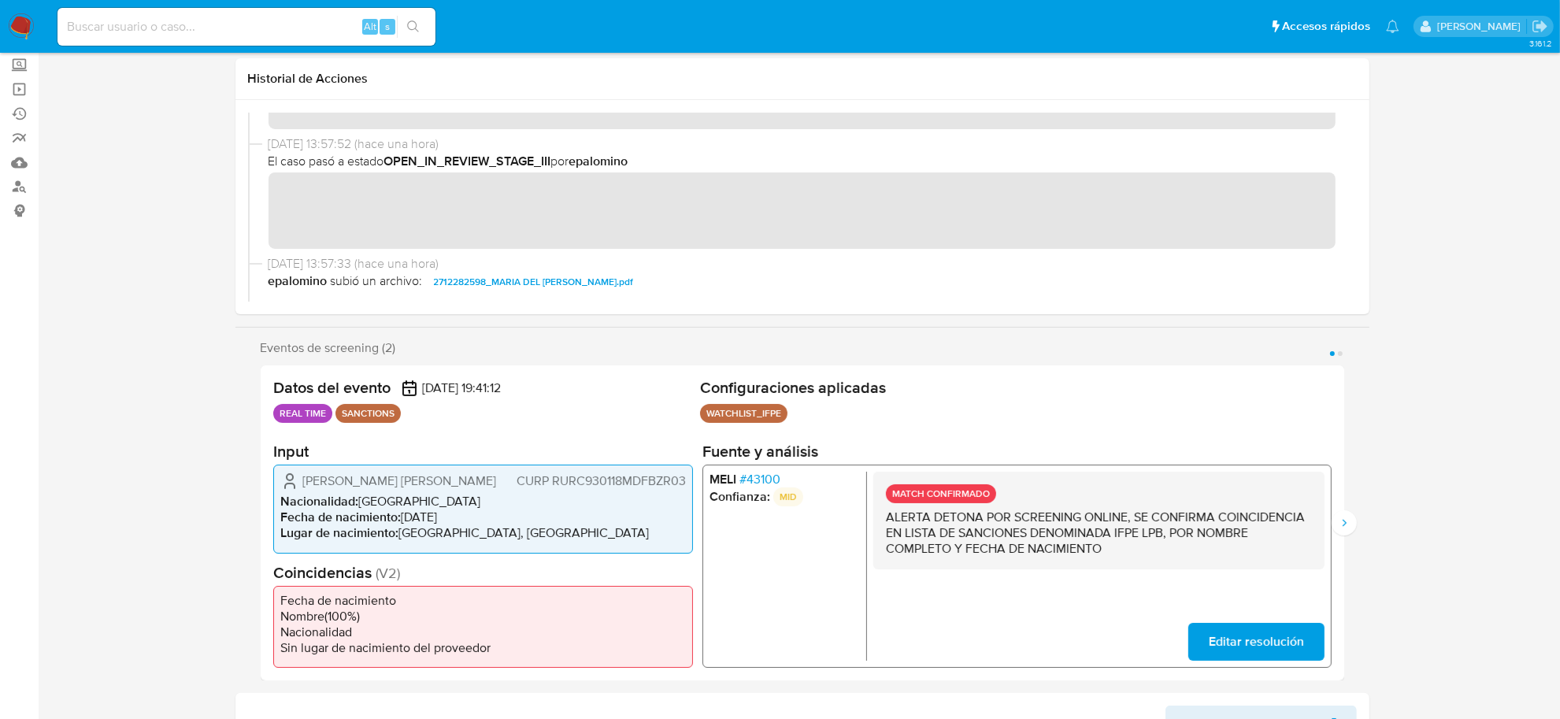
scroll to position [0, 0]
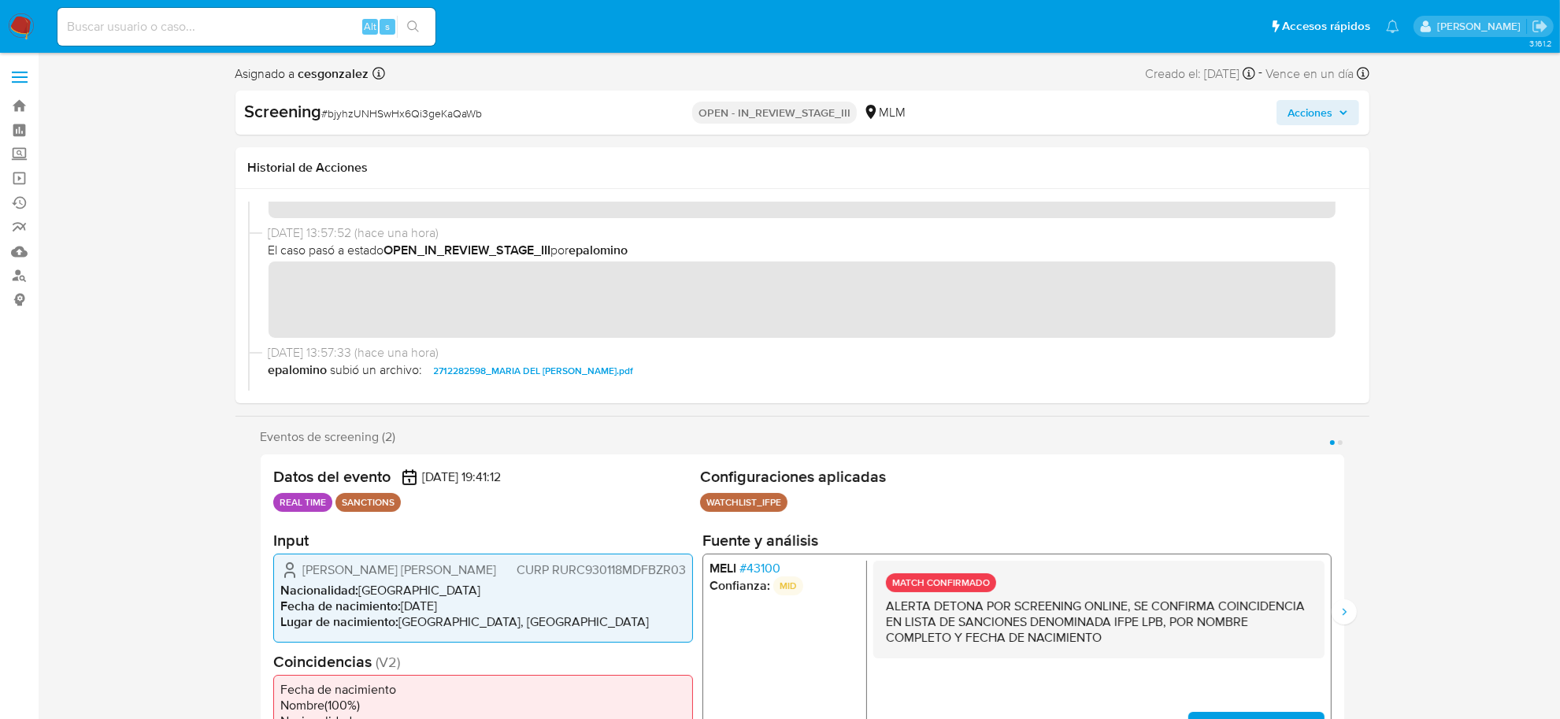
click at [1335, 117] on span "Acciones" at bounding box center [1318, 113] width 61 height 22
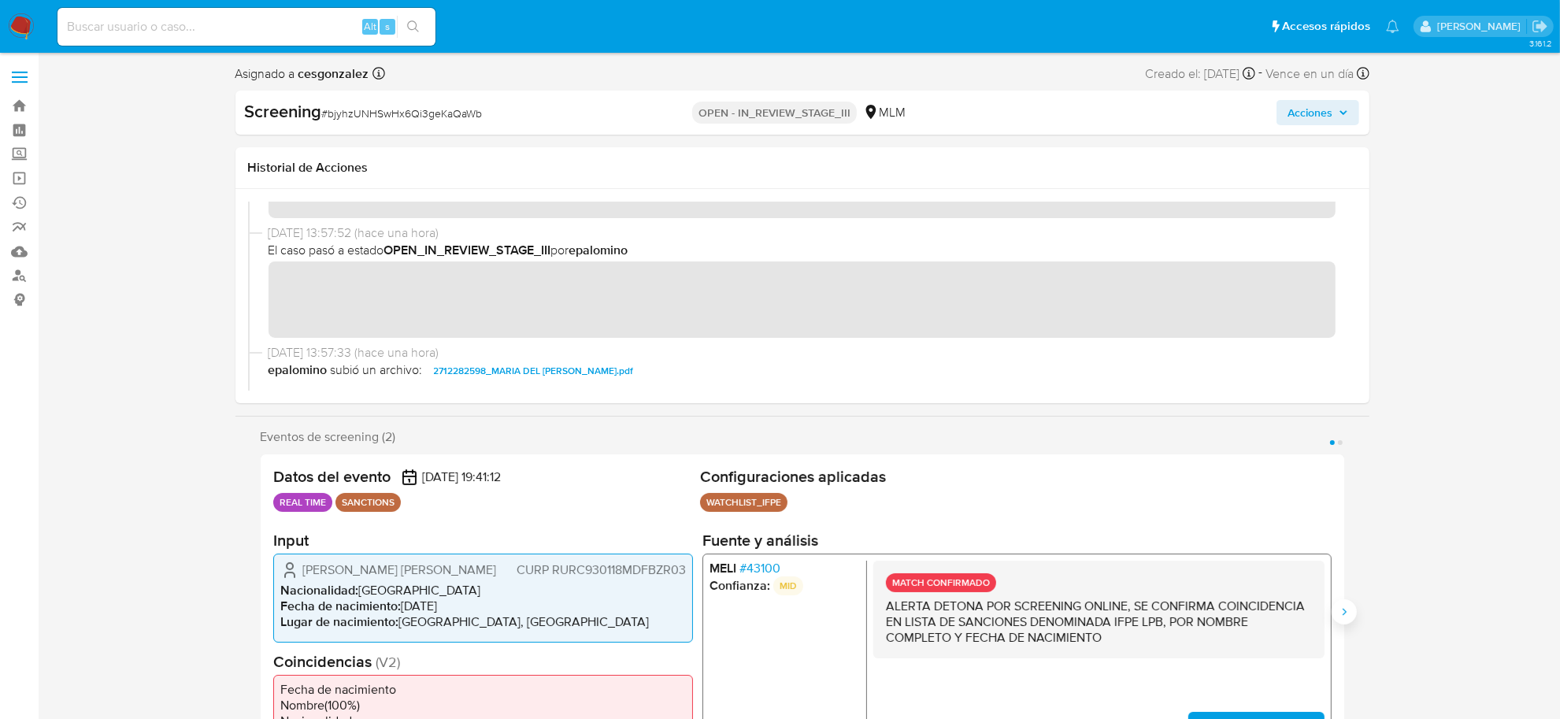
click at [1341, 606] on icon "Siguiente" at bounding box center [1344, 612] width 13 height 13
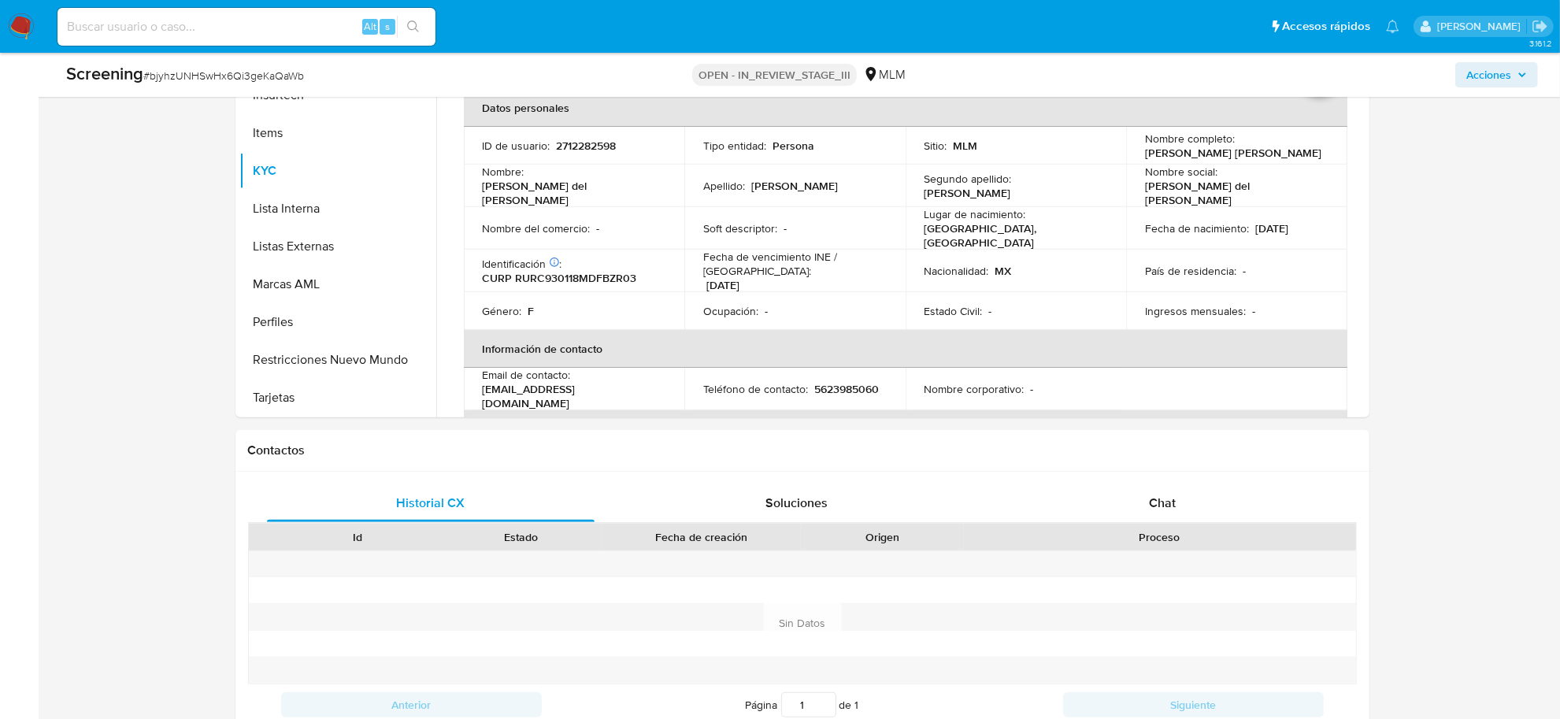
click at [1521, 76] on icon "button" at bounding box center [1522, 75] width 6 height 4
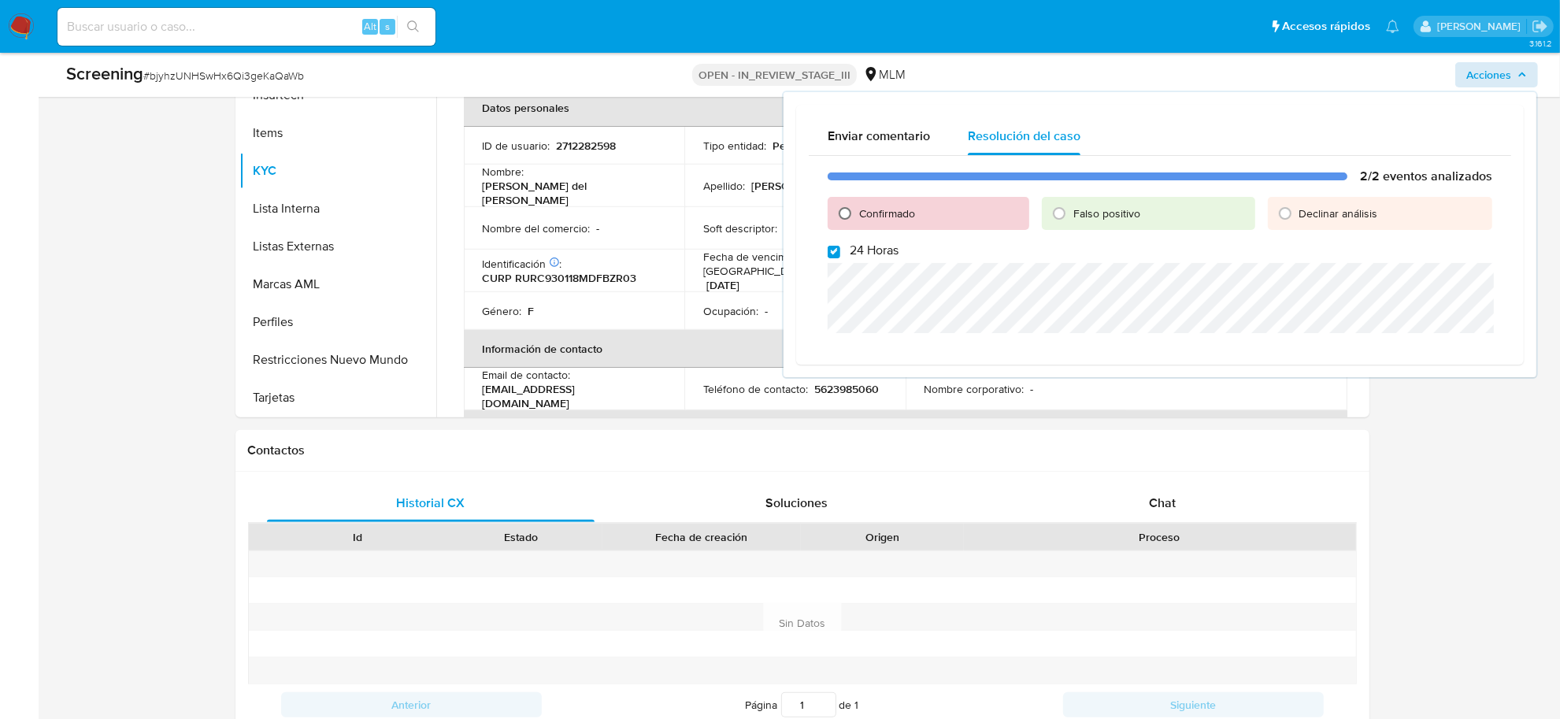
click at [845, 211] on input "Confirmado" at bounding box center [844, 213] width 25 height 25
radio input "true"
click at [836, 252] on input "24 Horas" at bounding box center [834, 252] width 13 height 13
checkbox input "false"
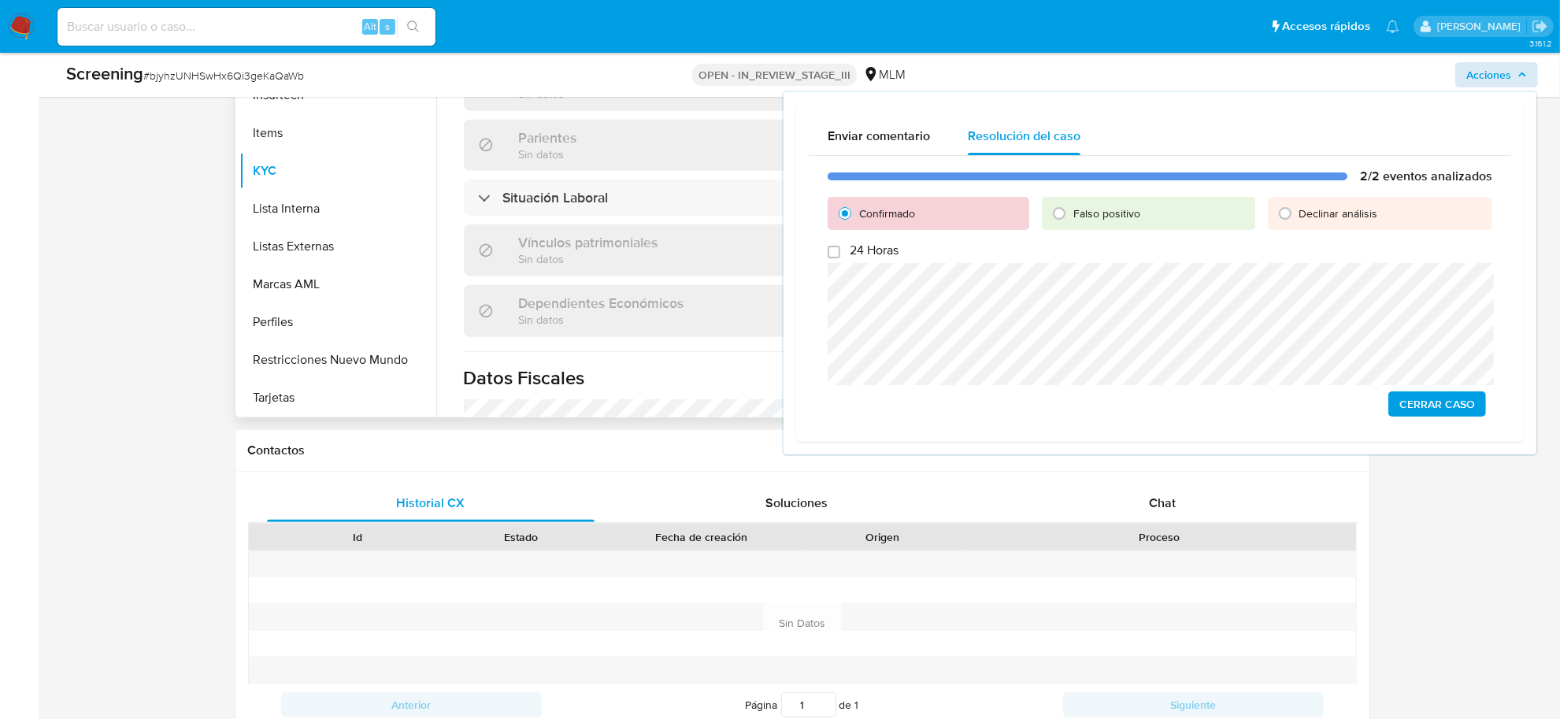
scroll to position [999, 0]
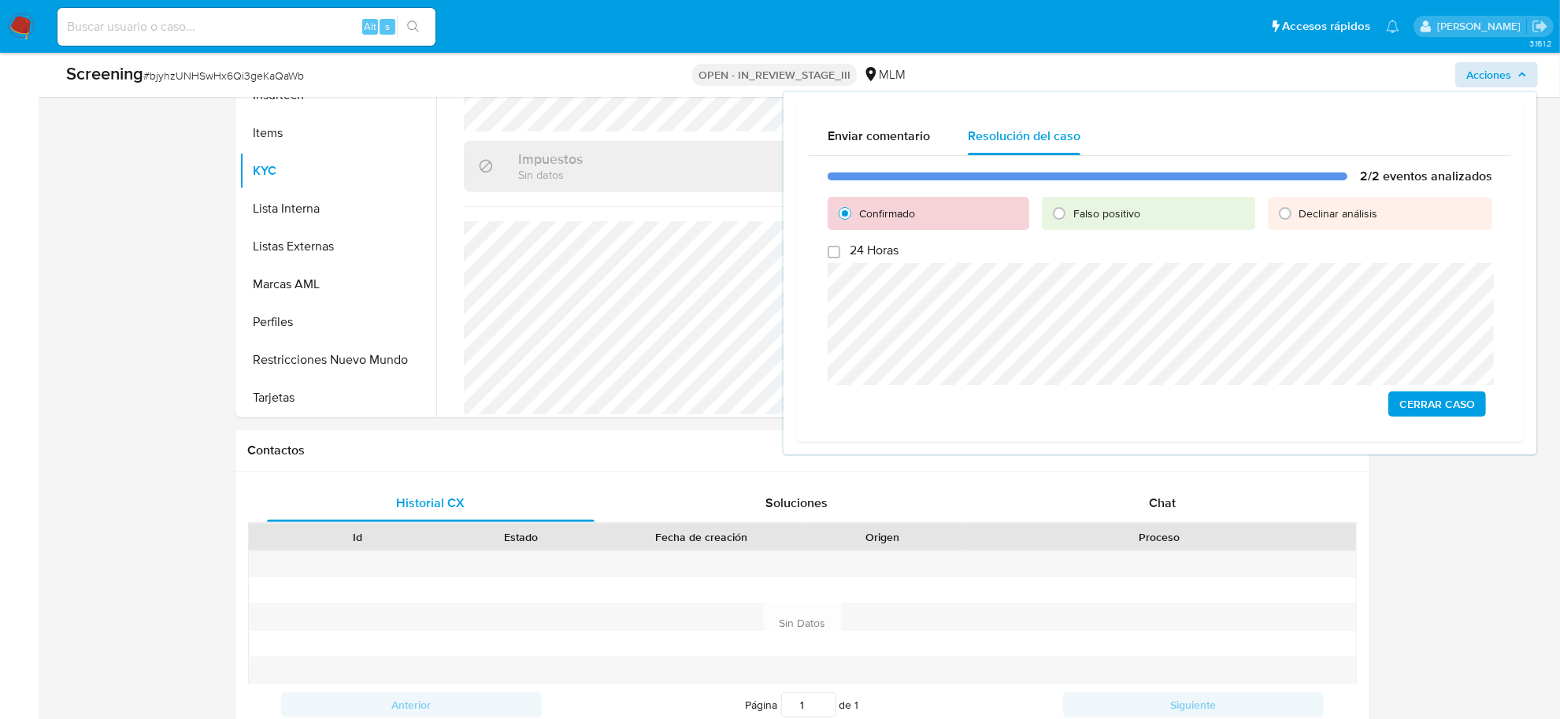
click at [1423, 400] on span "Cerrar Caso" at bounding box center [1437, 404] width 76 height 22
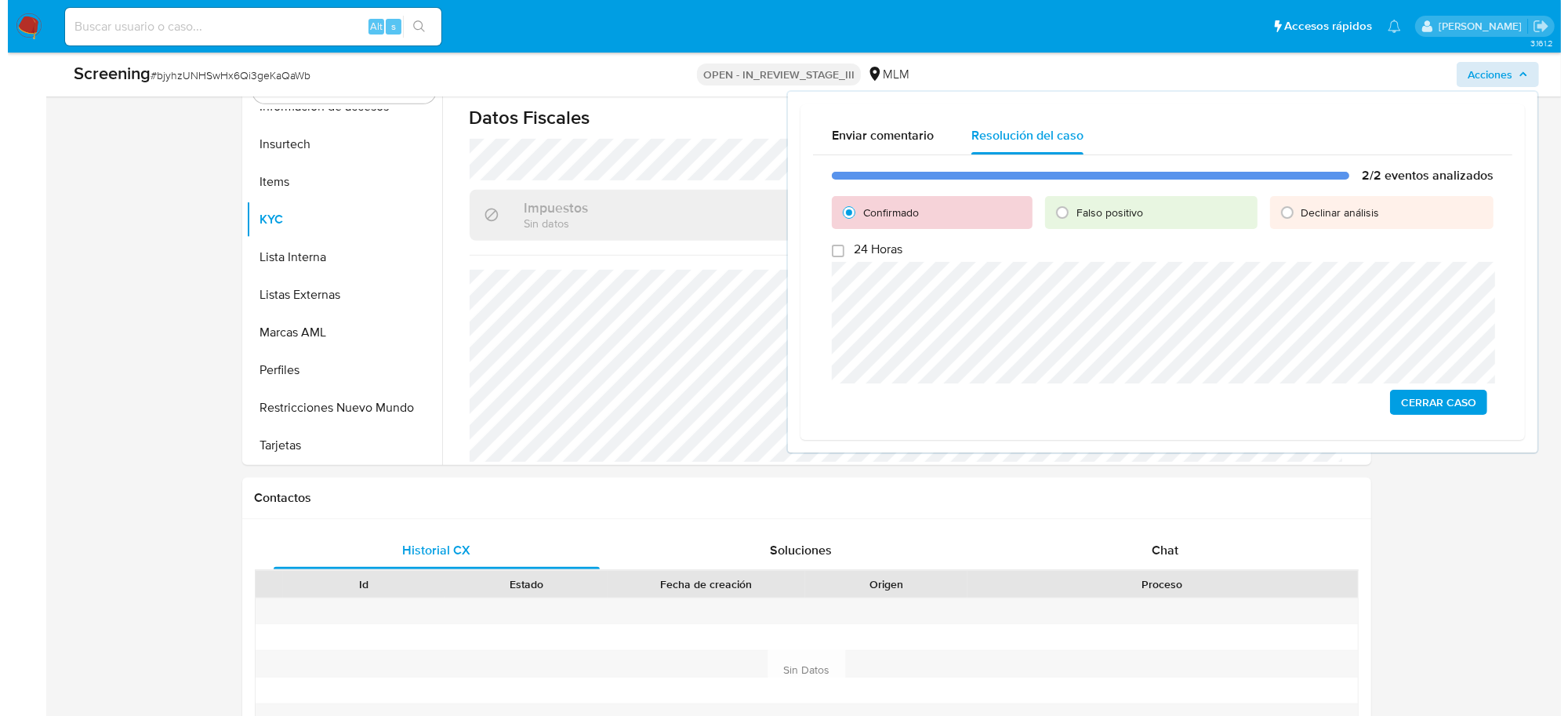
scroll to position [686, 0]
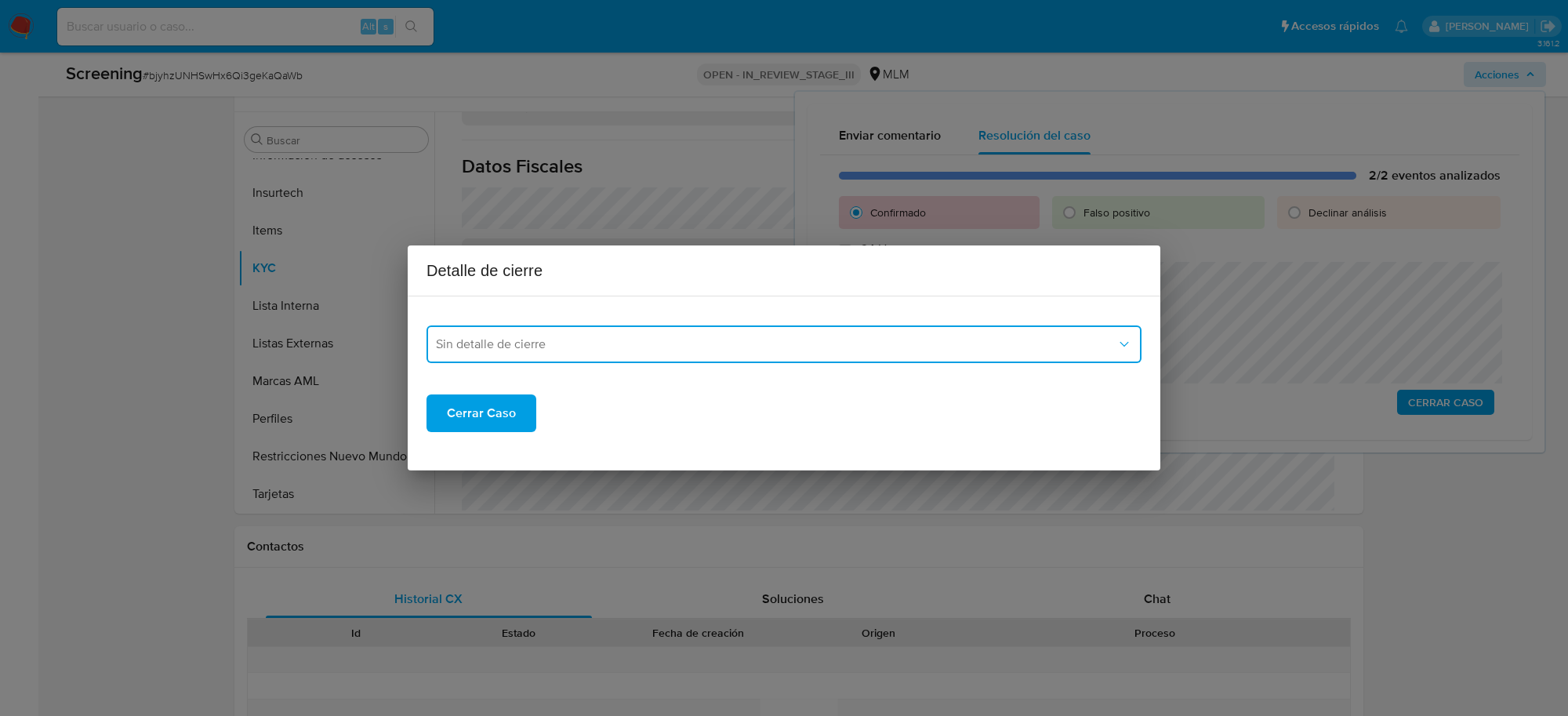
click at [821, 342] on span "Sin detalle de cierre" at bounding box center [777, 345] width 681 height 16
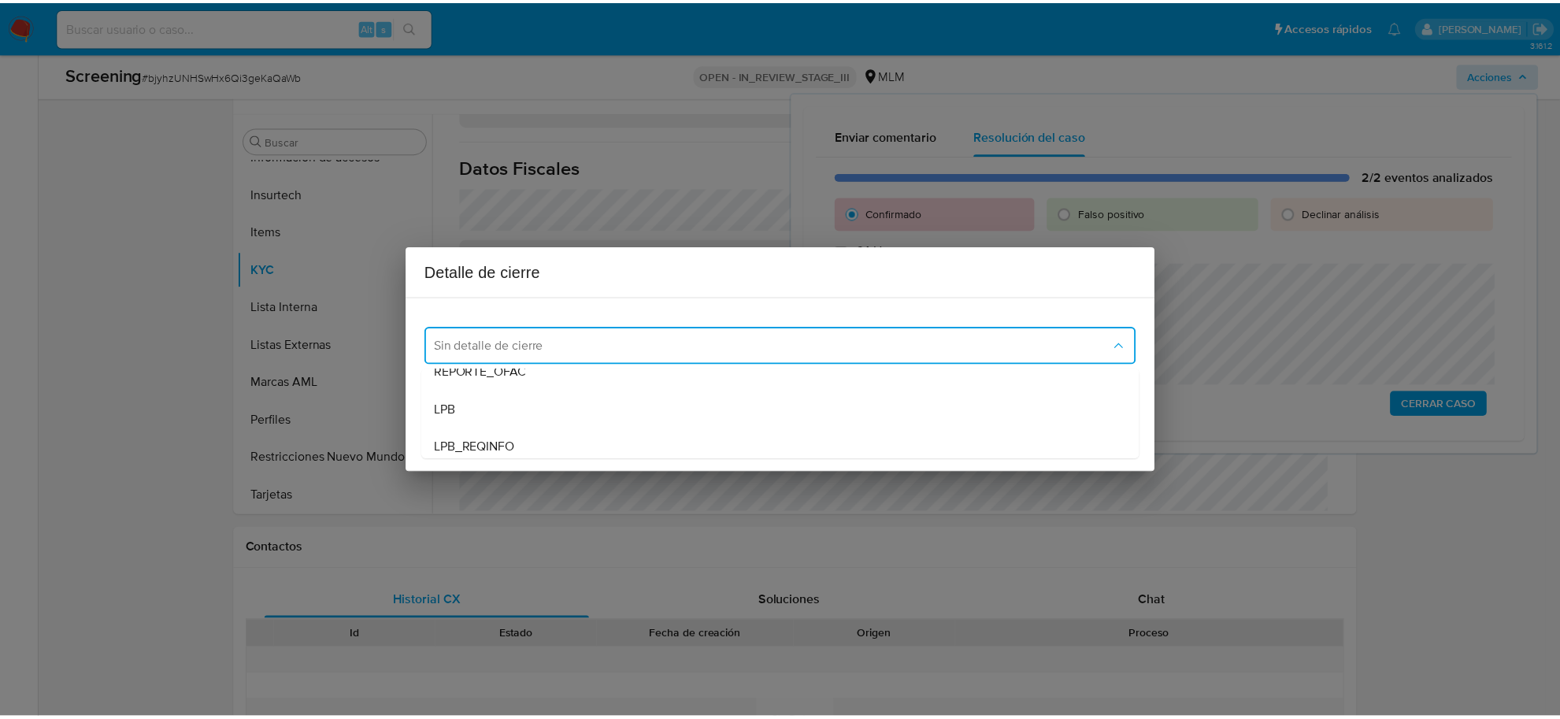
scroll to position [98, 0]
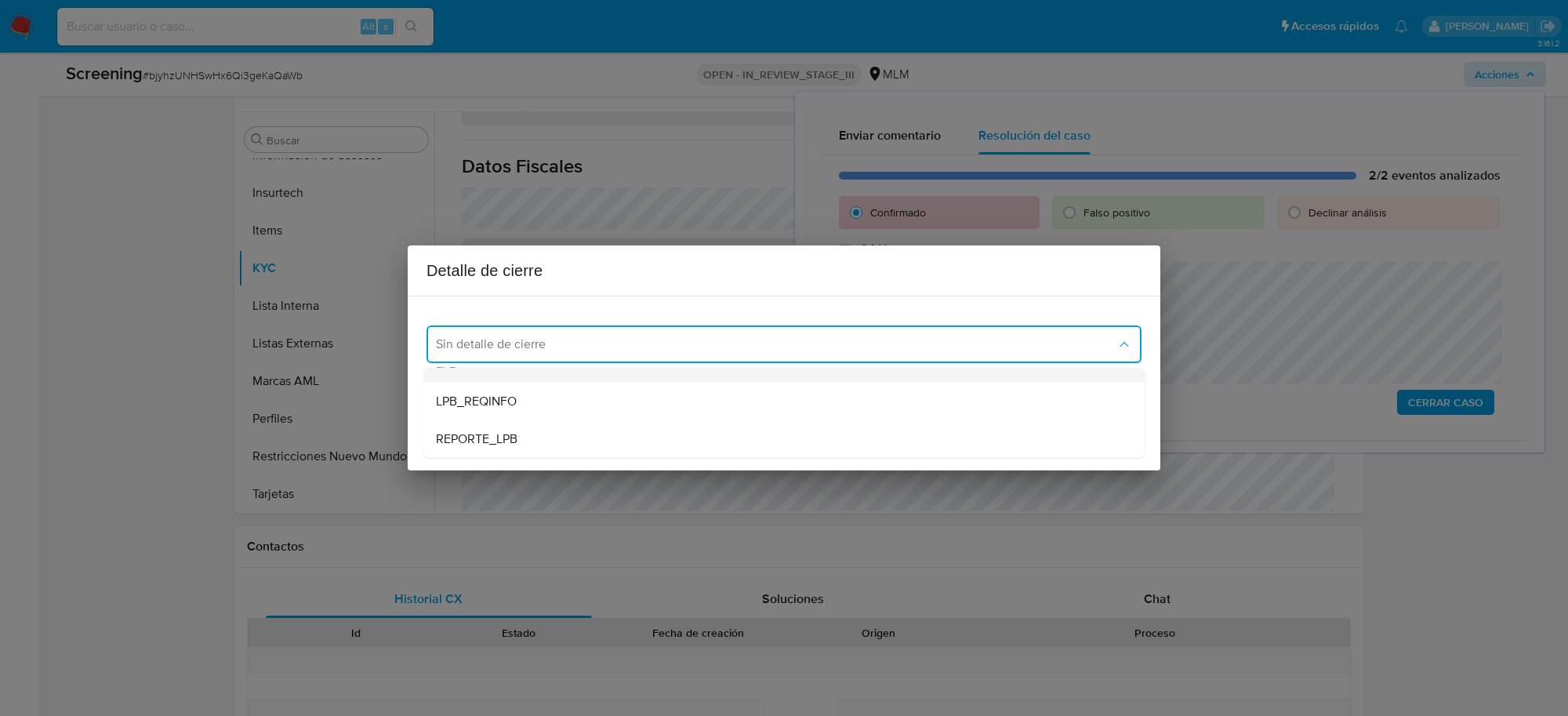
click at [526, 372] on div "LPB" at bounding box center [784, 363] width 696 height 38
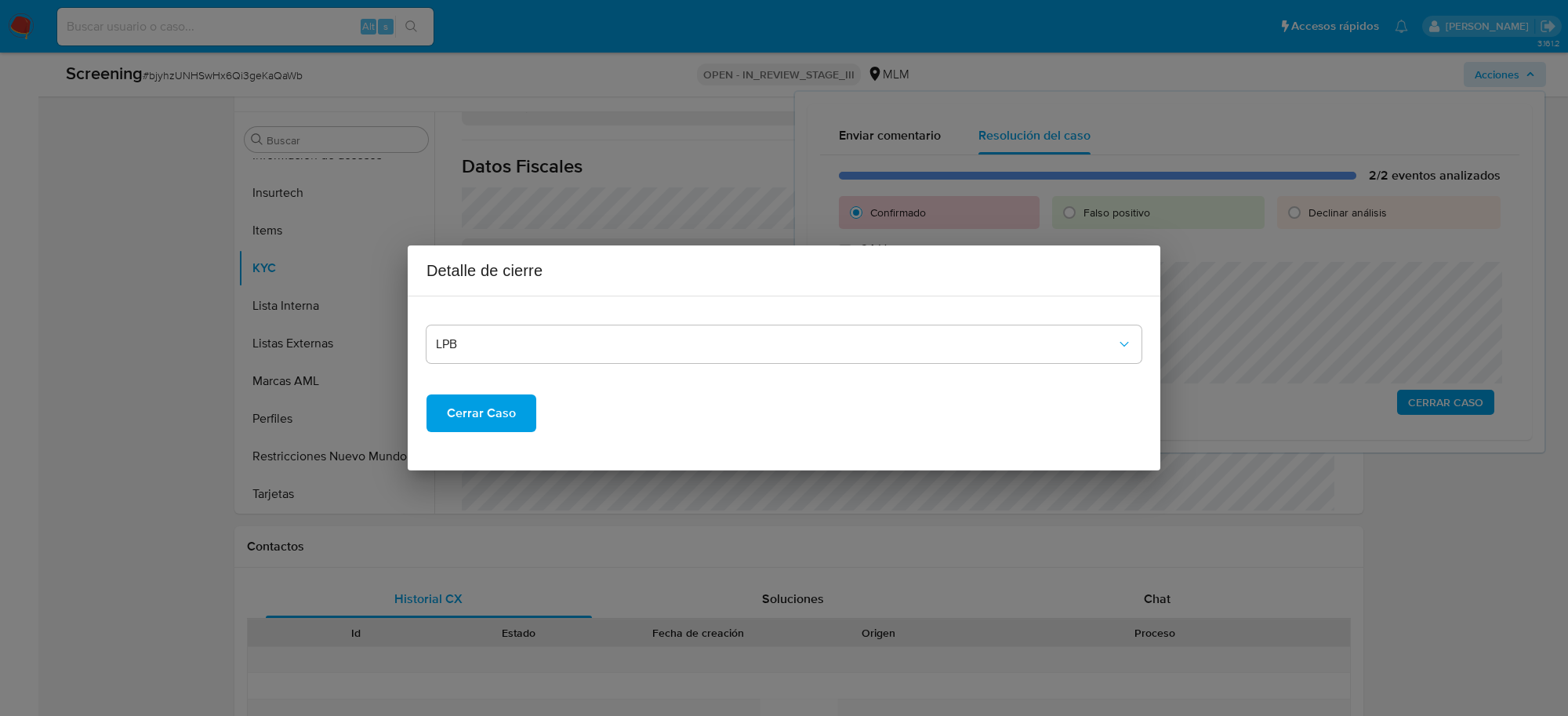
click at [492, 416] on span "Cerrar Caso" at bounding box center [481, 413] width 69 height 35
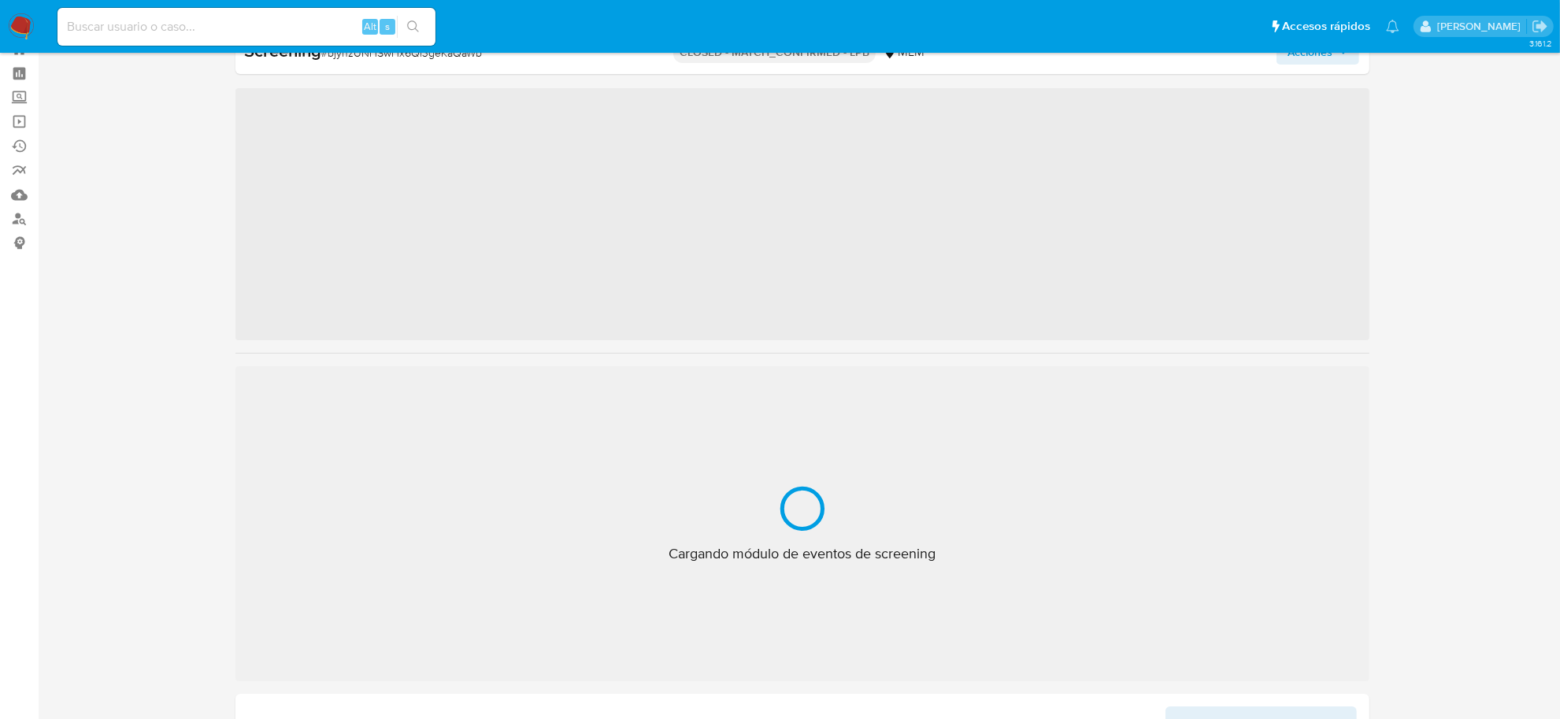
scroll to position [740, 0]
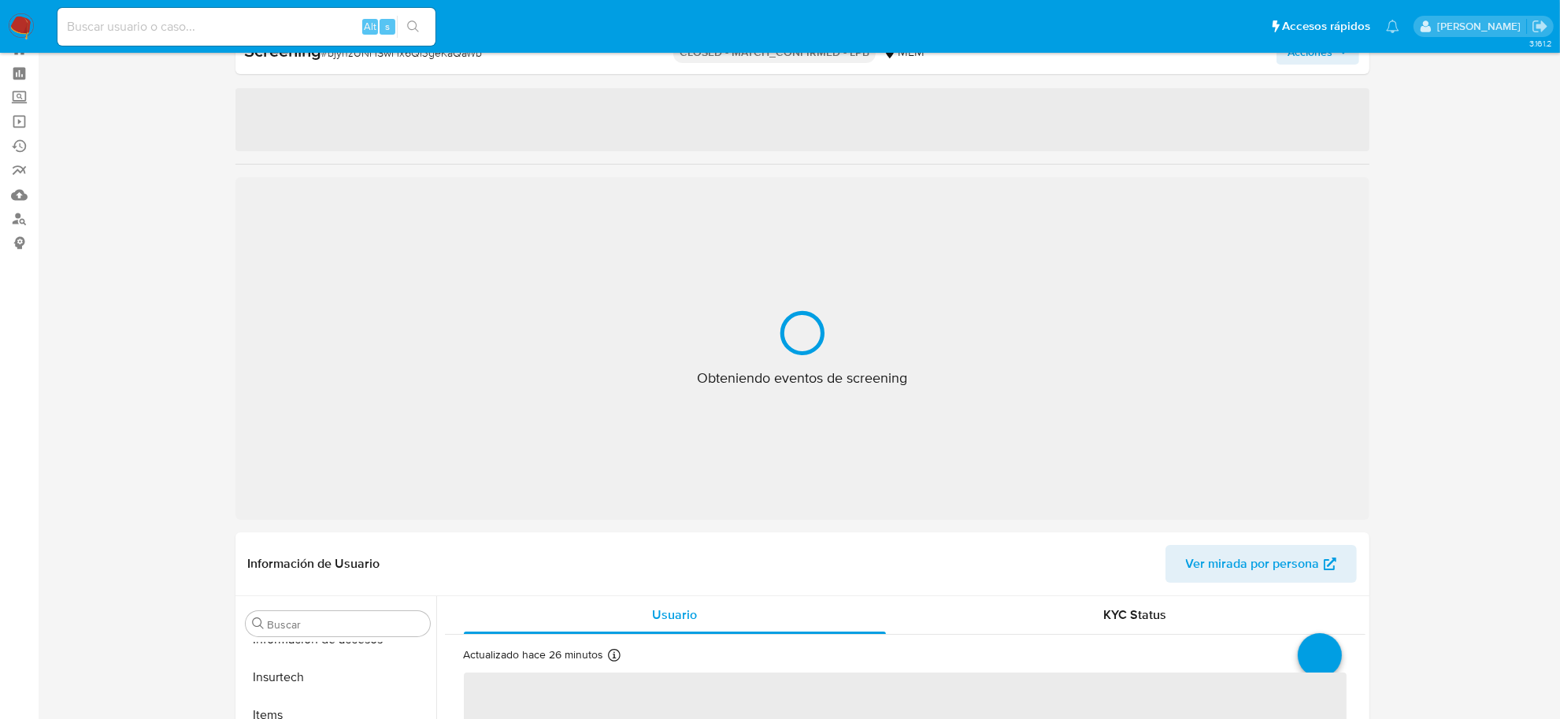
select select "10"
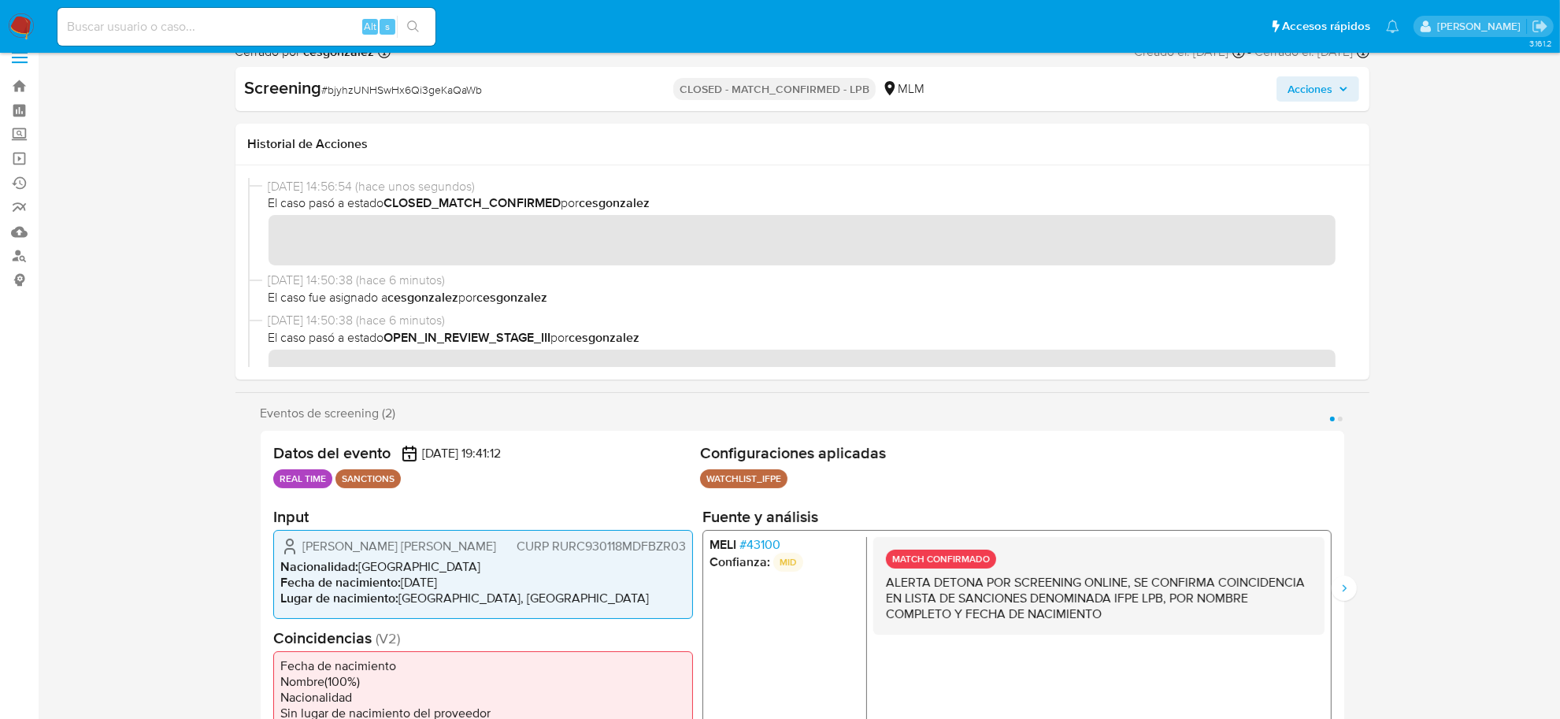
scroll to position [0, 0]
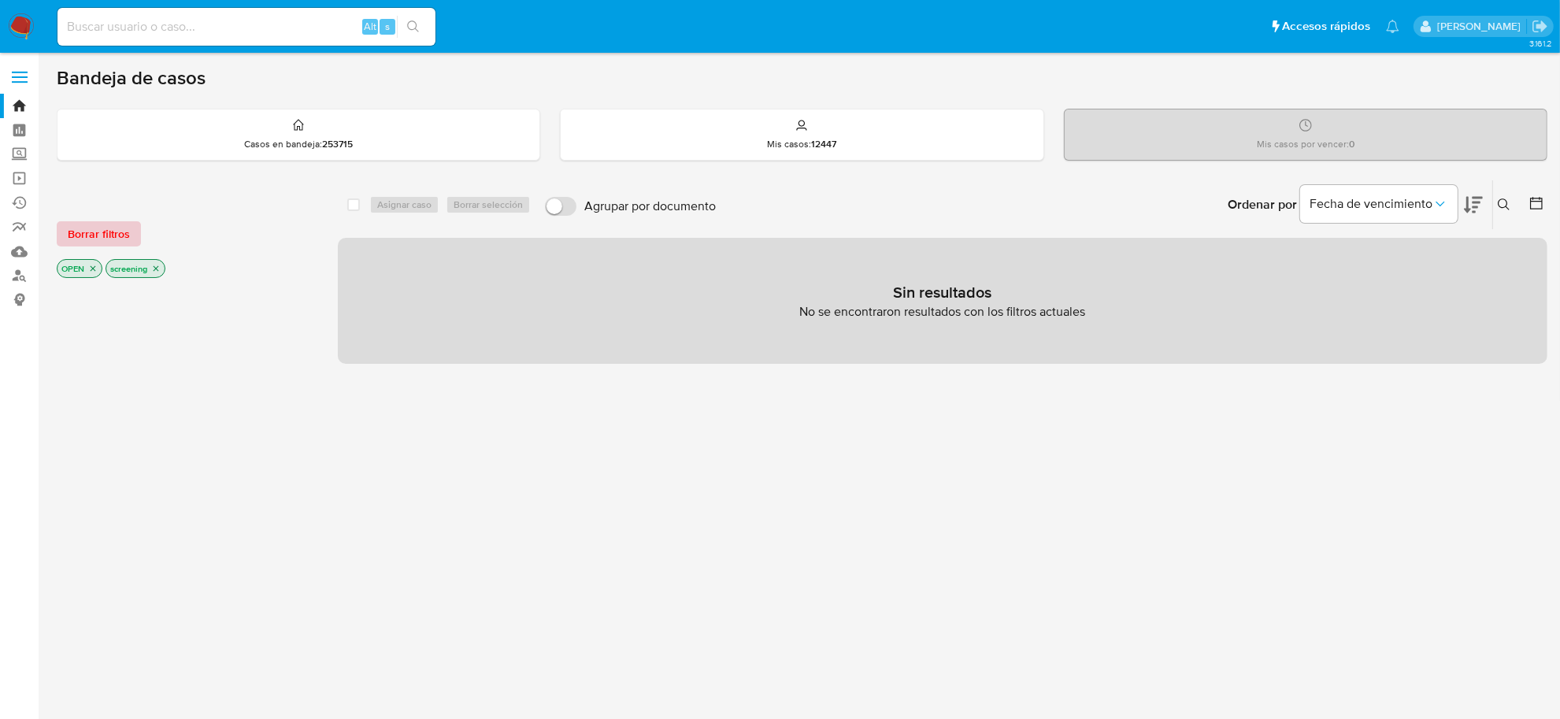
click at [119, 237] on span "Borrar filtros" at bounding box center [99, 234] width 62 height 22
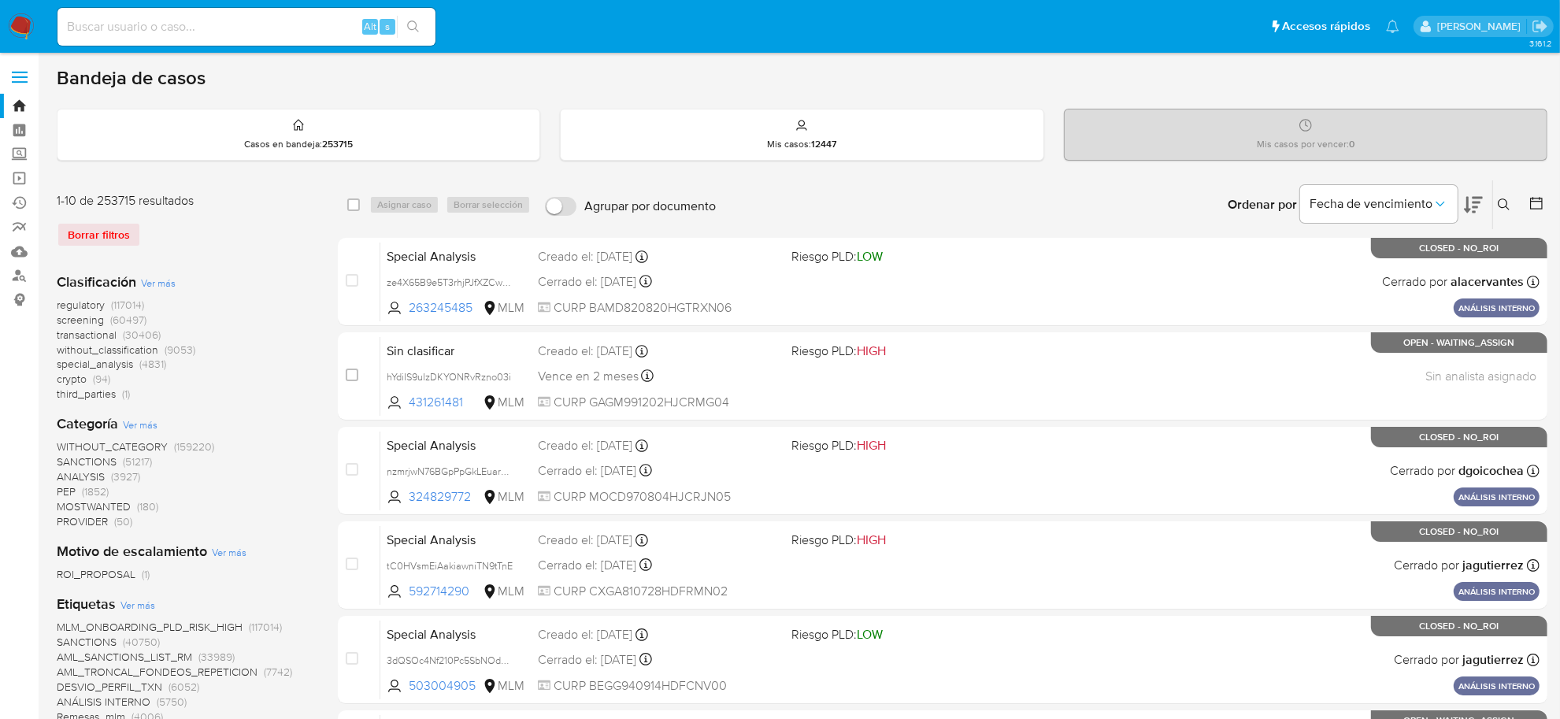
click at [172, 20] on input at bounding box center [246, 27] width 378 height 20
paste input "1800059973"
type input "1800059973"
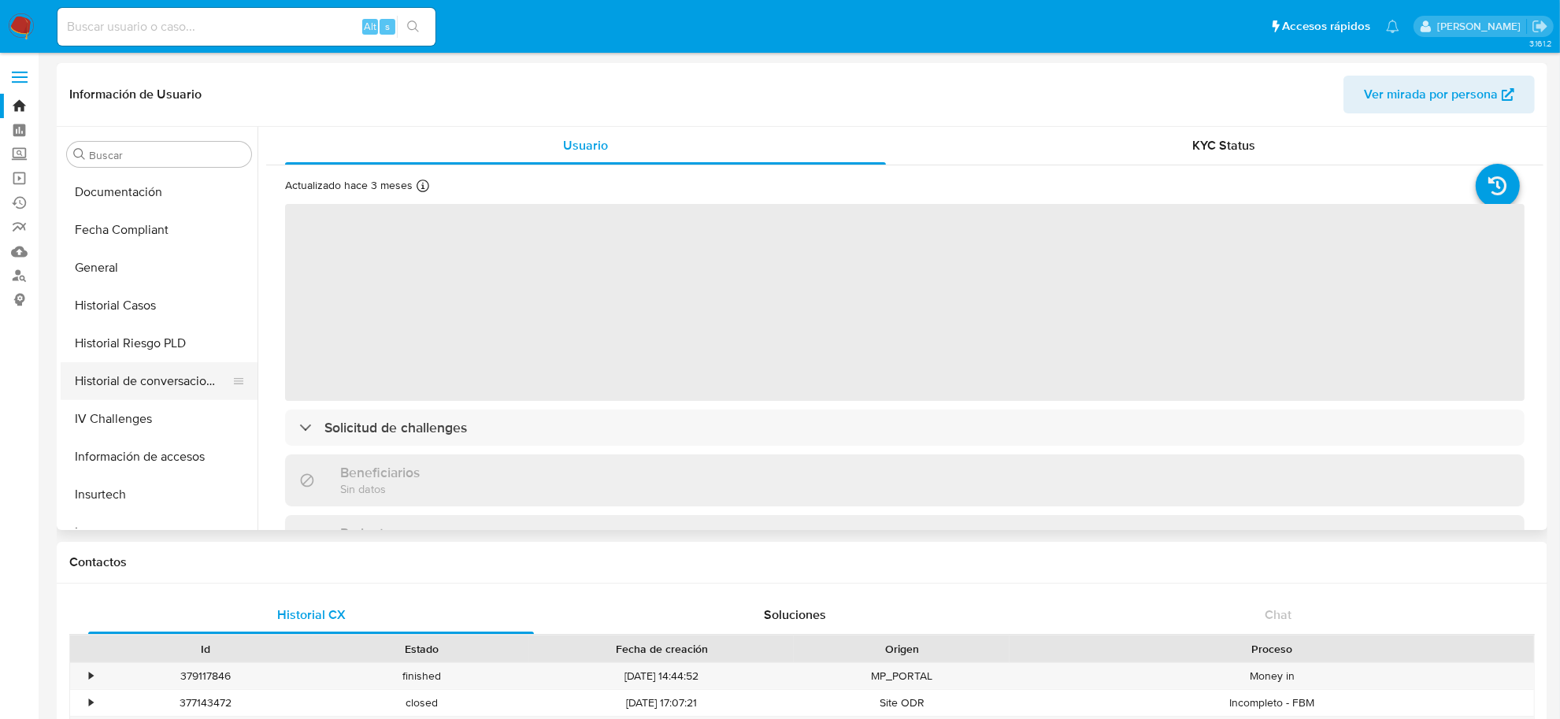
select select "10"
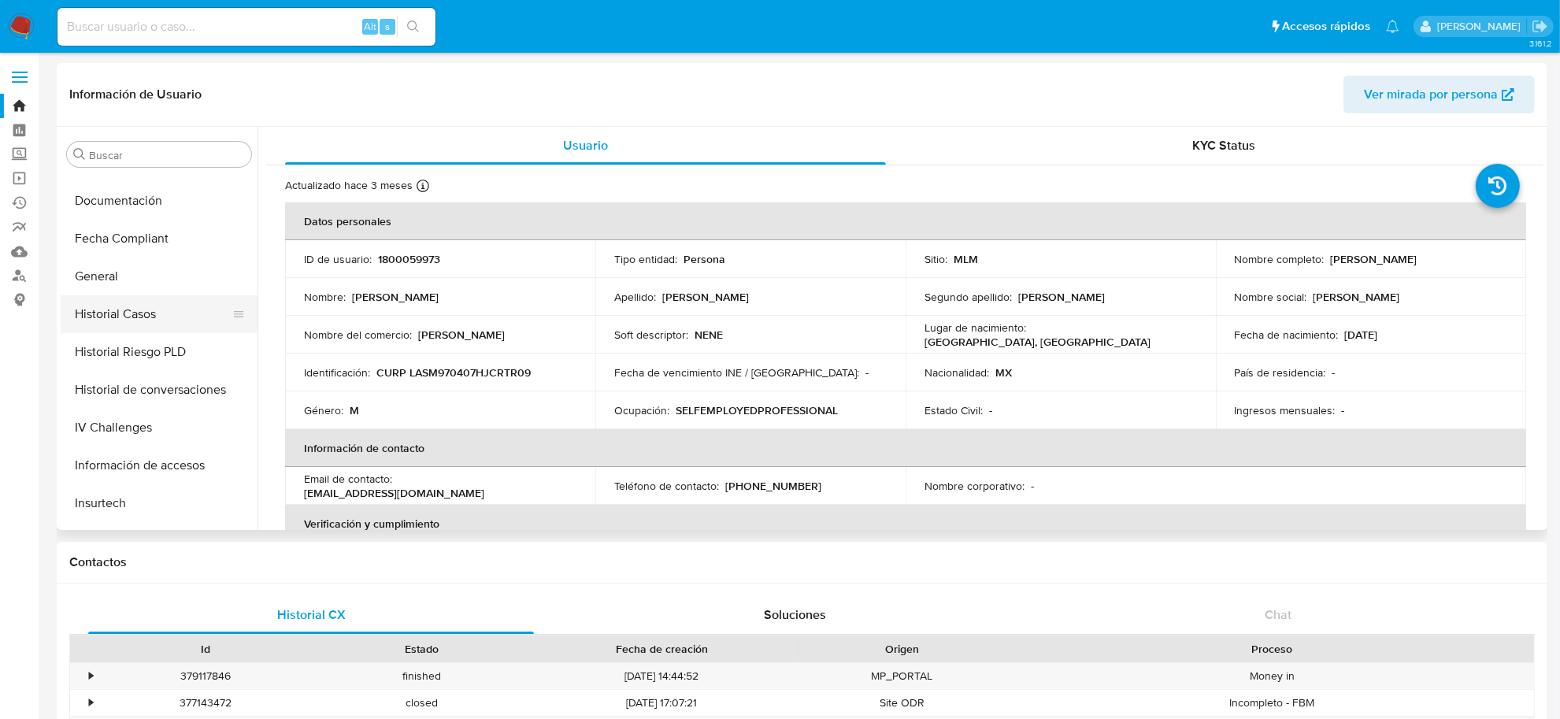
click at [150, 306] on button "Historial Casos" at bounding box center [153, 314] width 184 height 38
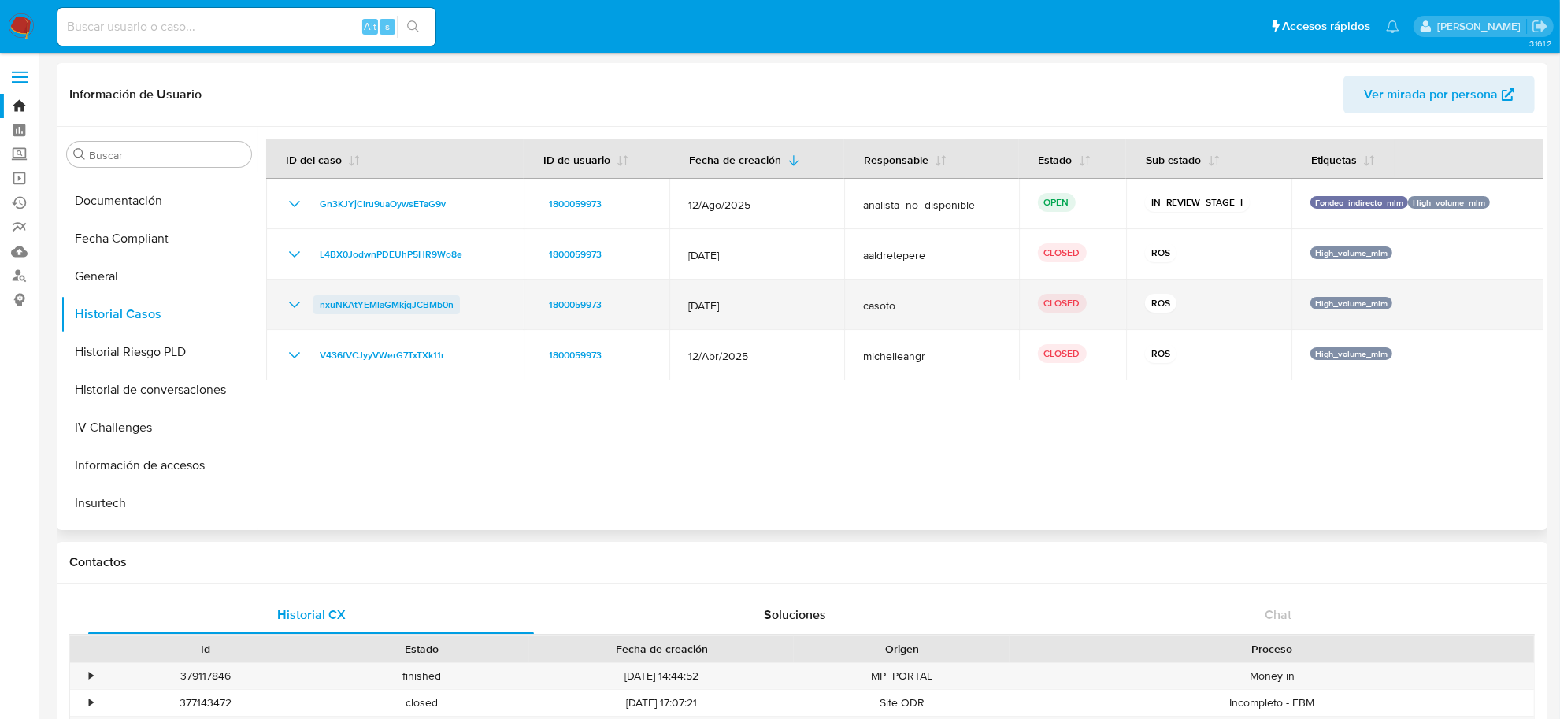
click at [447, 307] on span "nxuNKAtYEMlaGMkjqJCBMb0n" at bounding box center [387, 304] width 134 height 19
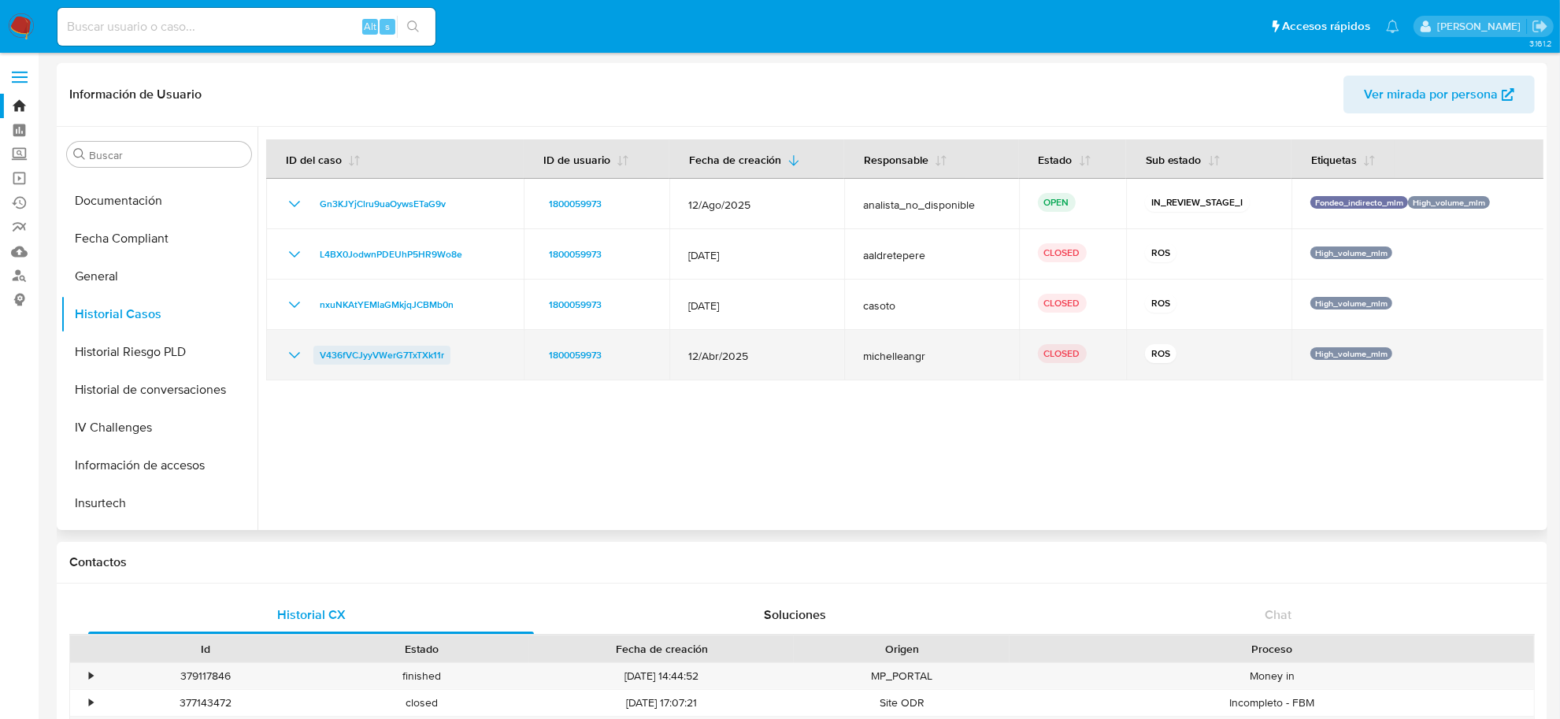
click at [394, 356] on span "V436fVCJyyVWerG7TxTXk11r" at bounding box center [382, 355] width 124 height 19
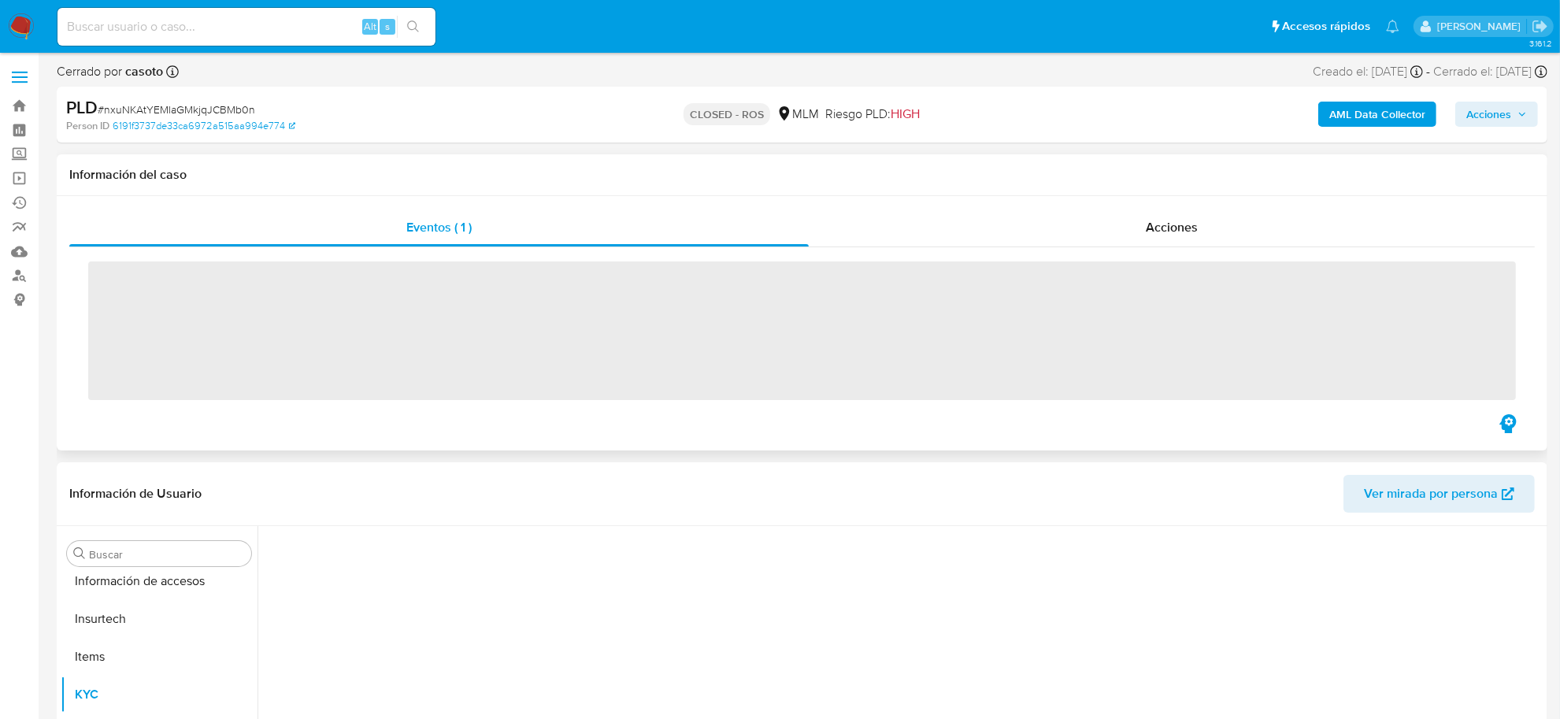
scroll to position [740, 0]
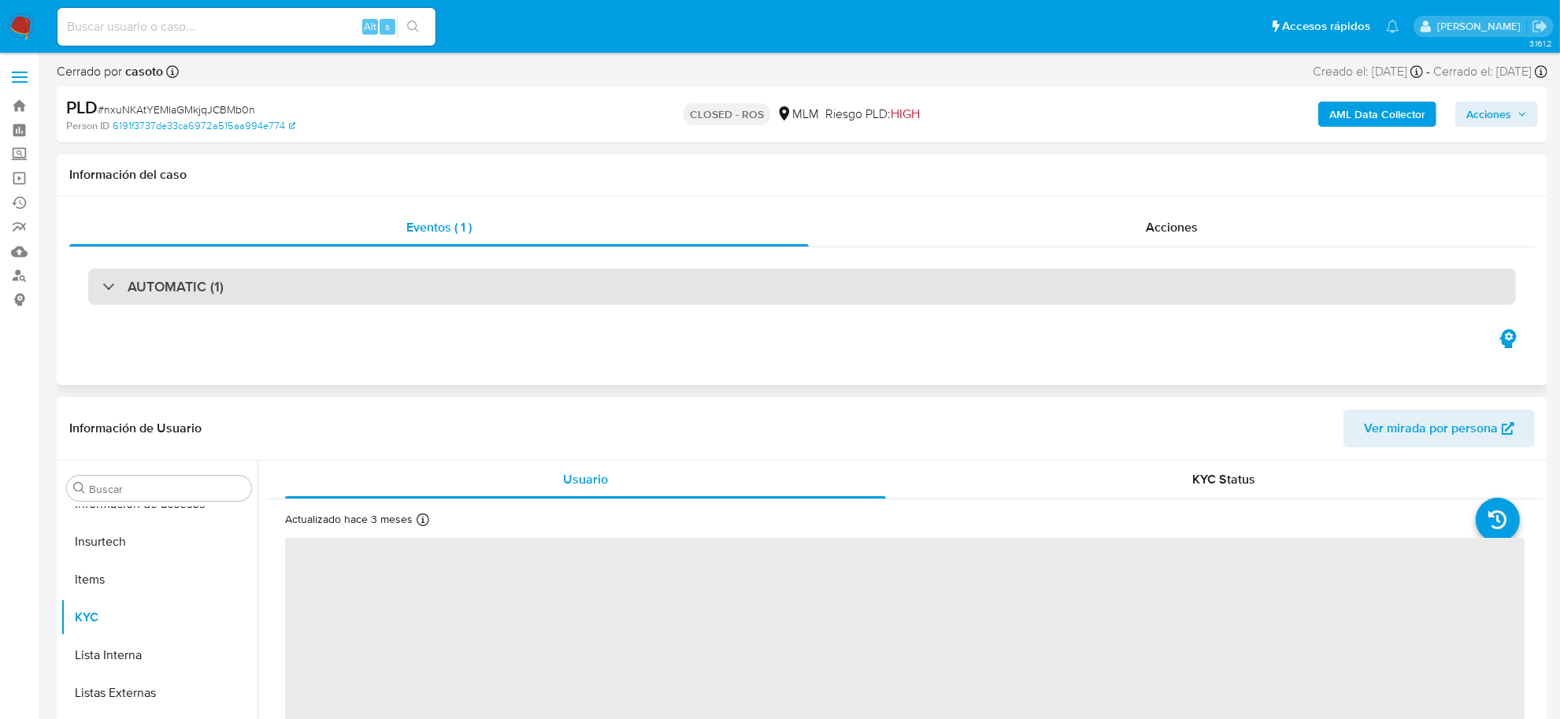
select select "10"
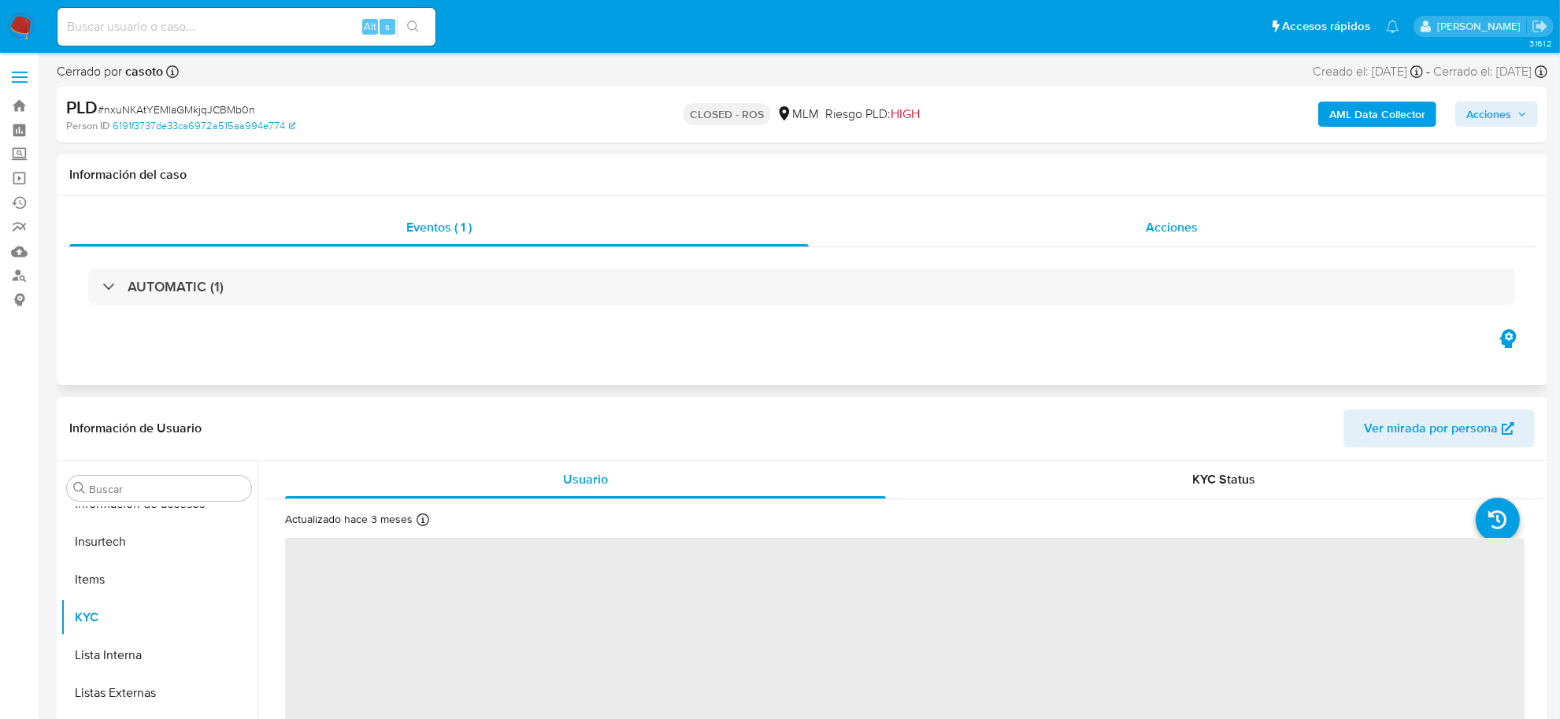
click at [1195, 228] on span "Acciones" at bounding box center [1172, 227] width 52 height 18
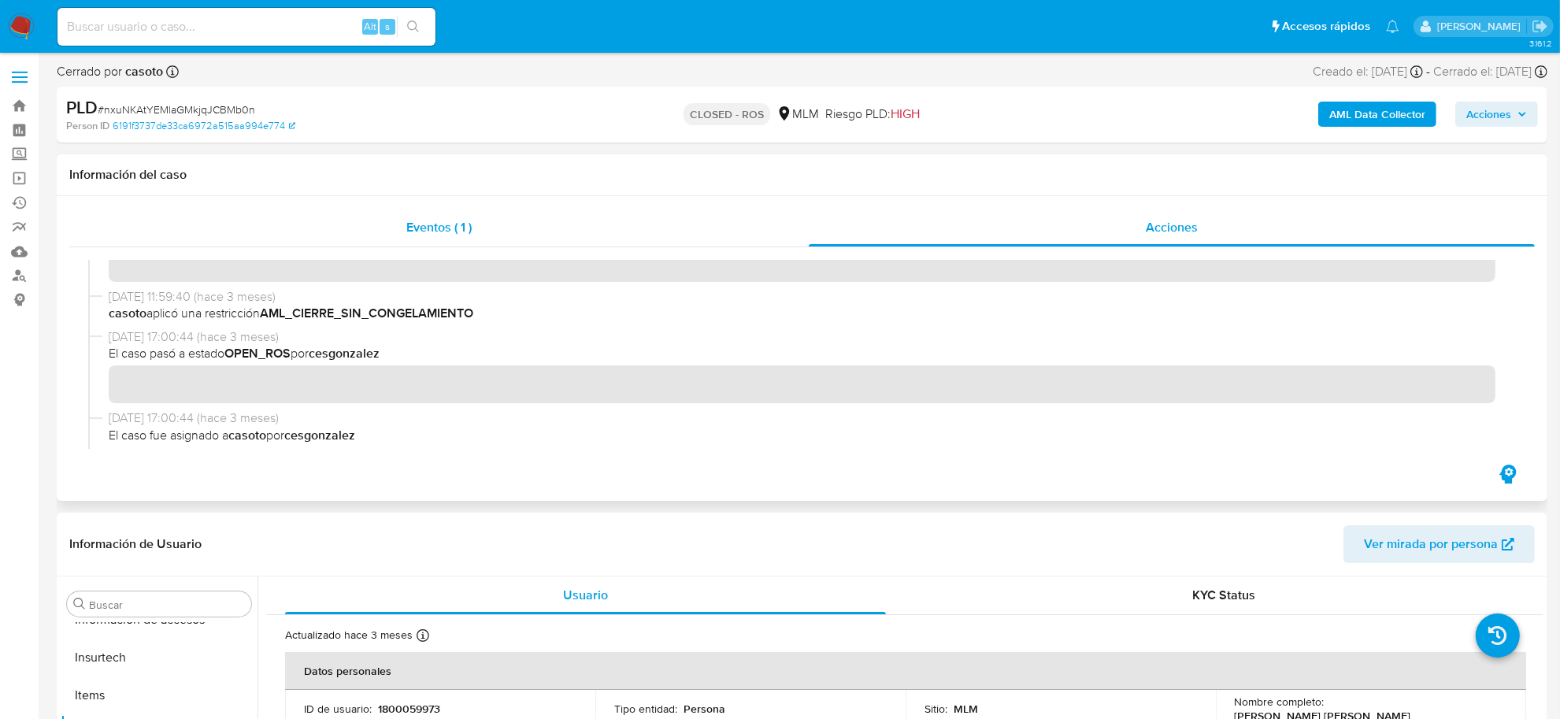
scroll to position [0, 0]
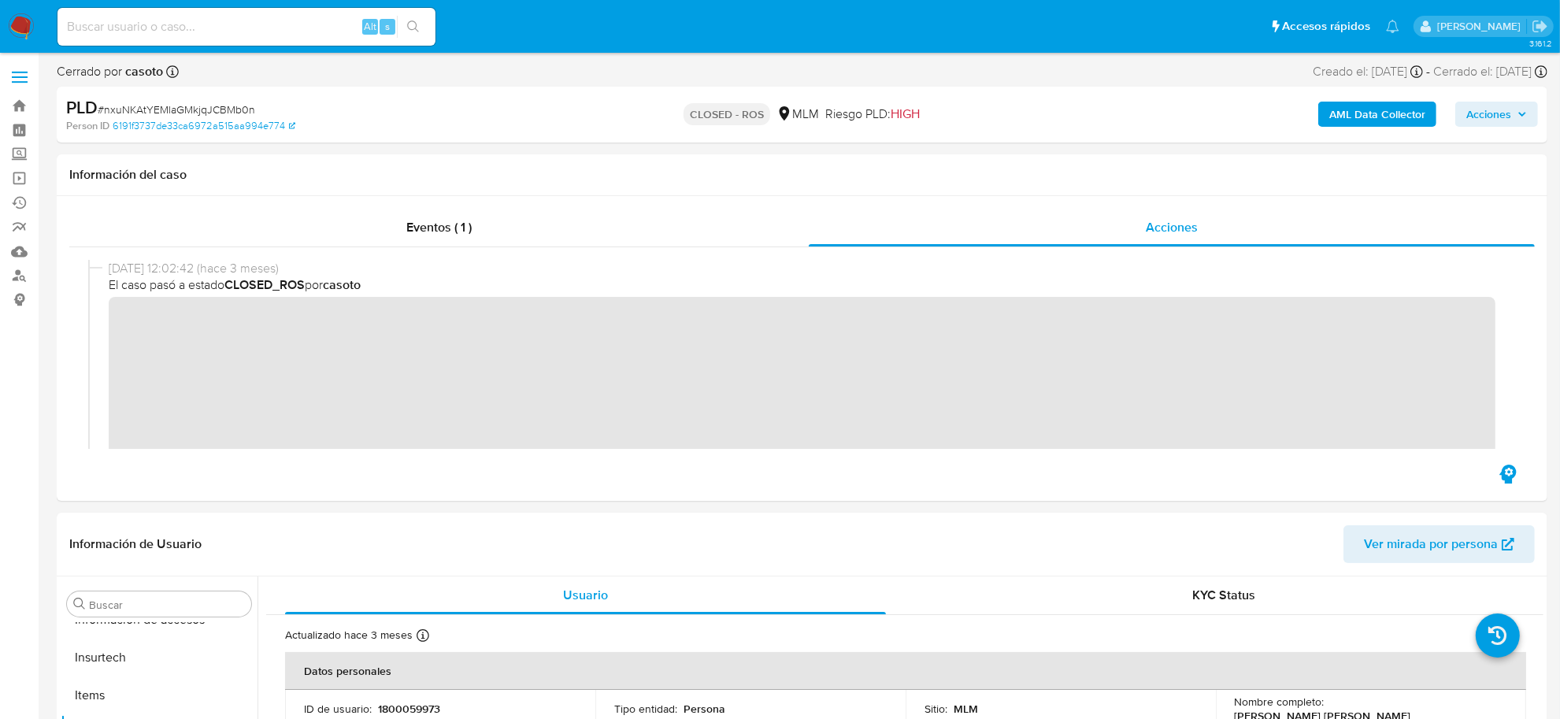
click at [214, 112] on span "# nxuNKAtYEMlaGMkjqJCBMb0n" at bounding box center [176, 110] width 157 height 16
copy span "nxuNKAtYEMlaGMkjqJCBMb0n"
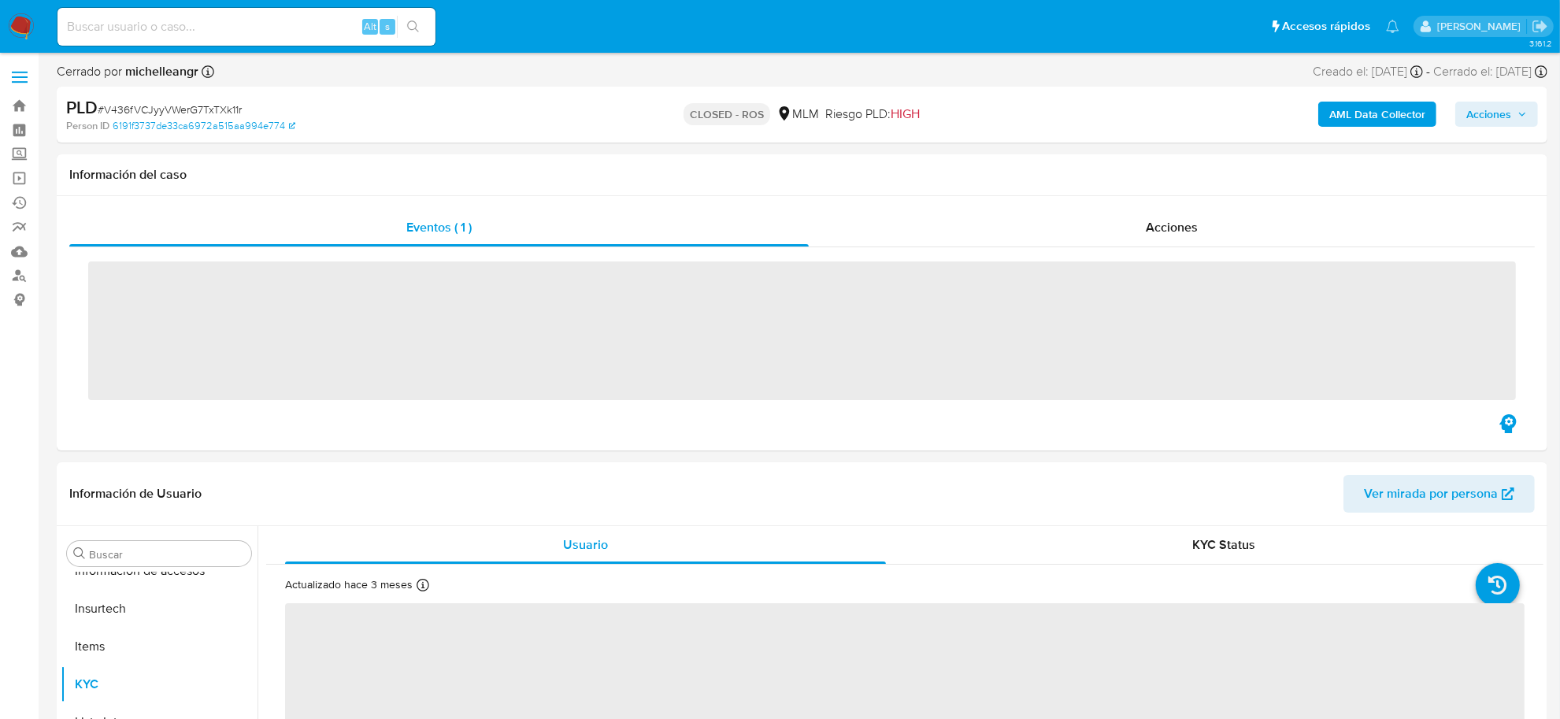
scroll to position [740, 0]
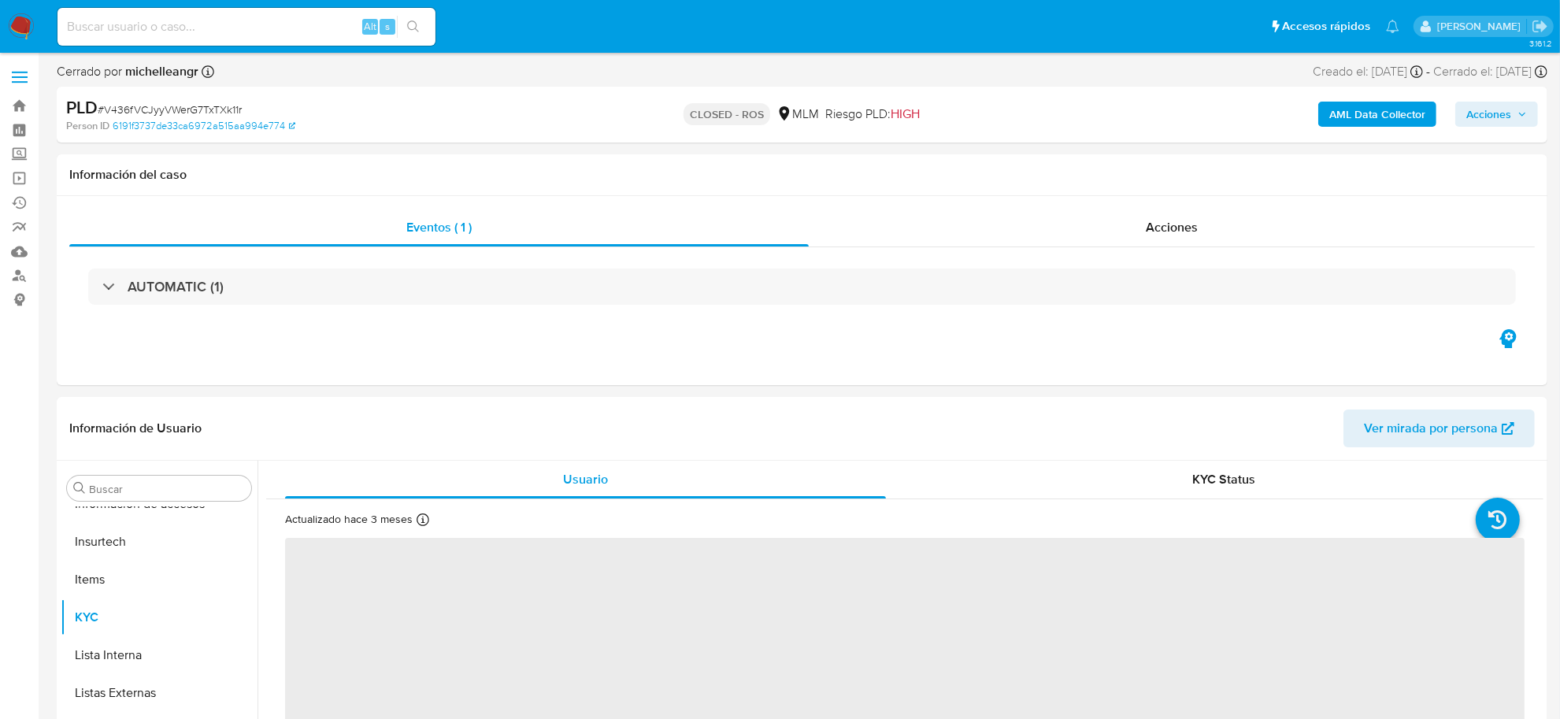
select select "10"
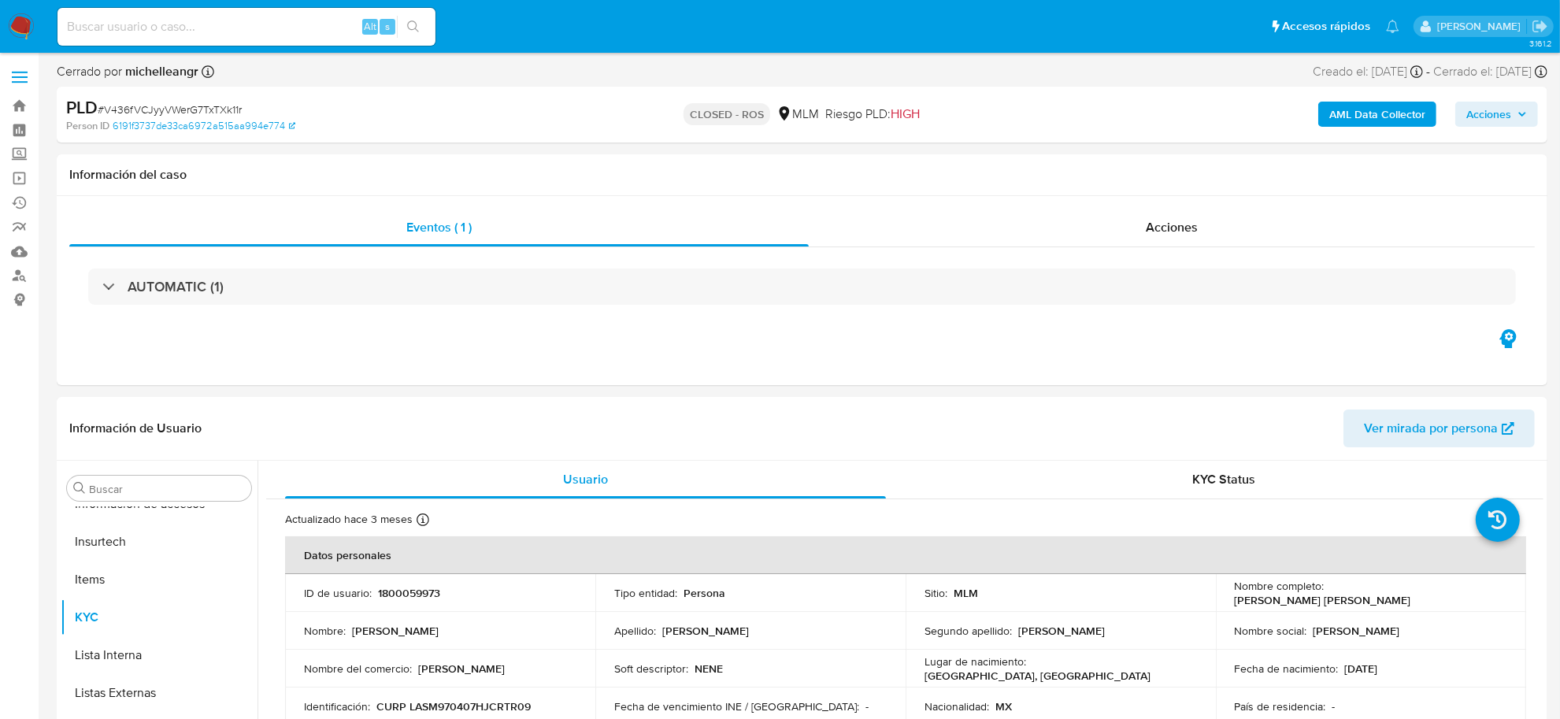
click at [187, 104] on span "# V436fVCJyyVWerG7TxTXk11r" at bounding box center [170, 110] width 144 height 16
copy span "V436fVCJyyVWerG7TxTXk11r"
click at [1160, 225] on span "Acciones" at bounding box center [1172, 227] width 52 height 18
